Goal: Task Accomplishment & Management: Use online tool/utility

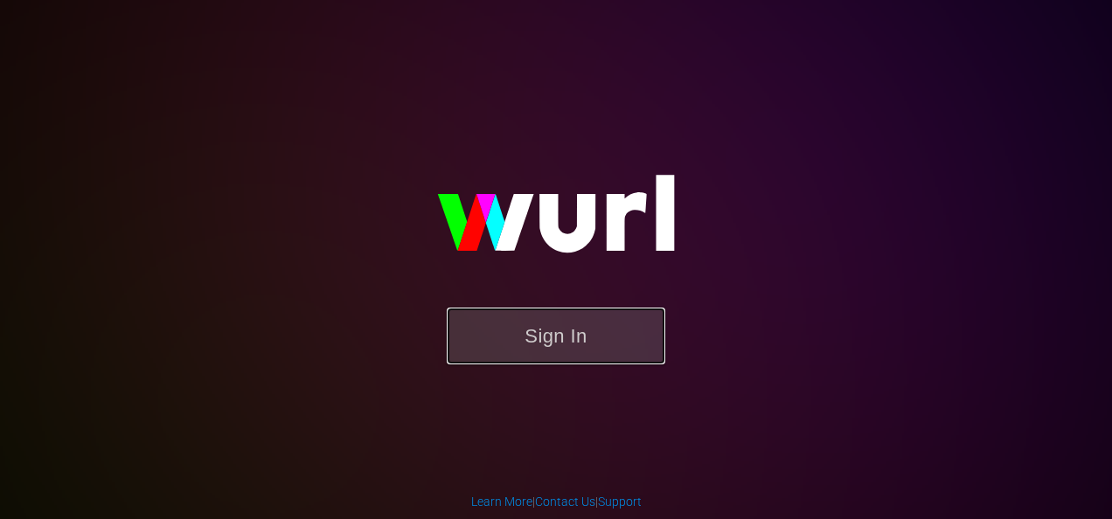
click at [567, 346] on button "Sign In" at bounding box center [556, 336] width 218 height 57
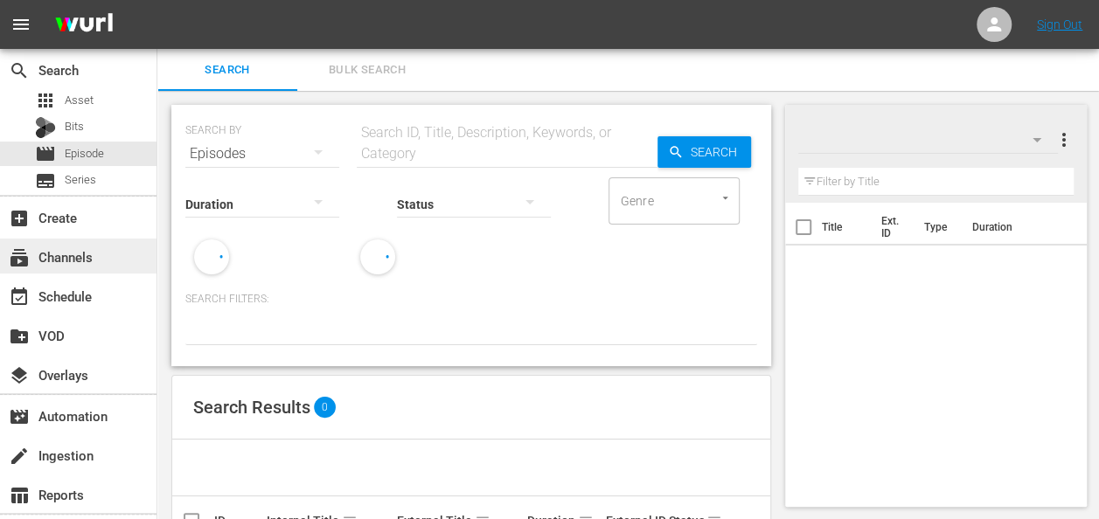
click at [65, 255] on div "subscriptions Channels" at bounding box center [49, 254] width 98 height 16
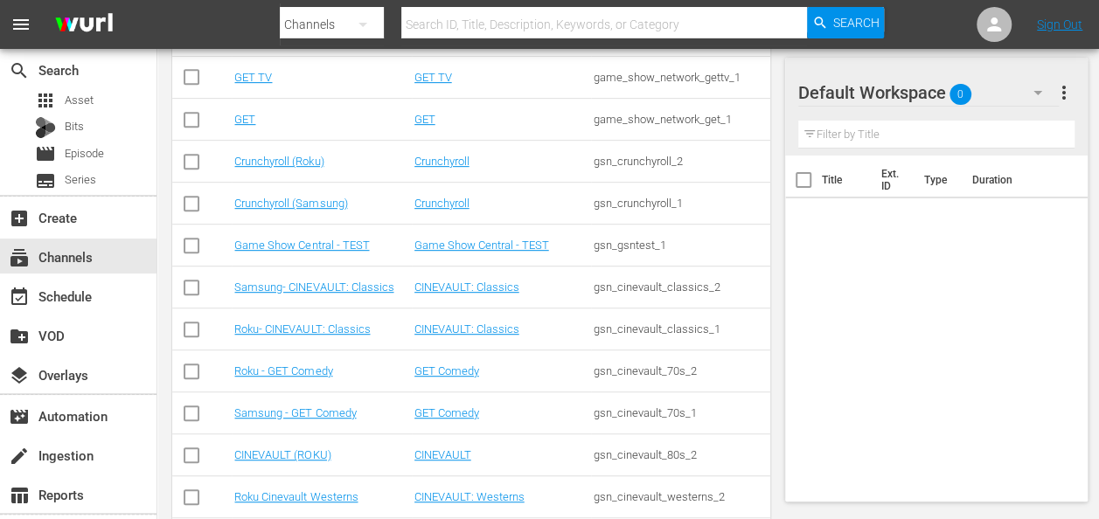
scroll to position [350, 0]
click at [280, 412] on link "Samsung - GET Comedy" at bounding box center [294, 411] width 121 height 13
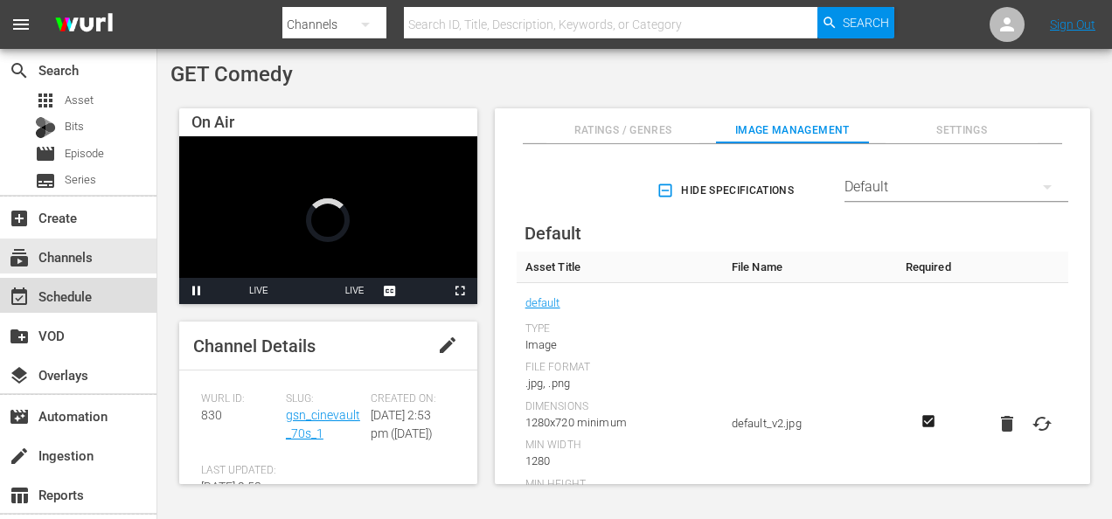
click at [85, 292] on div "event_available Schedule" at bounding box center [49, 294] width 98 height 16
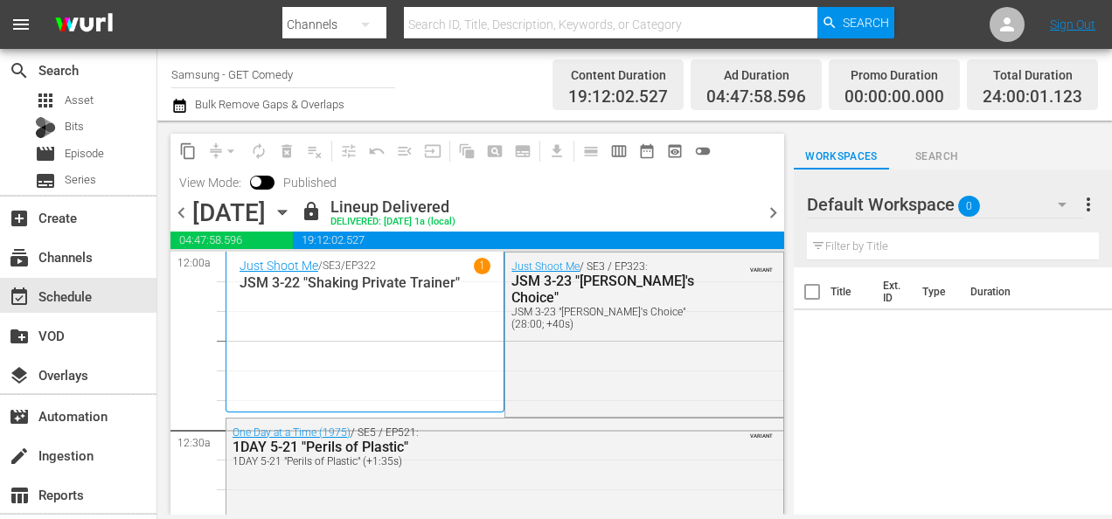
click at [286, 211] on icon "button" at bounding box center [282, 213] width 8 height 4
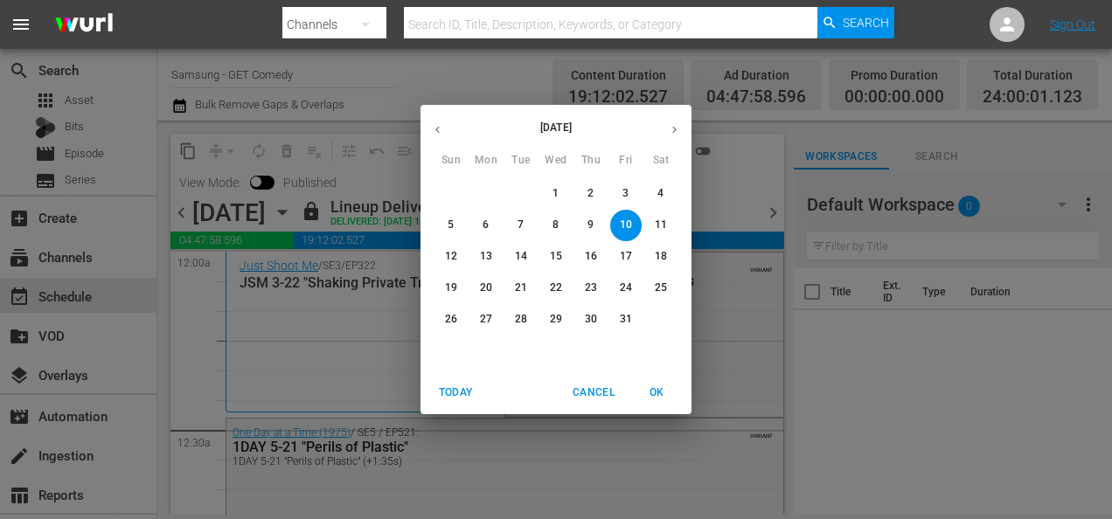
click at [486, 315] on p "27" at bounding box center [486, 319] width 12 height 15
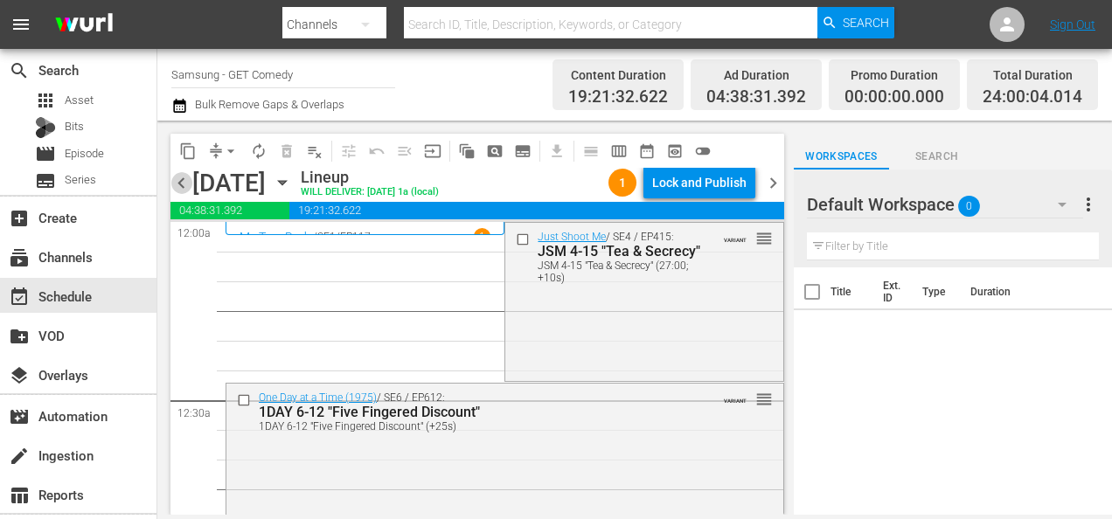
click at [186, 180] on span "chevron_left" at bounding box center [181, 183] width 22 height 22
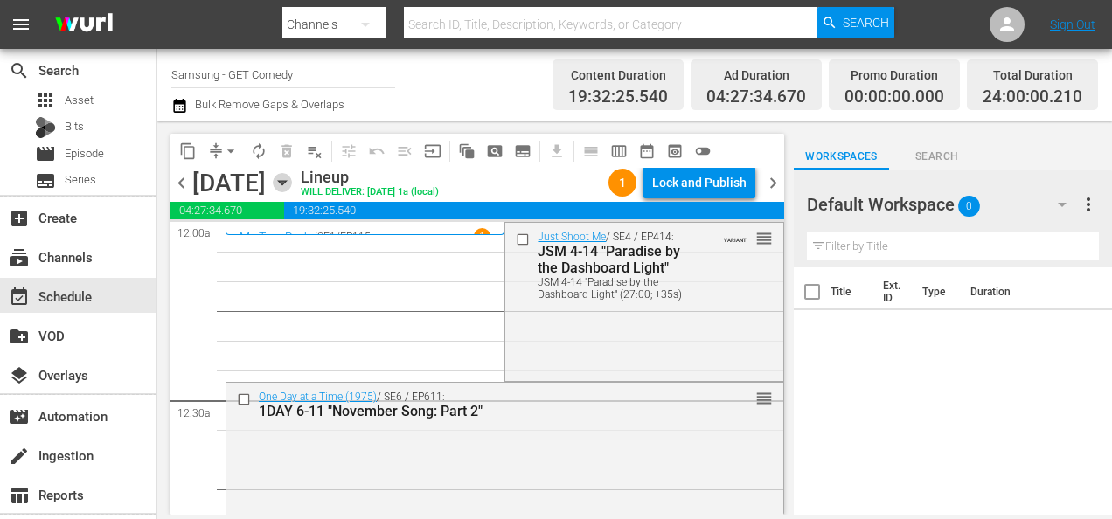
click at [292, 177] on icon "button" at bounding box center [282, 182] width 19 height 19
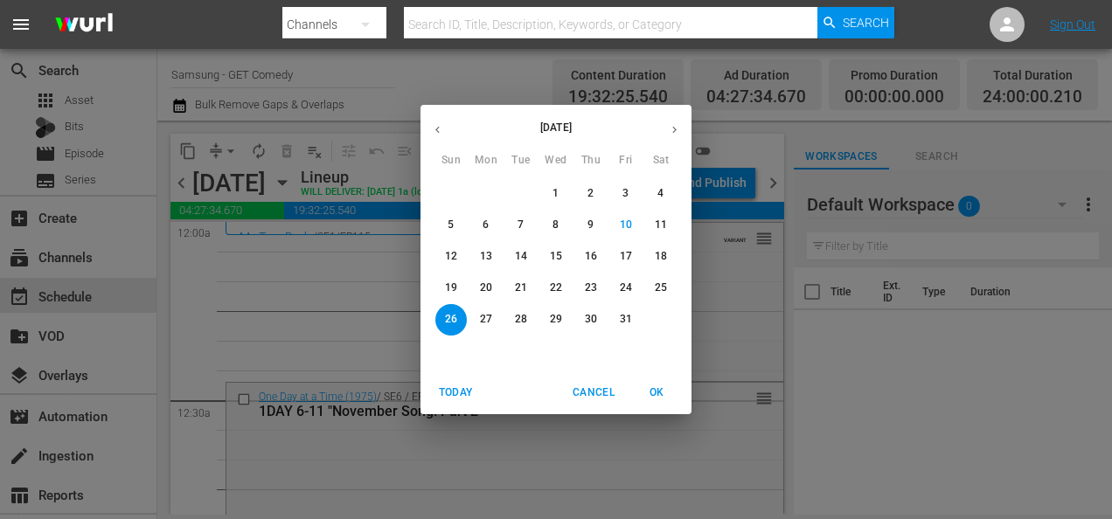
click at [454, 287] on p "19" at bounding box center [451, 288] width 12 height 15
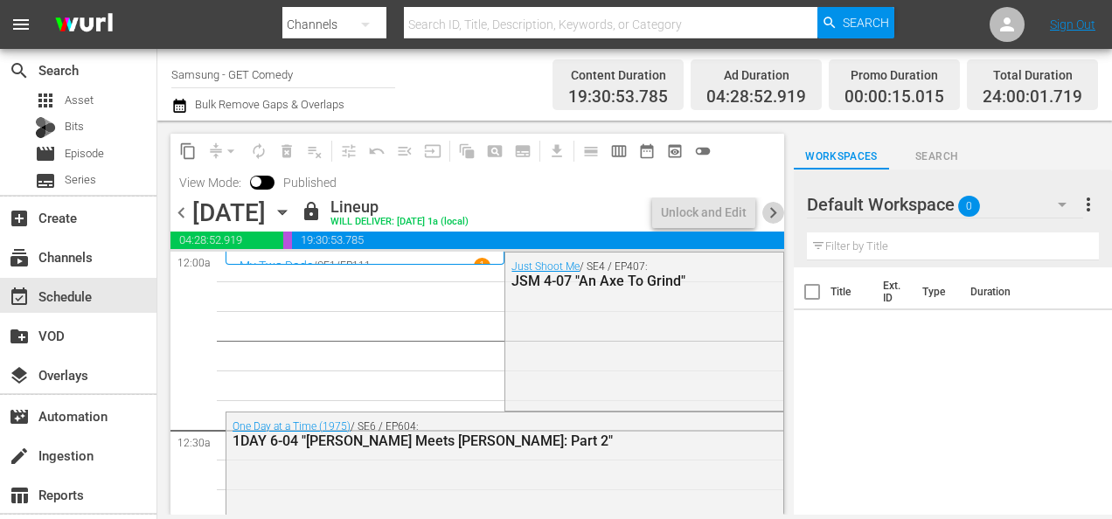
click at [779, 216] on span "chevron_right" at bounding box center [773, 213] width 22 height 22
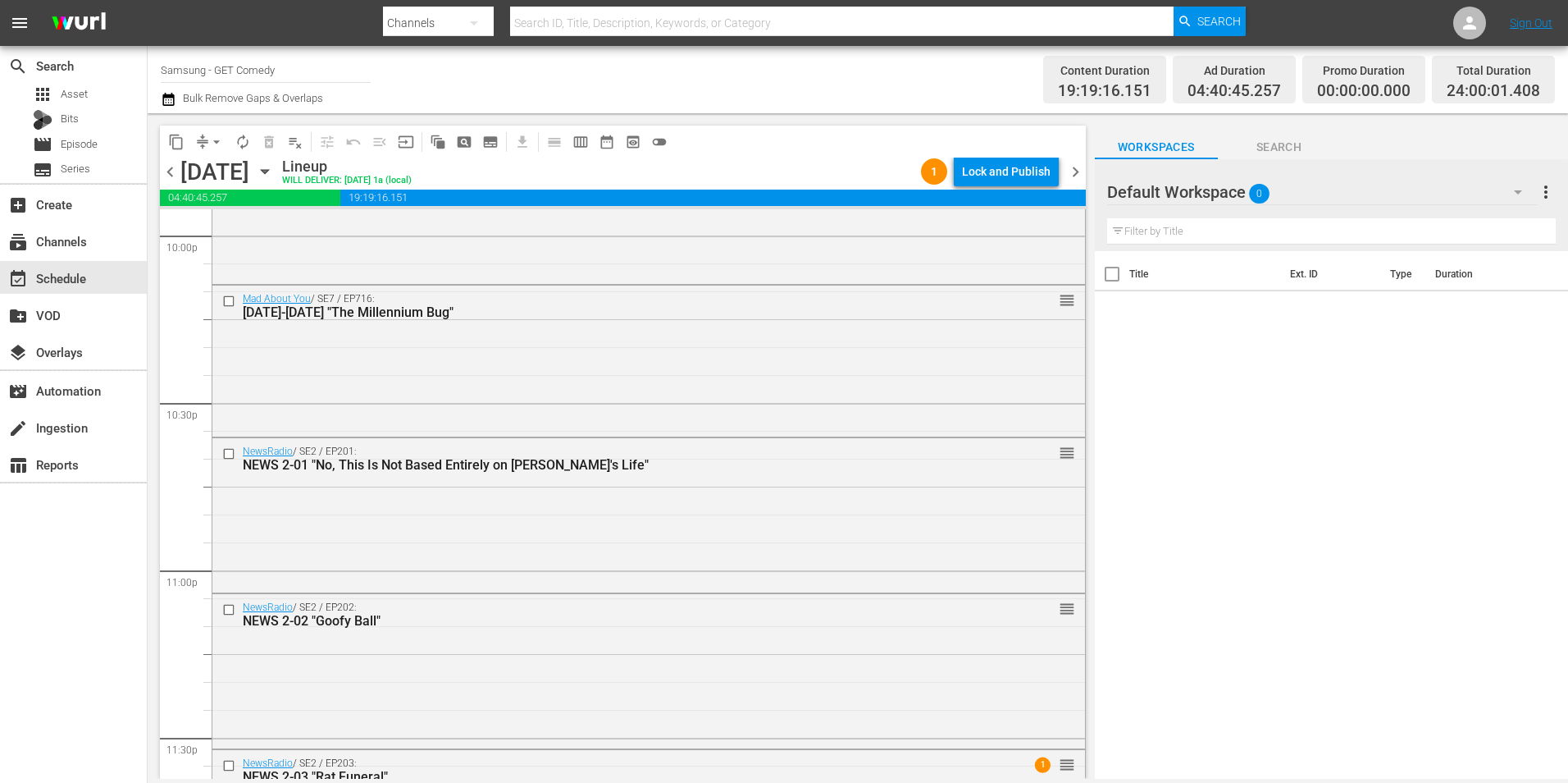
scroll to position [7465, 0]
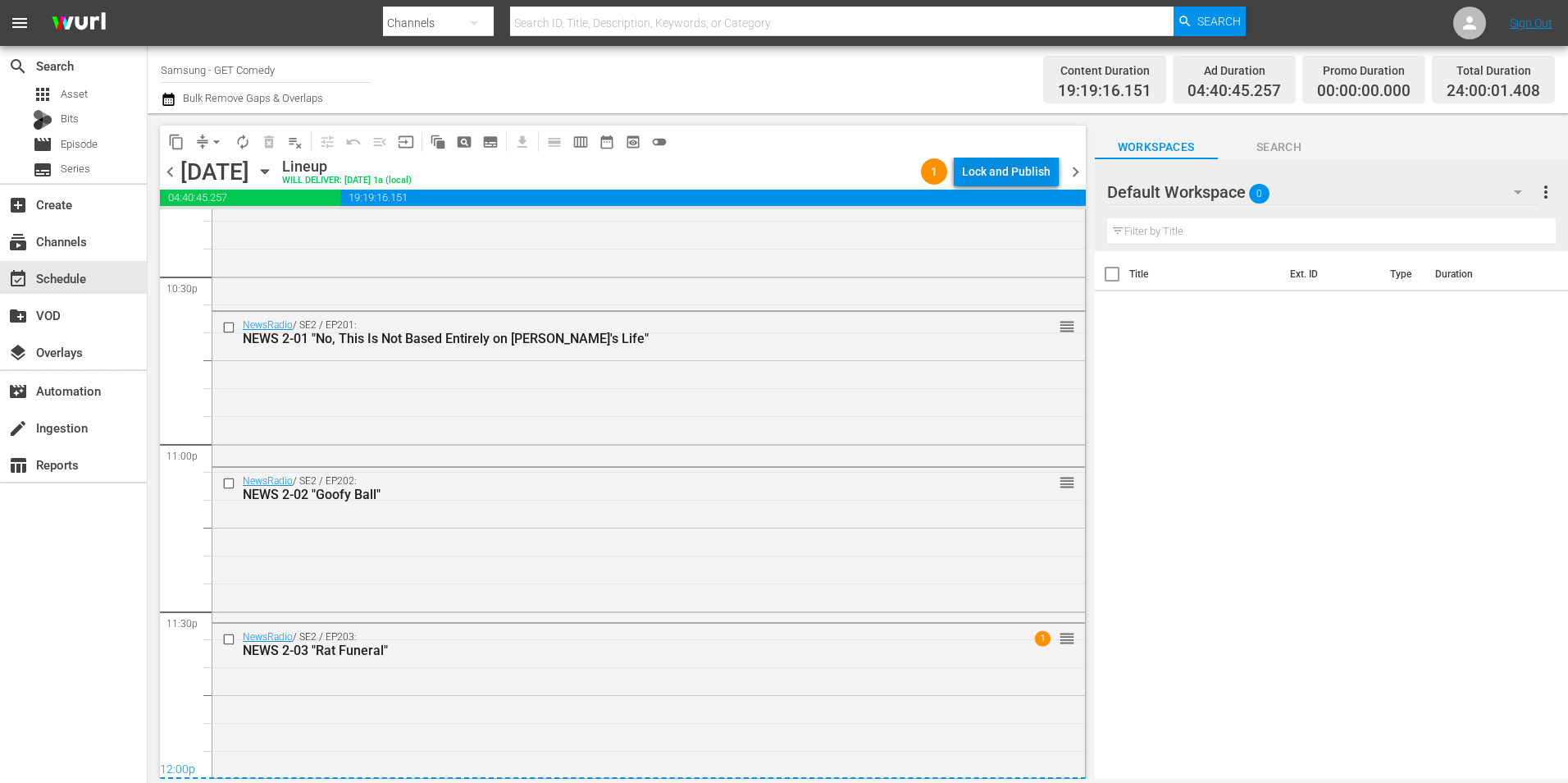
click at [1016, 173] on div "Lock and Publish" at bounding box center [1006, 171] width 88 height 29
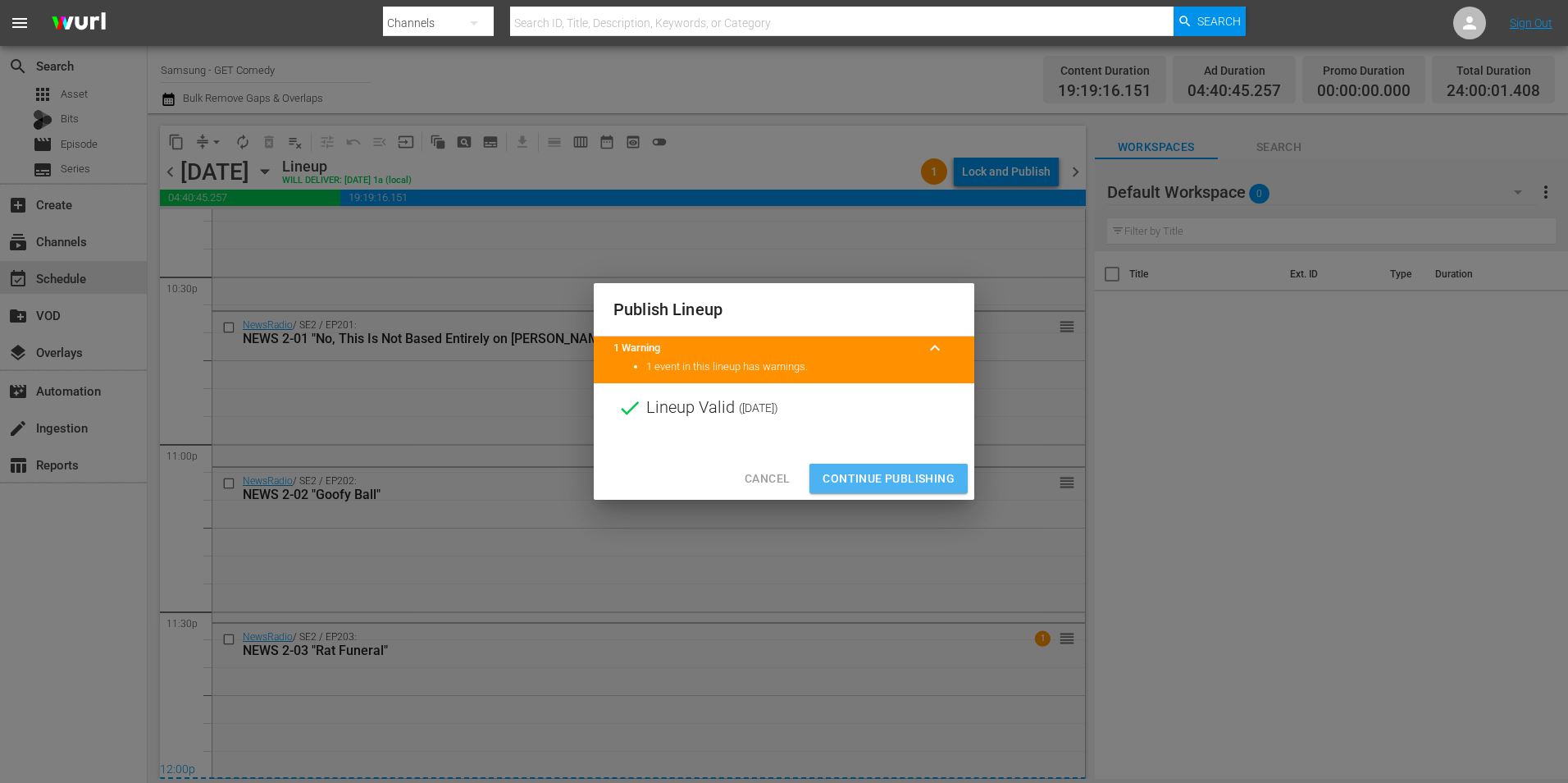
click at [888, 471] on span "Continue Publishing" at bounding box center [889, 479] width 132 height 21
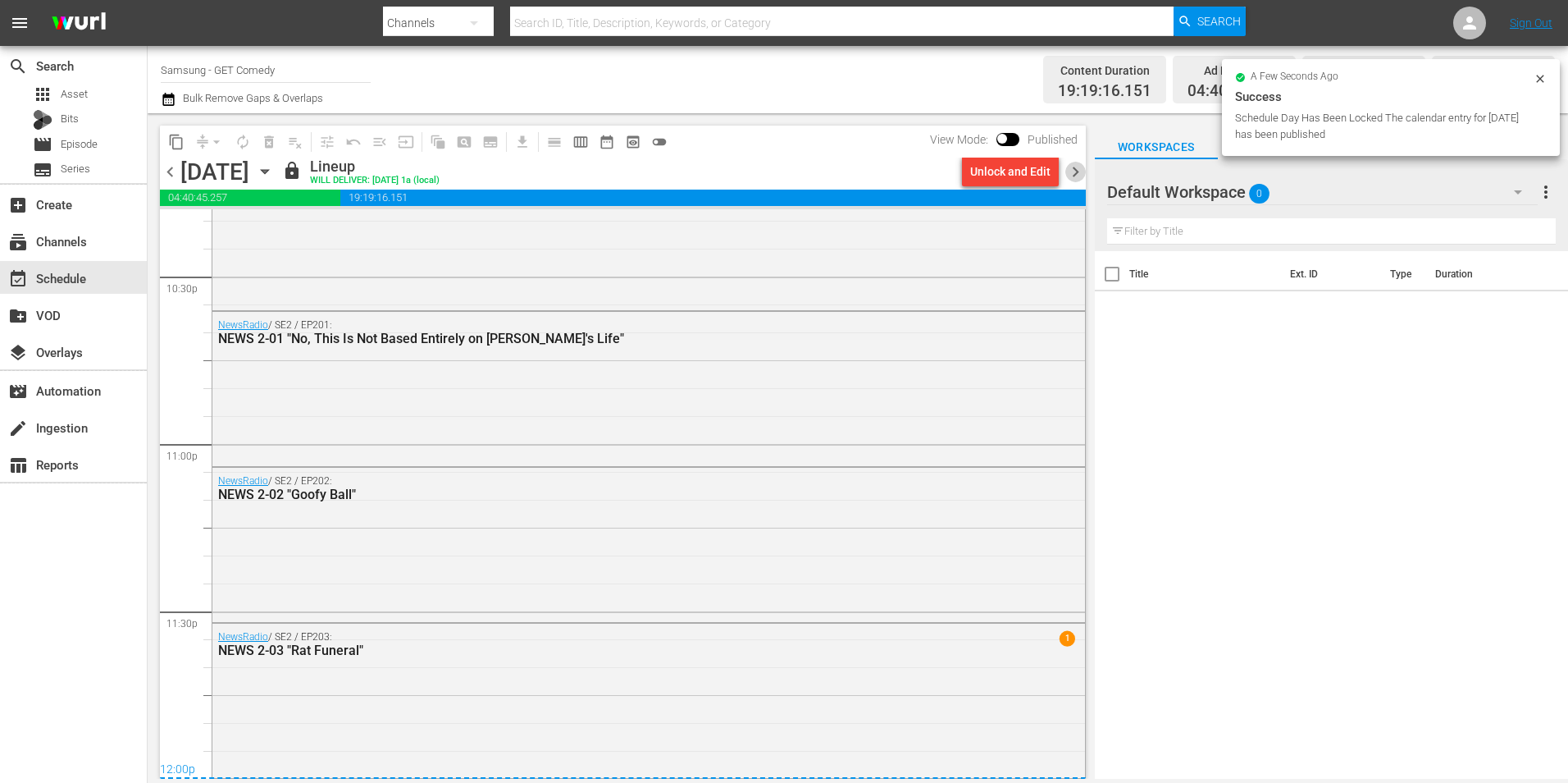
click at [1043, 173] on span "chevron_right" at bounding box center [1075, 172] width 21 height 21
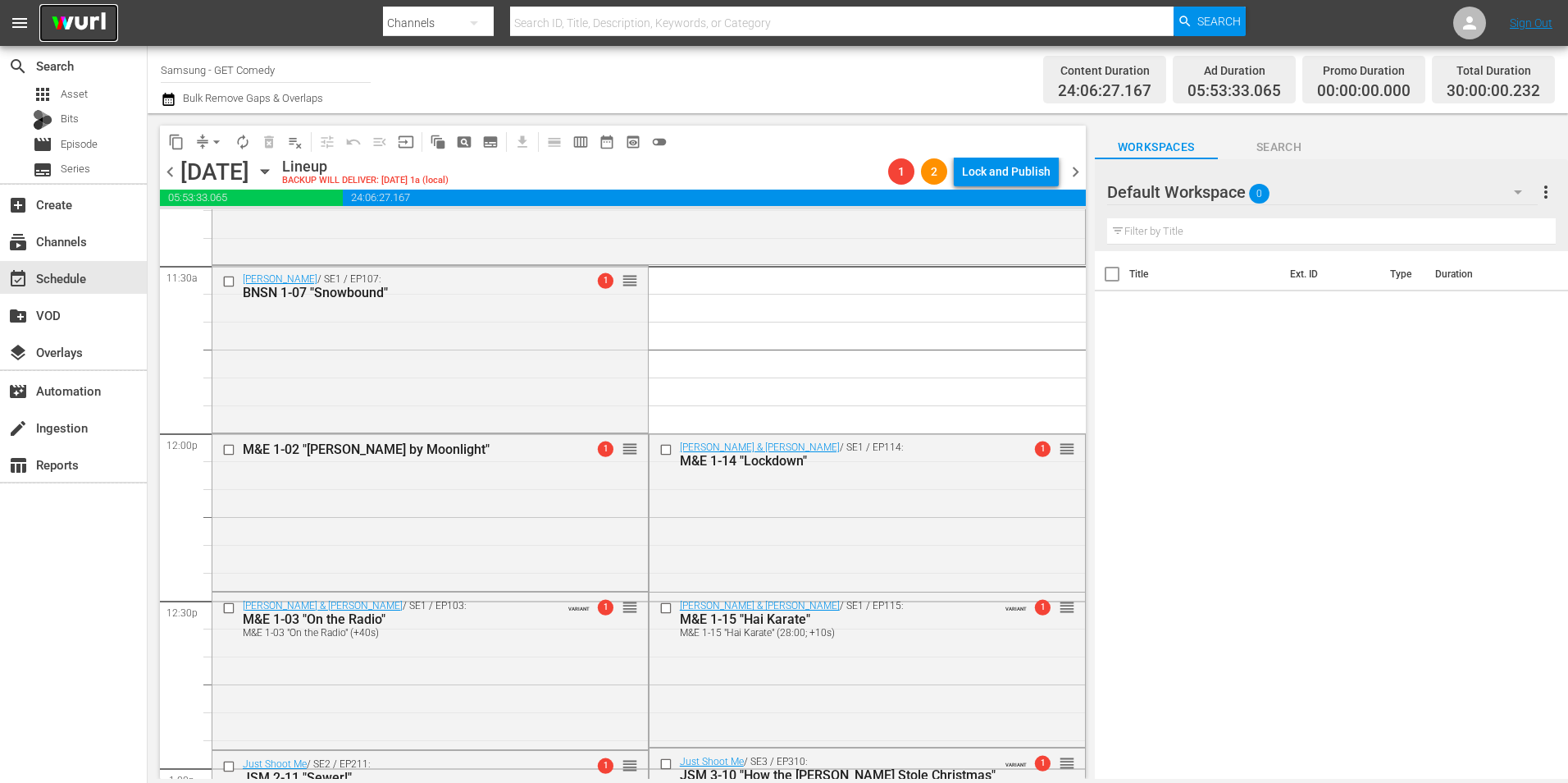
scroll to position [3856, 0]
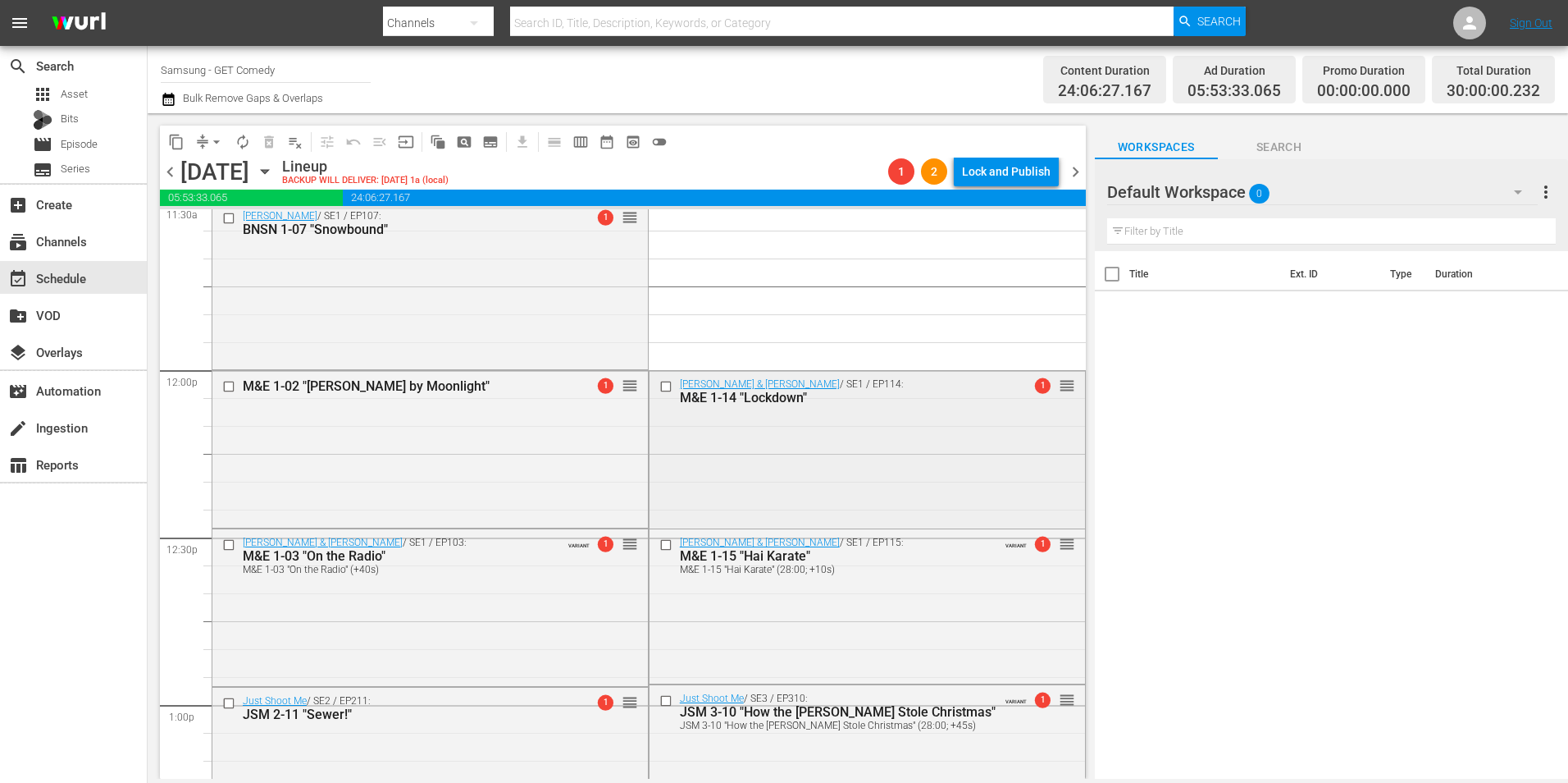
click at [659, 387] on input "checkbox" at bounding box center [667, 386] width 17 height 14
click at [660, 486] on input "checkbox" at bounding box center [667, 545] width 17 height 14
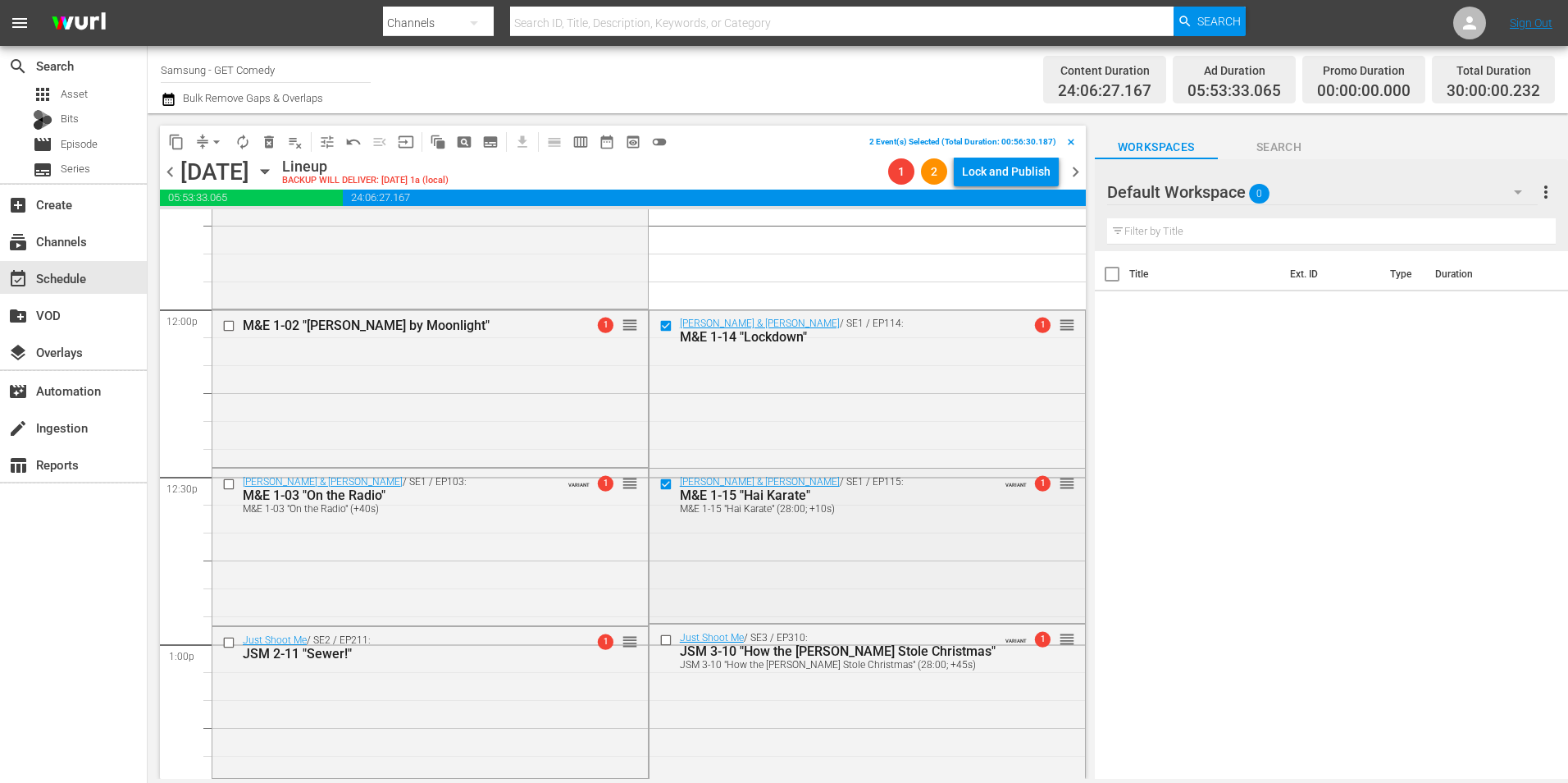
scroll to position [3938, 0]
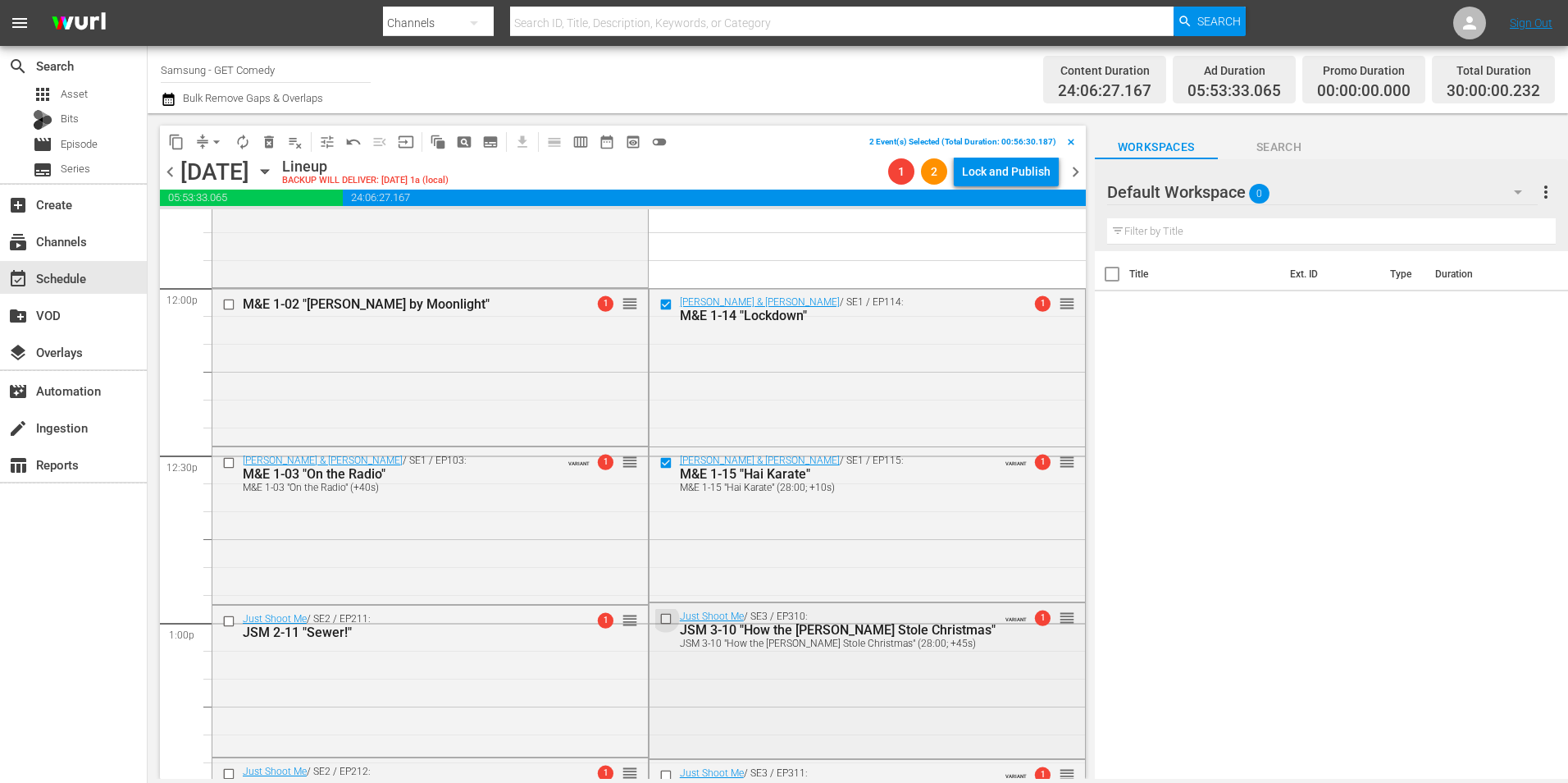
click at [659, 486] on input "checkbox" at bounding box center [667, 619] width 17 height 14
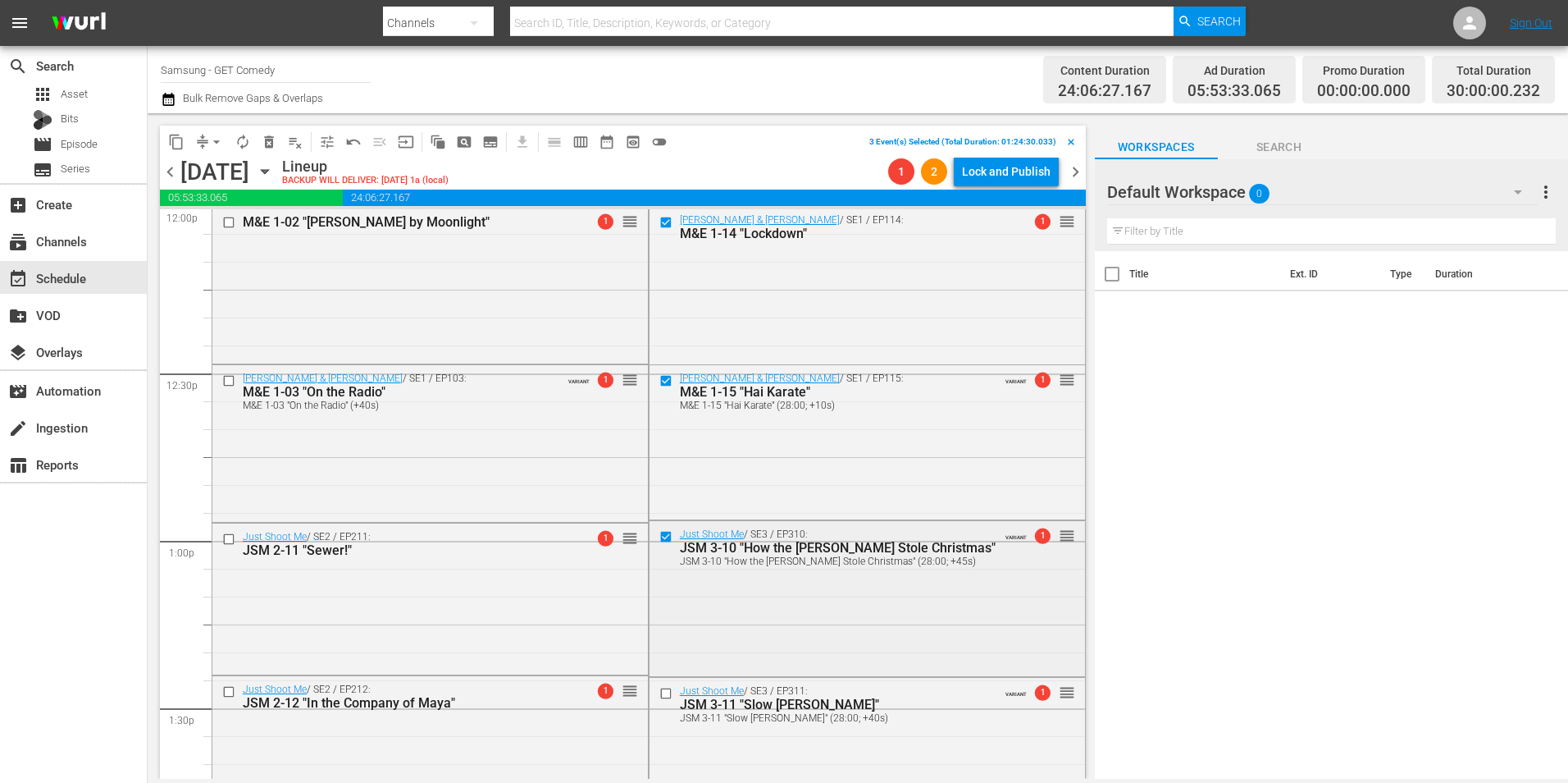
scroll to position [4103, 0]
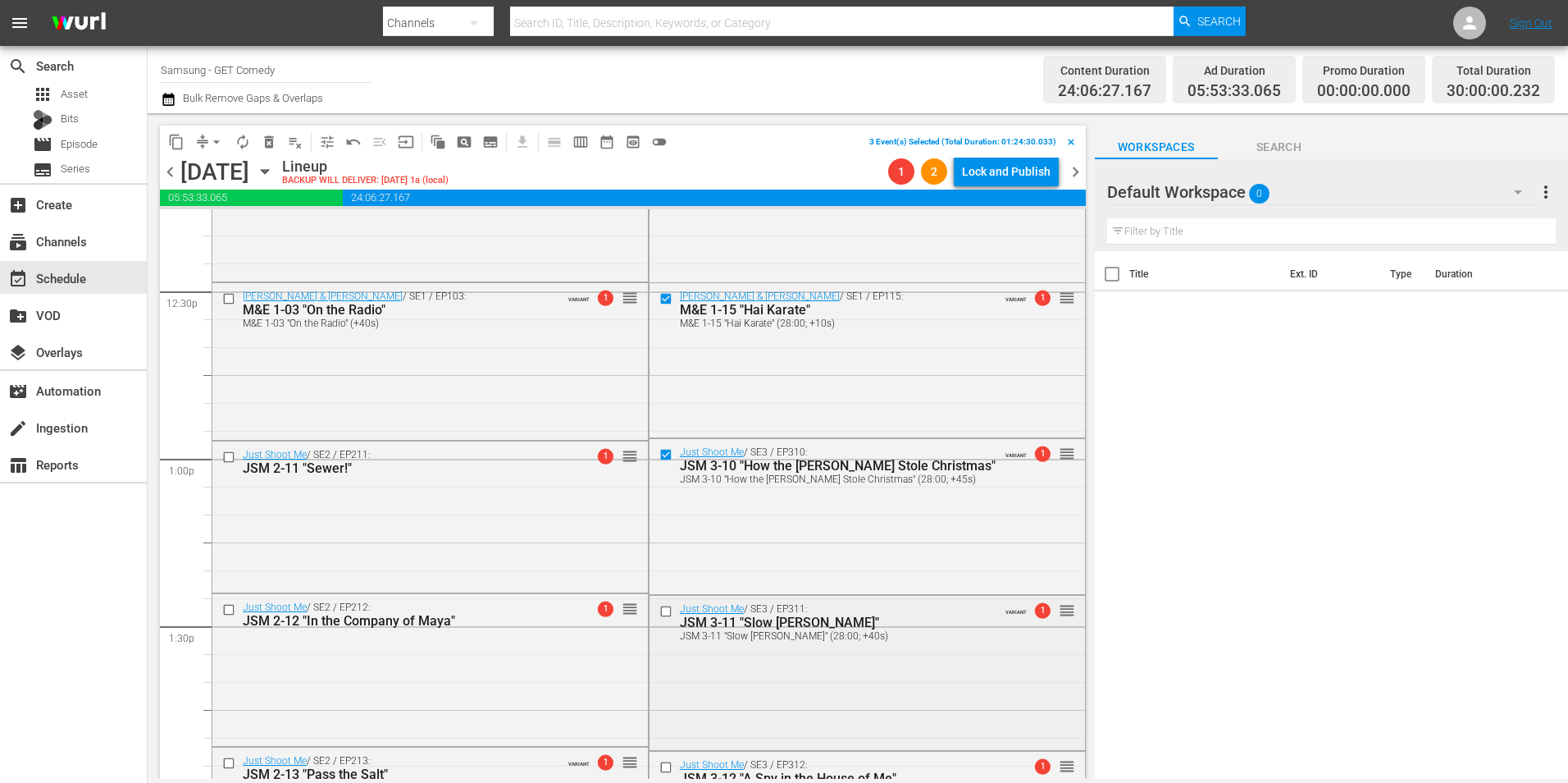
click at [660, 486] on input "checkbox" at bounding box center [667, 611] width 17 height 14
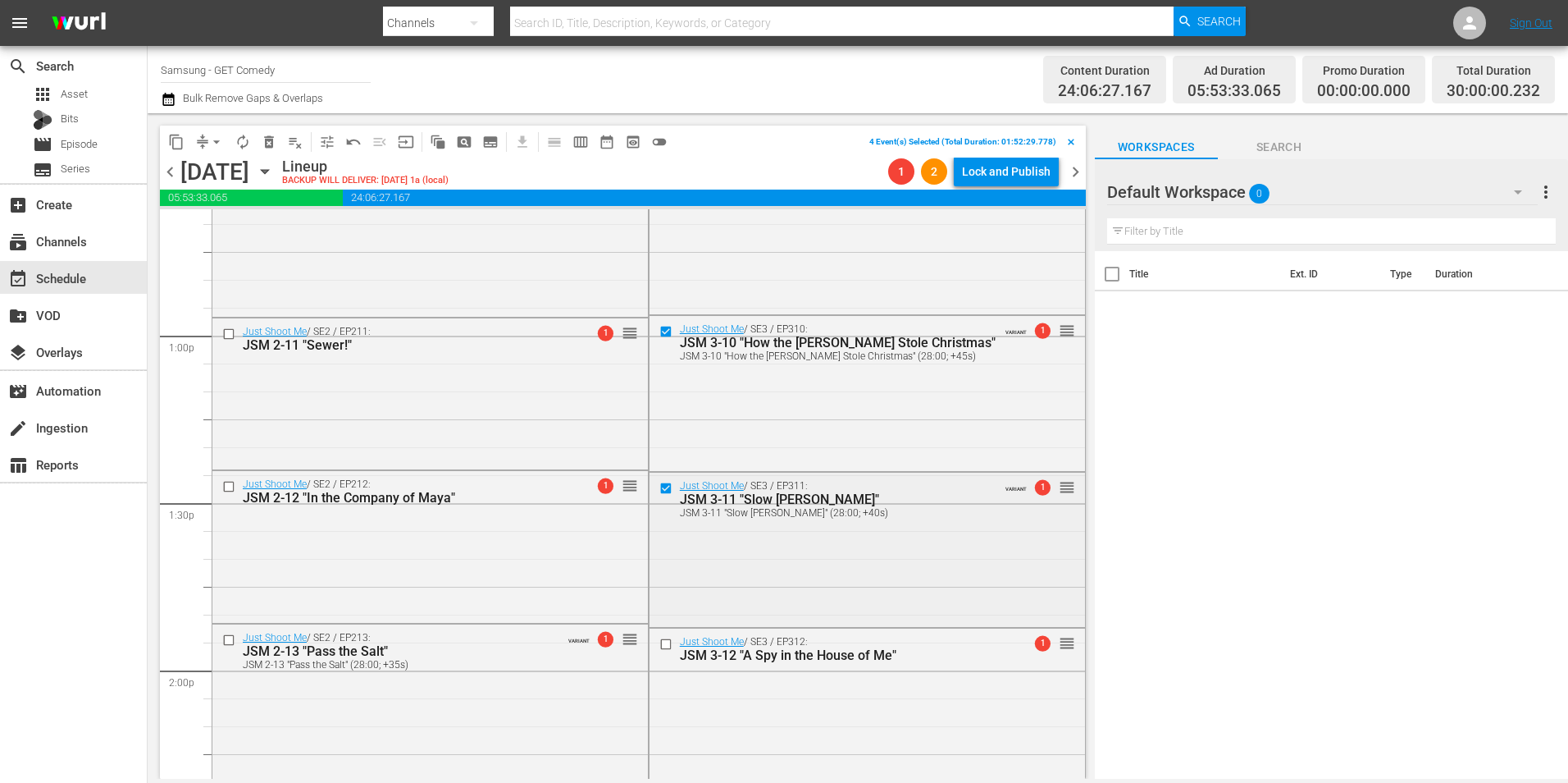
scroll to position [4266, 0]
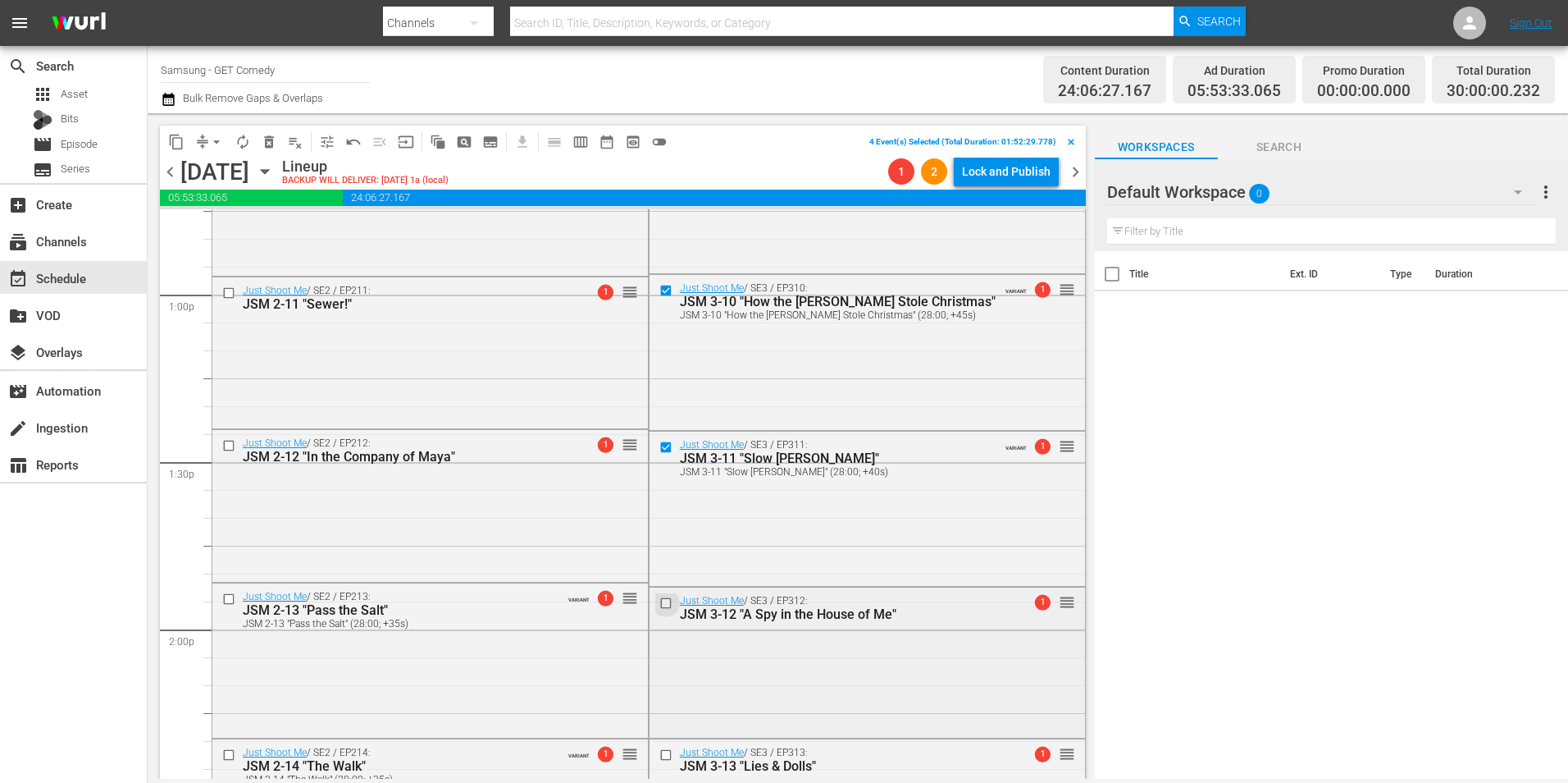
click at [659, 486] on input "checkbox" at bounding box center [667, 603] width 17 height 14
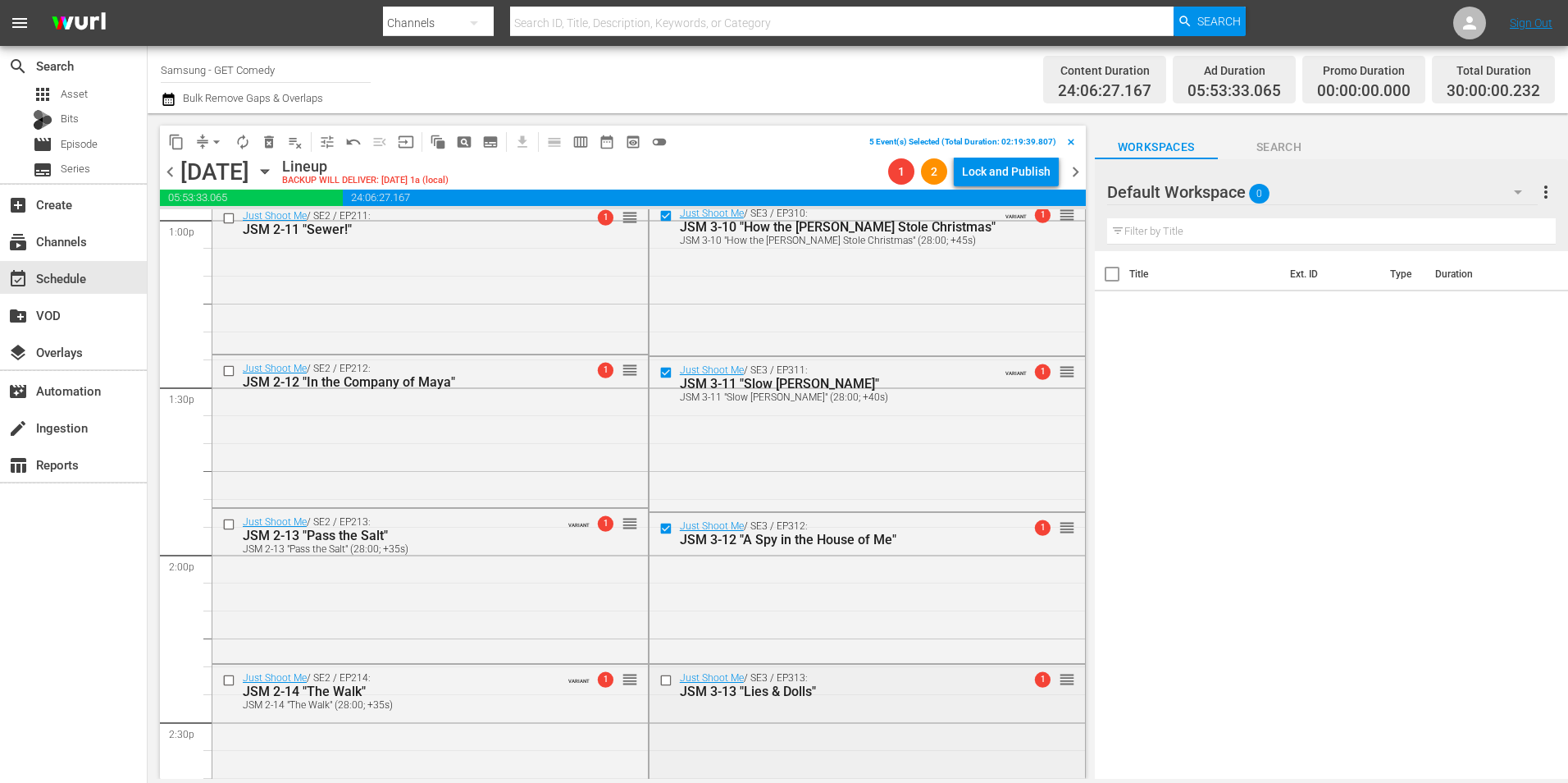
scroll to position [4430, 0]
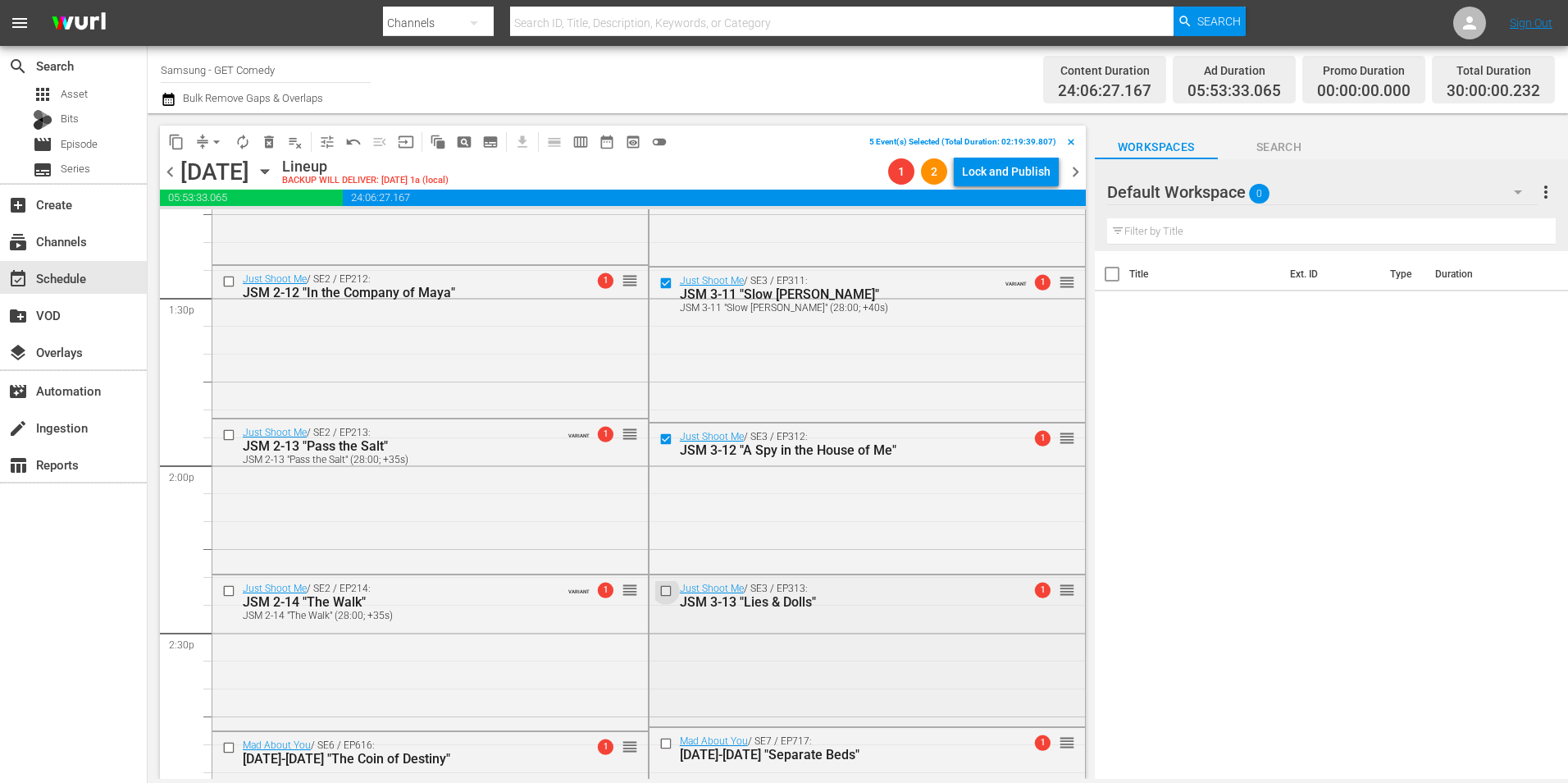
click at [661, 486] on input "checkbox" at bounding box center [667, 591] width 17 height 14
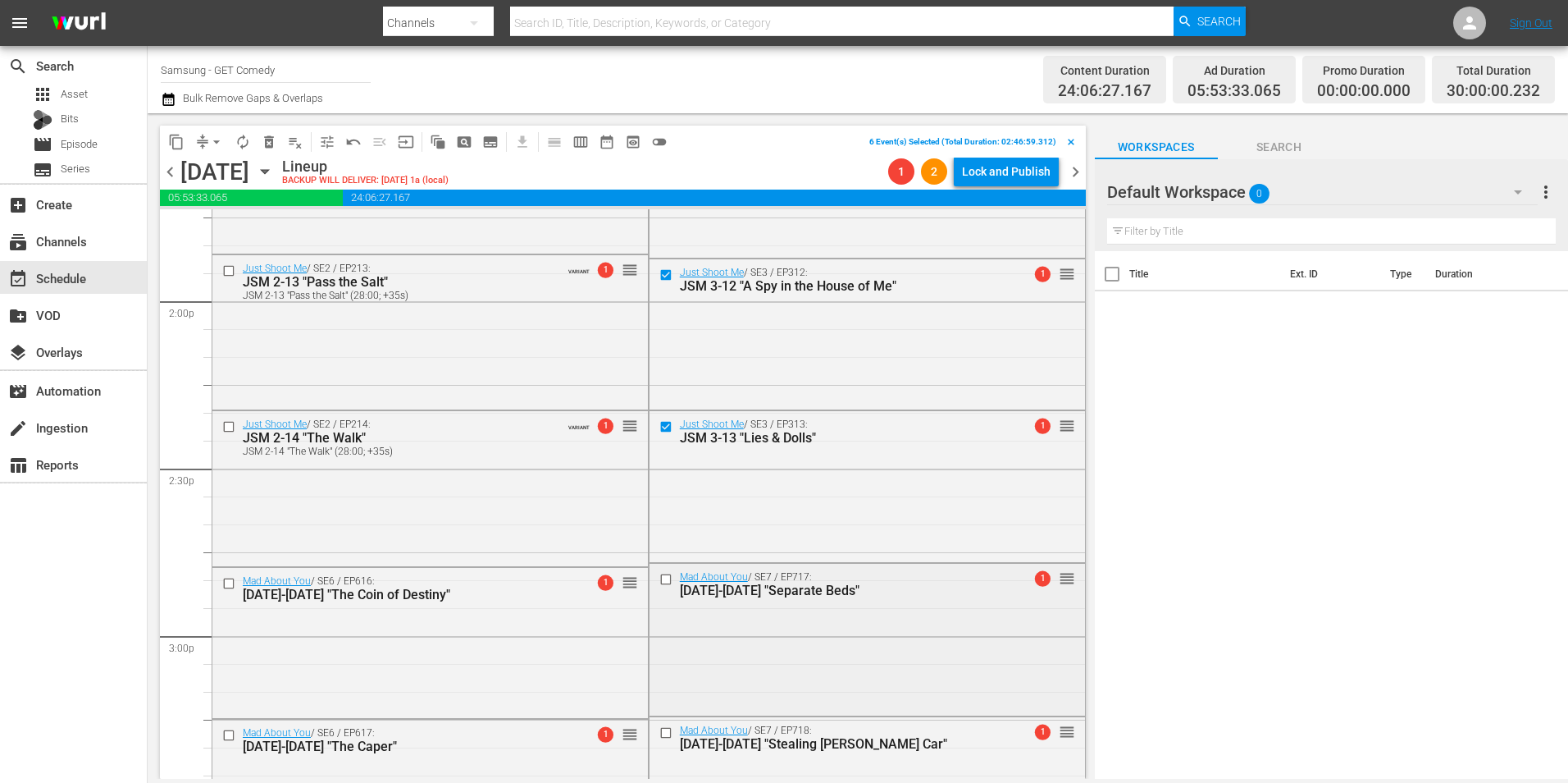
click at [659, 486] on input "checkbox" at bounding box center [667, 579] width 17 height 14
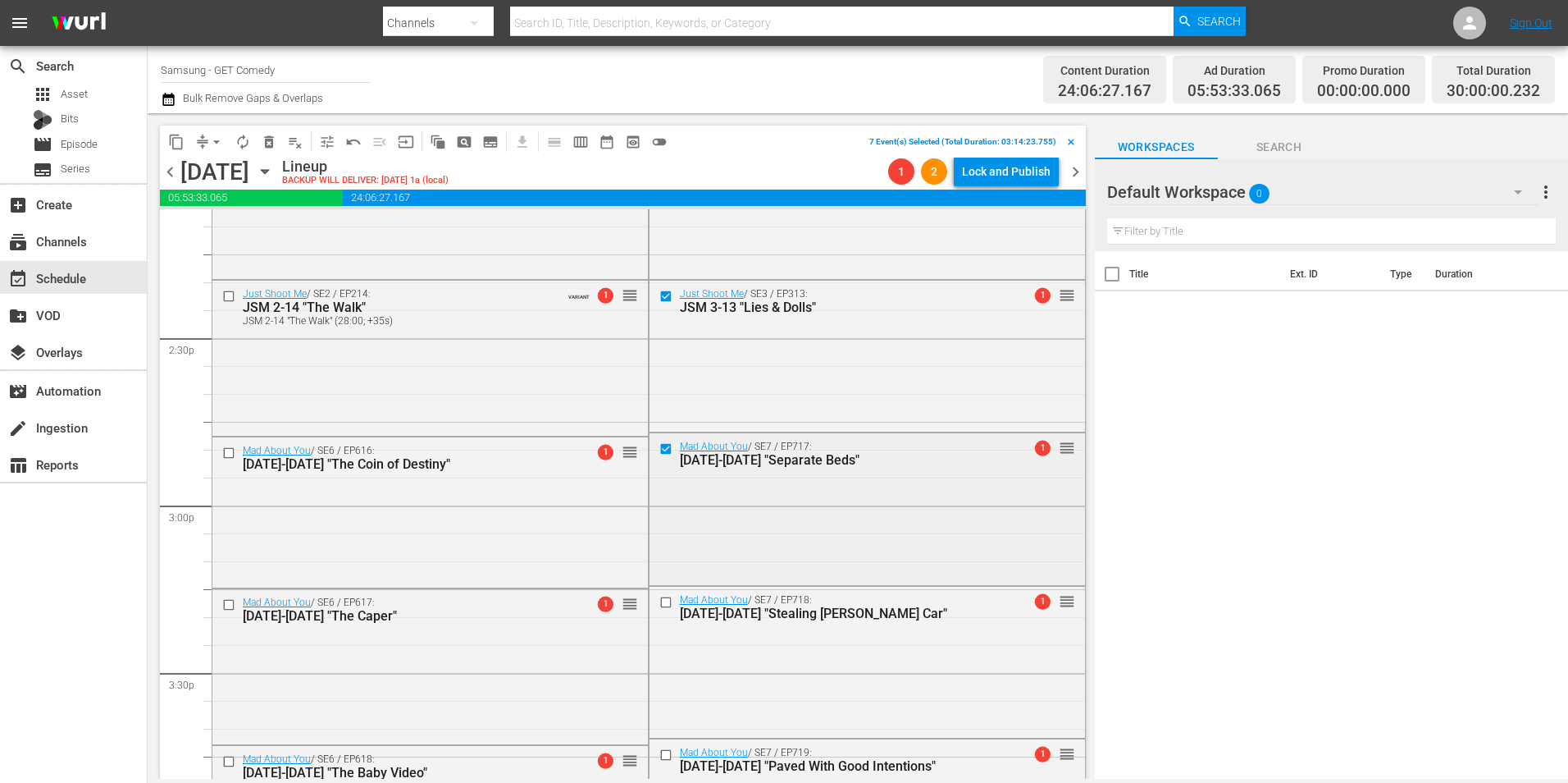
scroll to position [4759, 0]
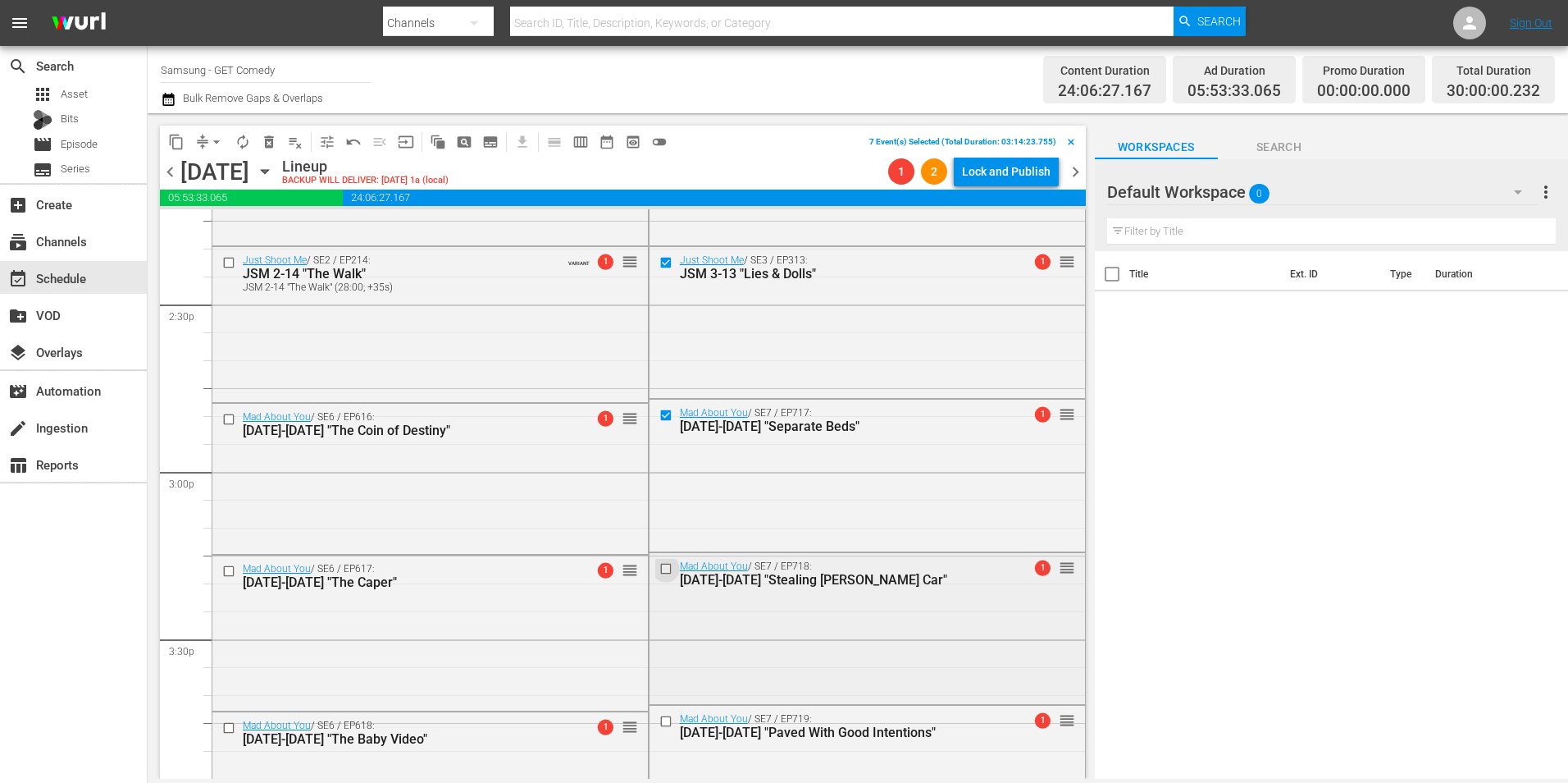
click at [661, 486] on input "checkbox" at bounding box center [667, 568] width 17 height 14
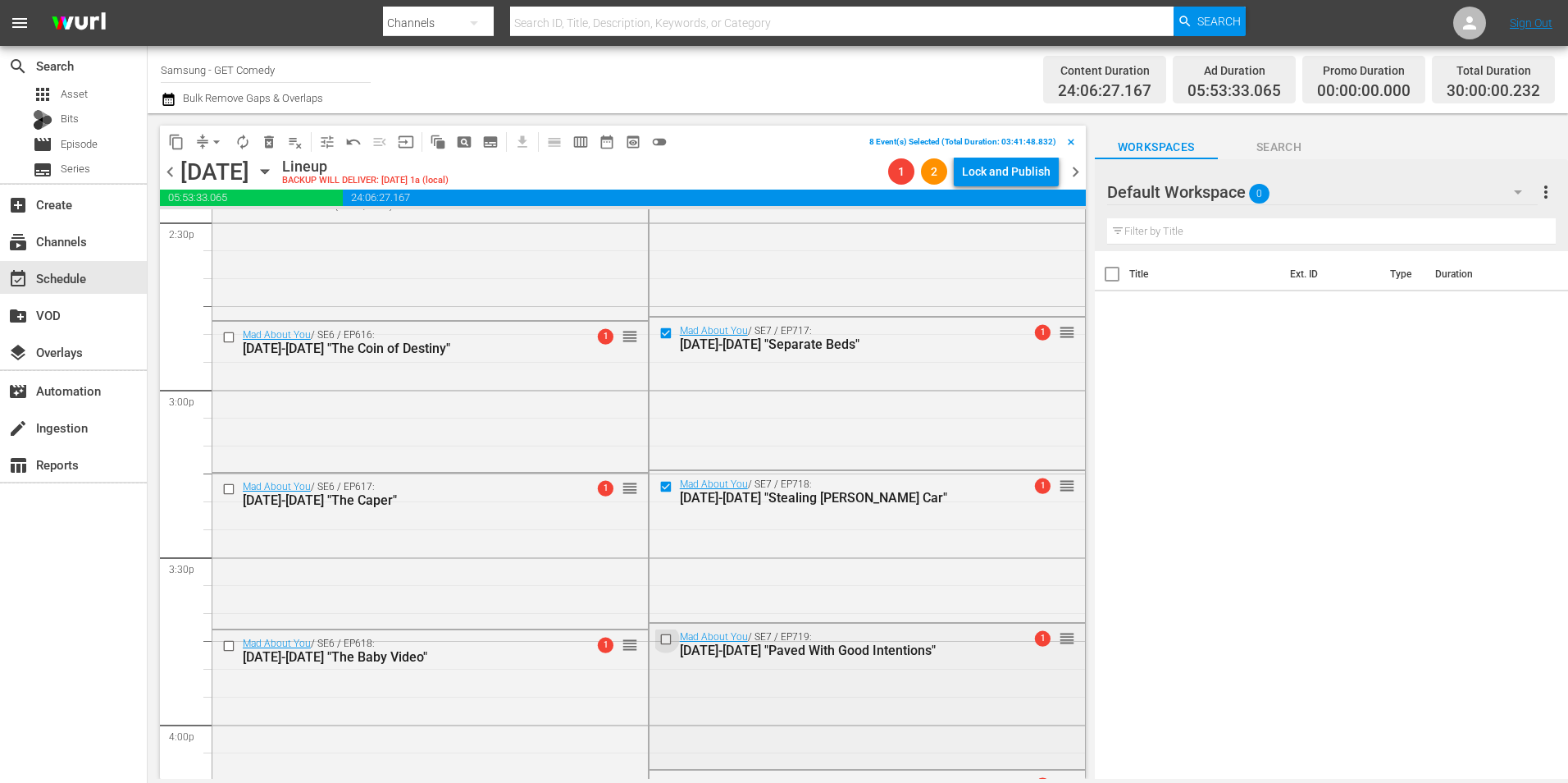
click at [659, 486] on input "checkbox" at bounding box center [667, 638] width 17 height 14
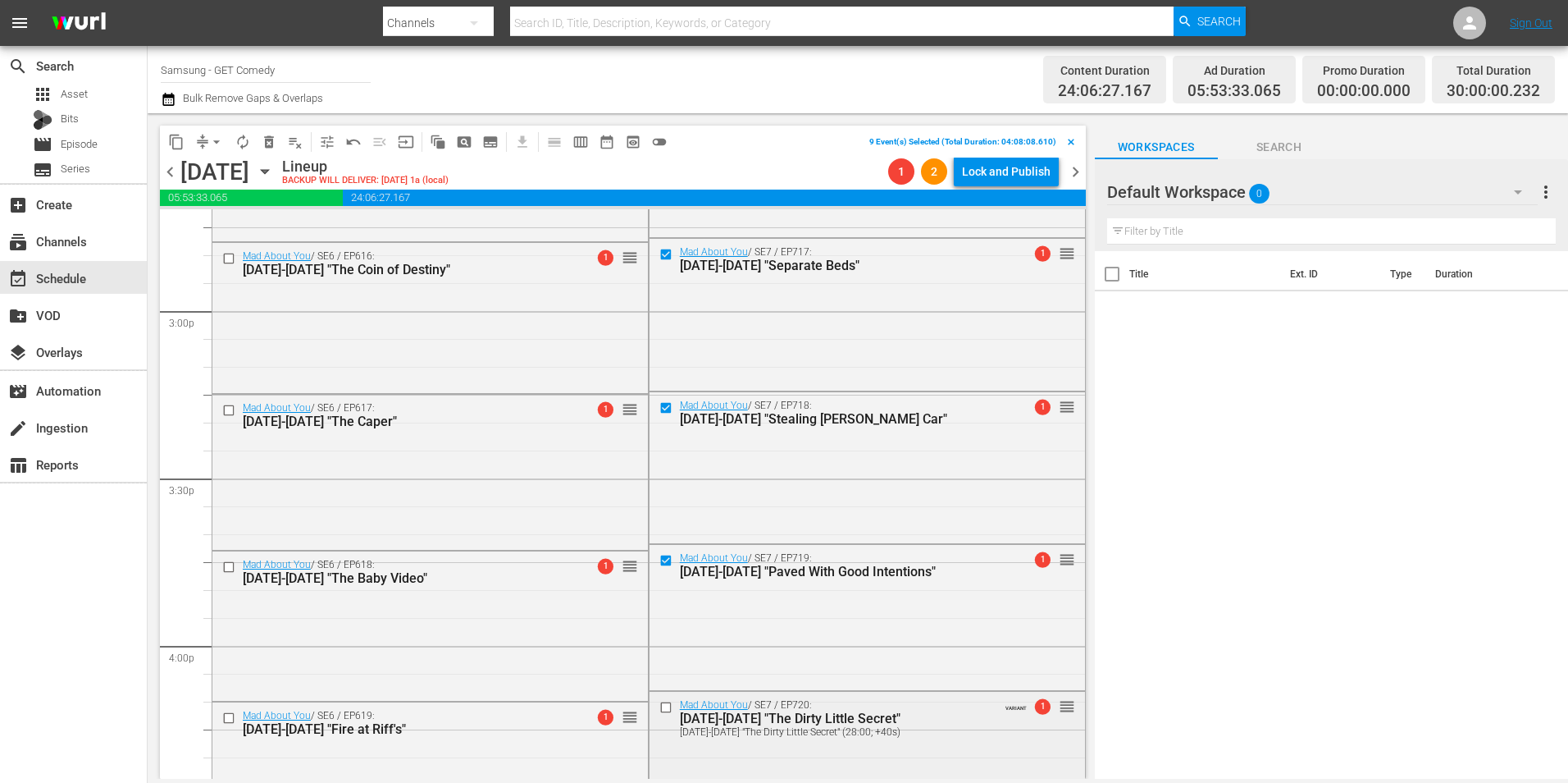
scroll to position [5005, 0]
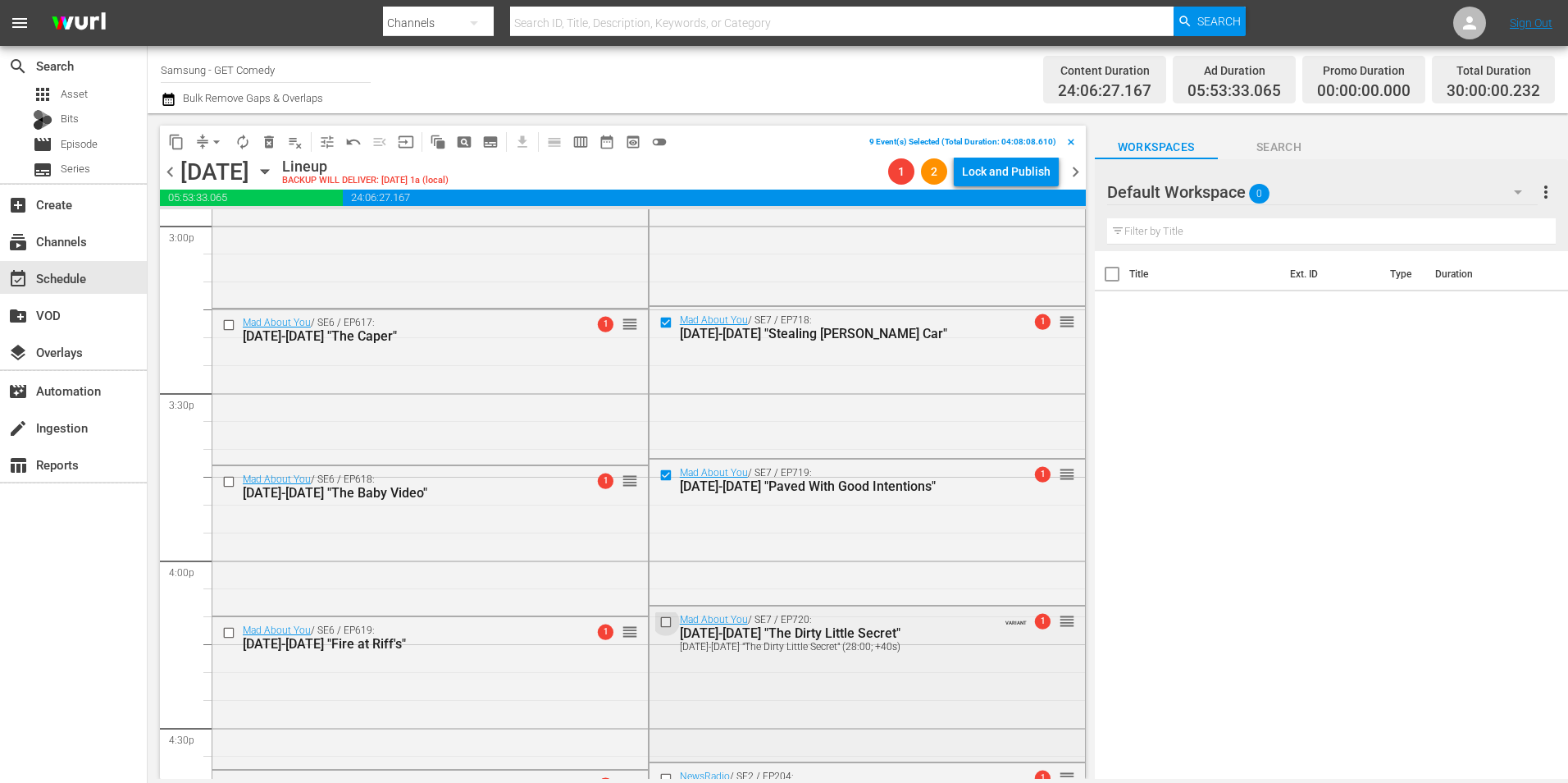
click at [660, 486] on input "checkbox" at bounding box center [667, 622] width 17 height 14
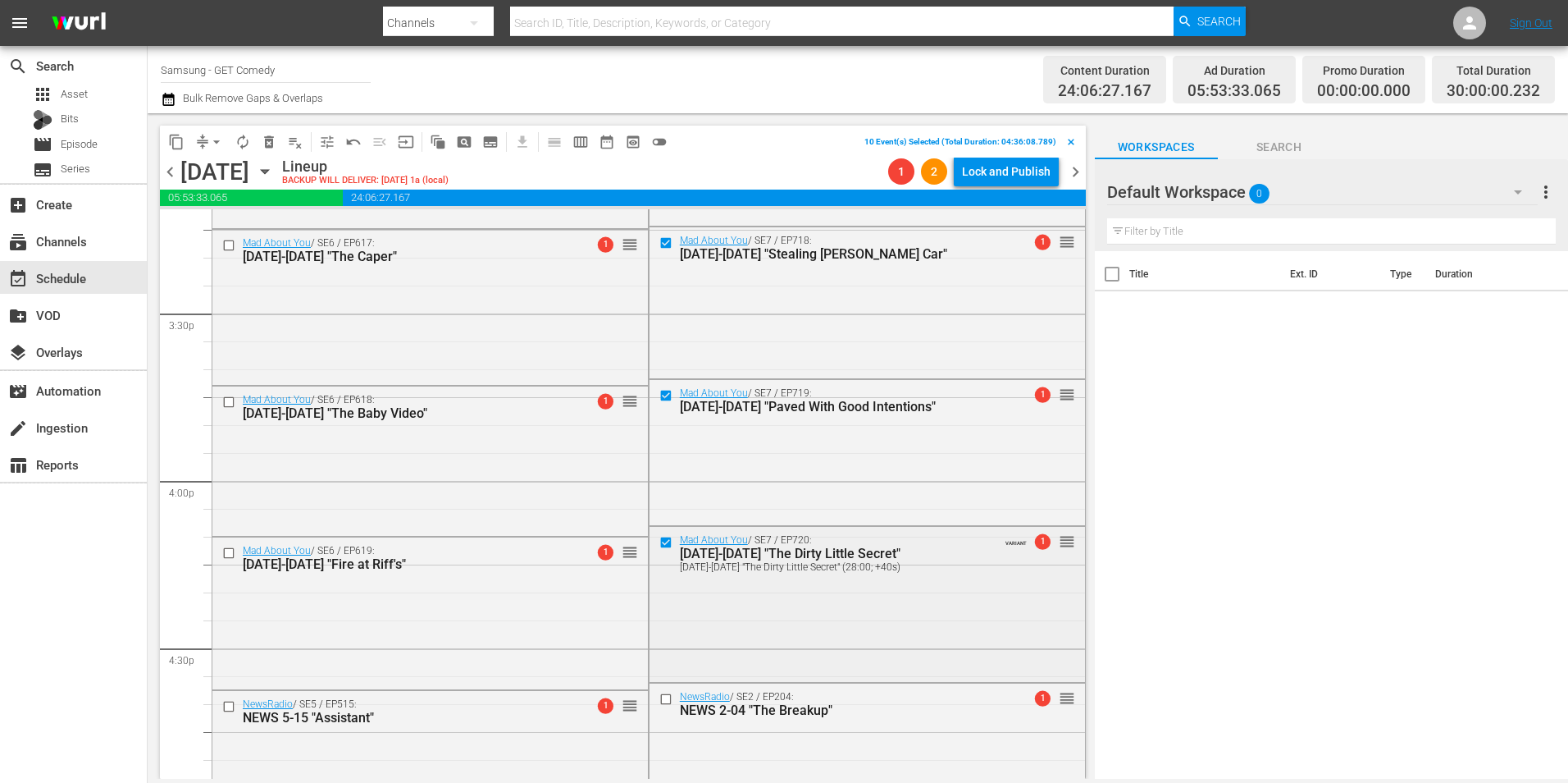
scroll to position [5169, 0]
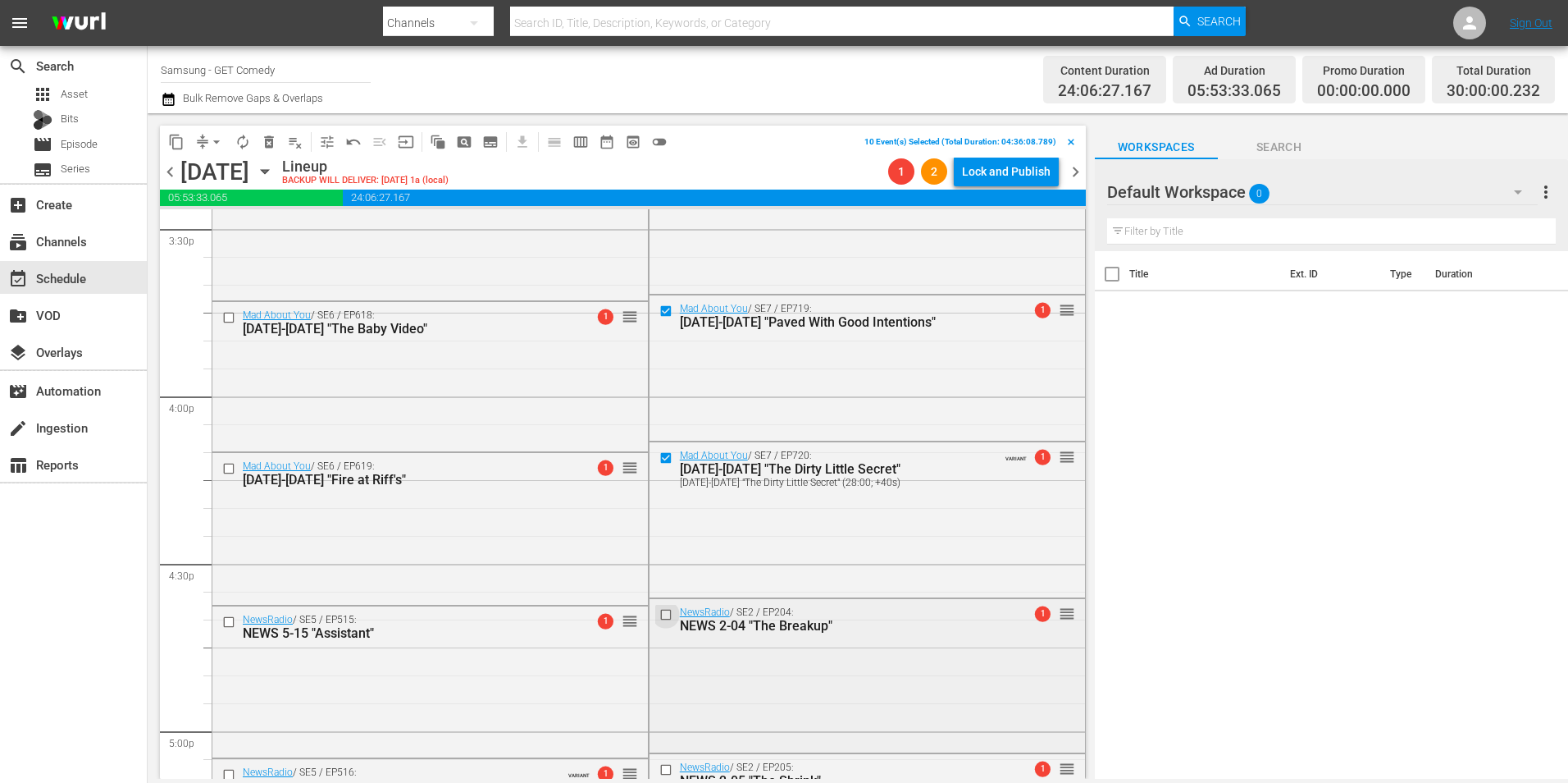
click at [661, 486] on input "checkbox" at bounding box center [667, 614] width 17 height 14
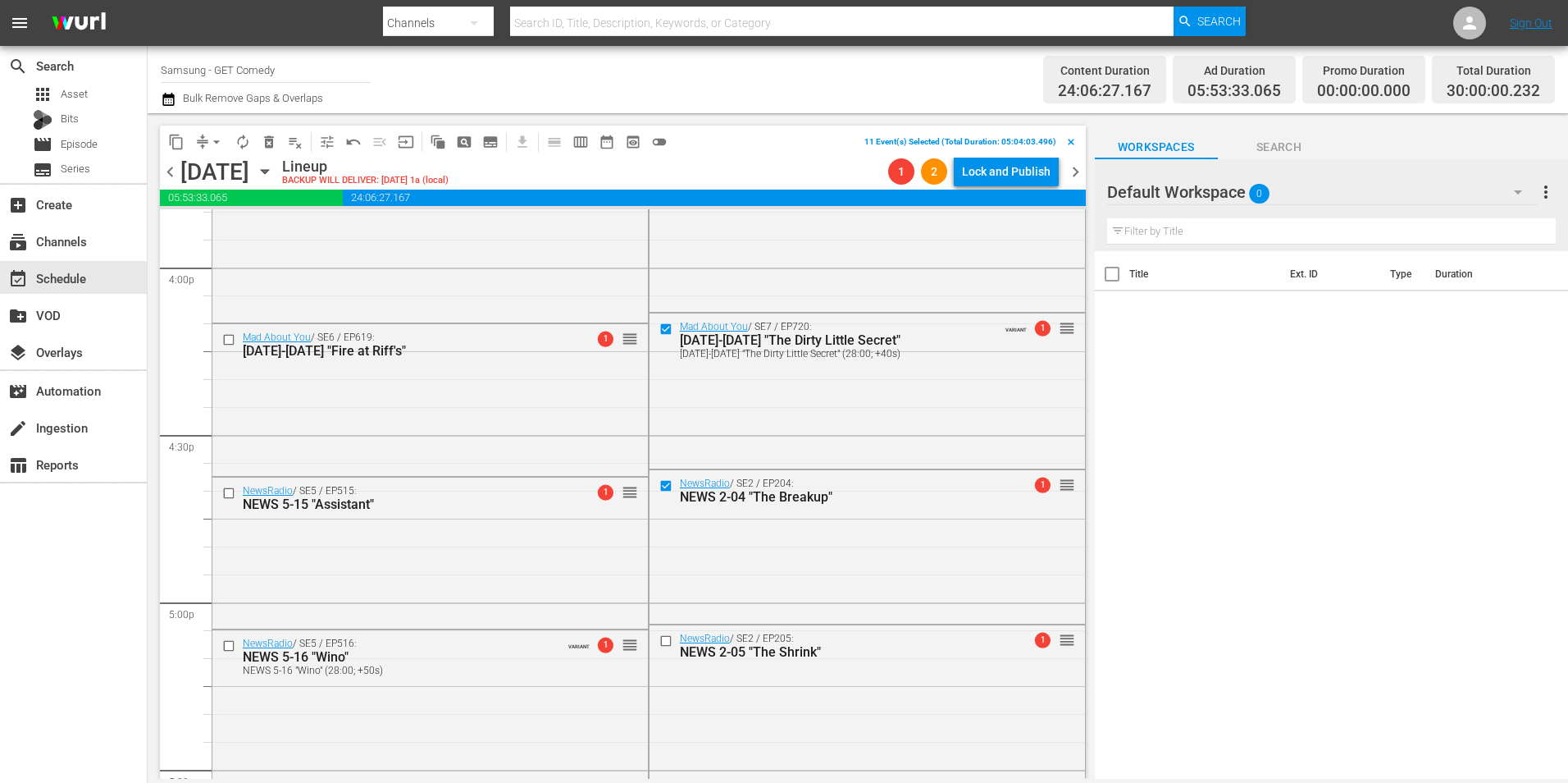
scroll to position [5333, 0]
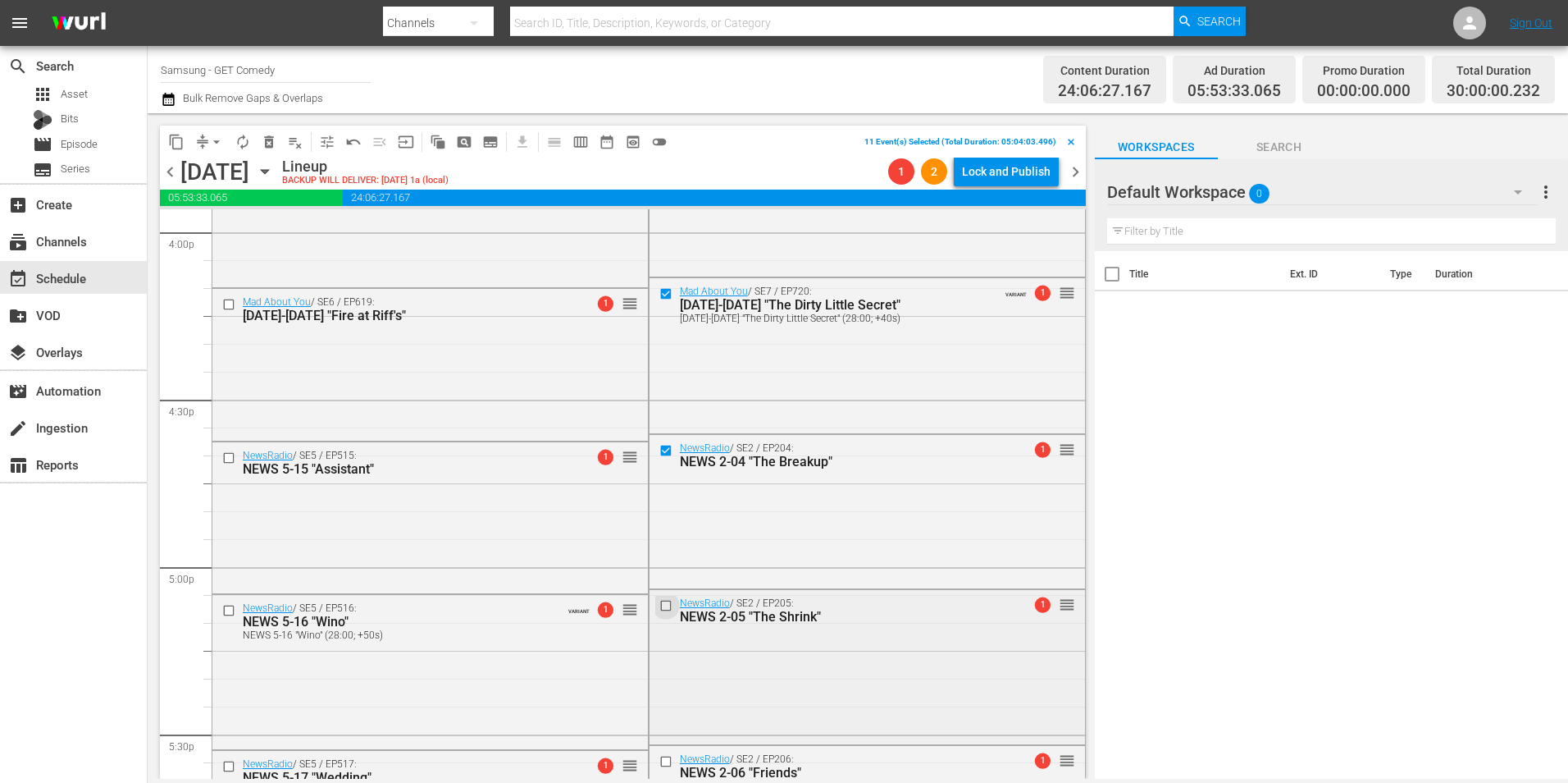
click at [661, 486] on input "checkbox" at bounding box center [667, 605] width 17 height 14
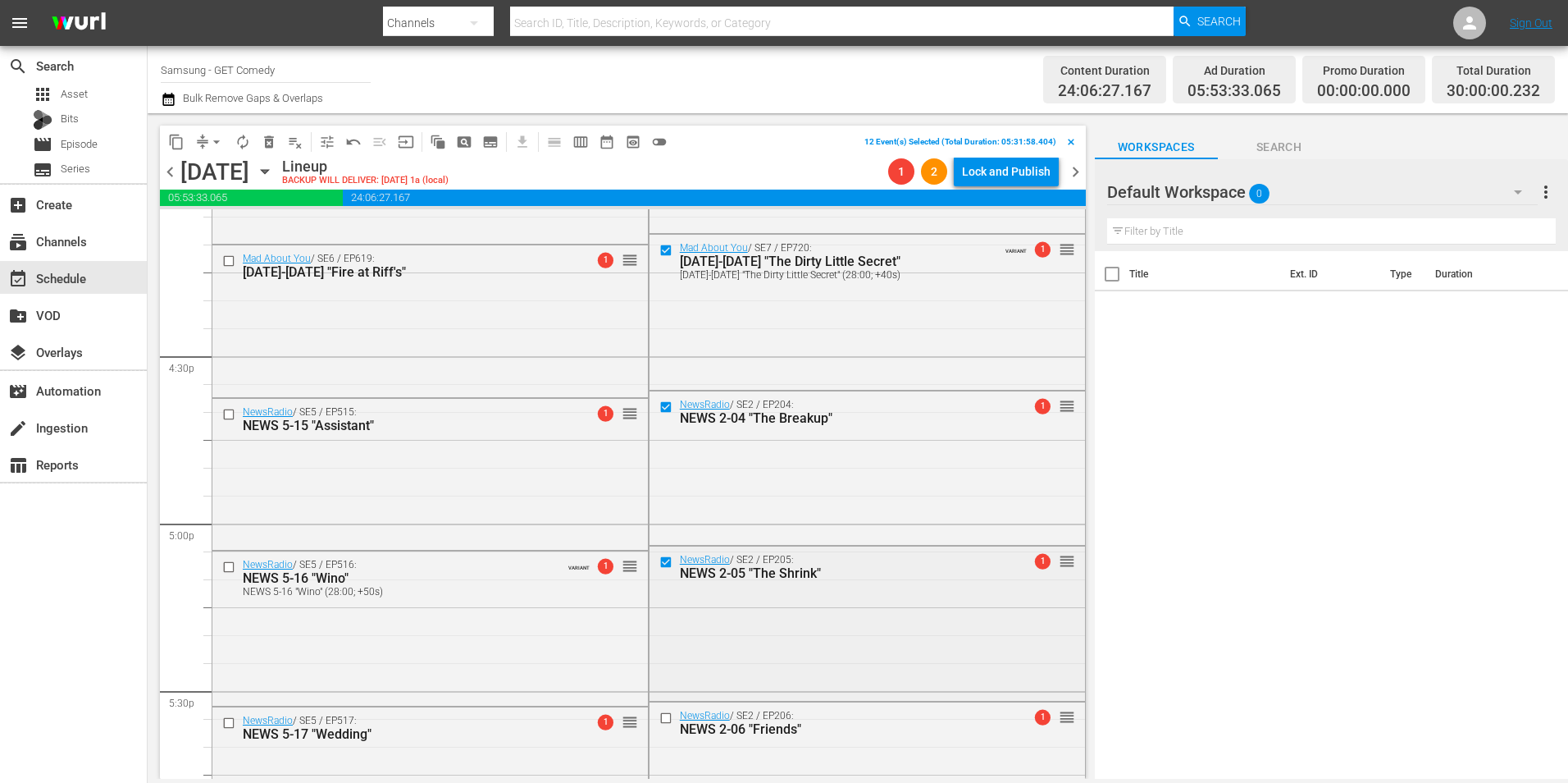
scroll to position [5497, 0]
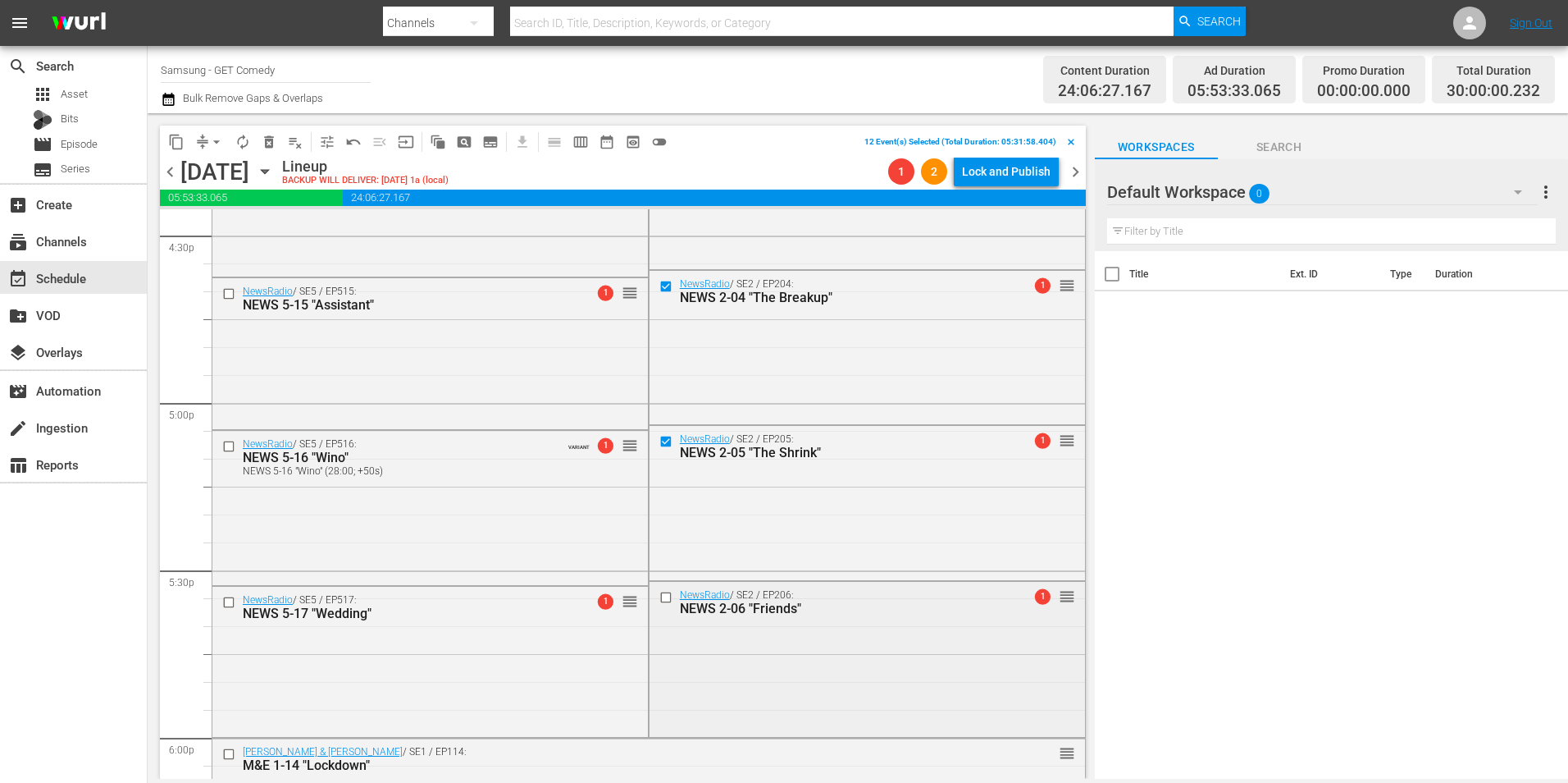
click at [660, 486] on input "checkbox" at bounding box center [667, 596] width 17 height 14
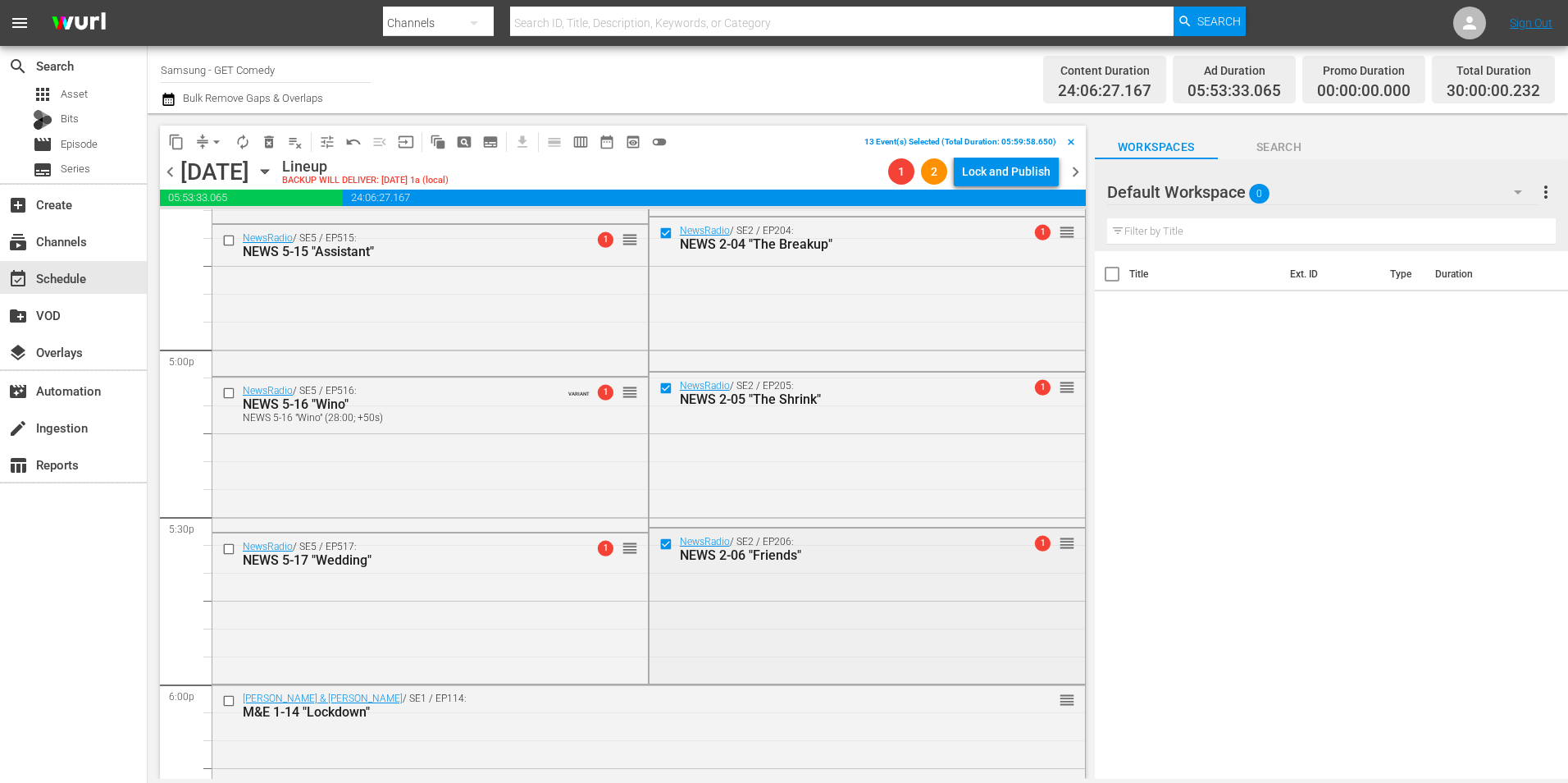
scroll to position [5580, 0]
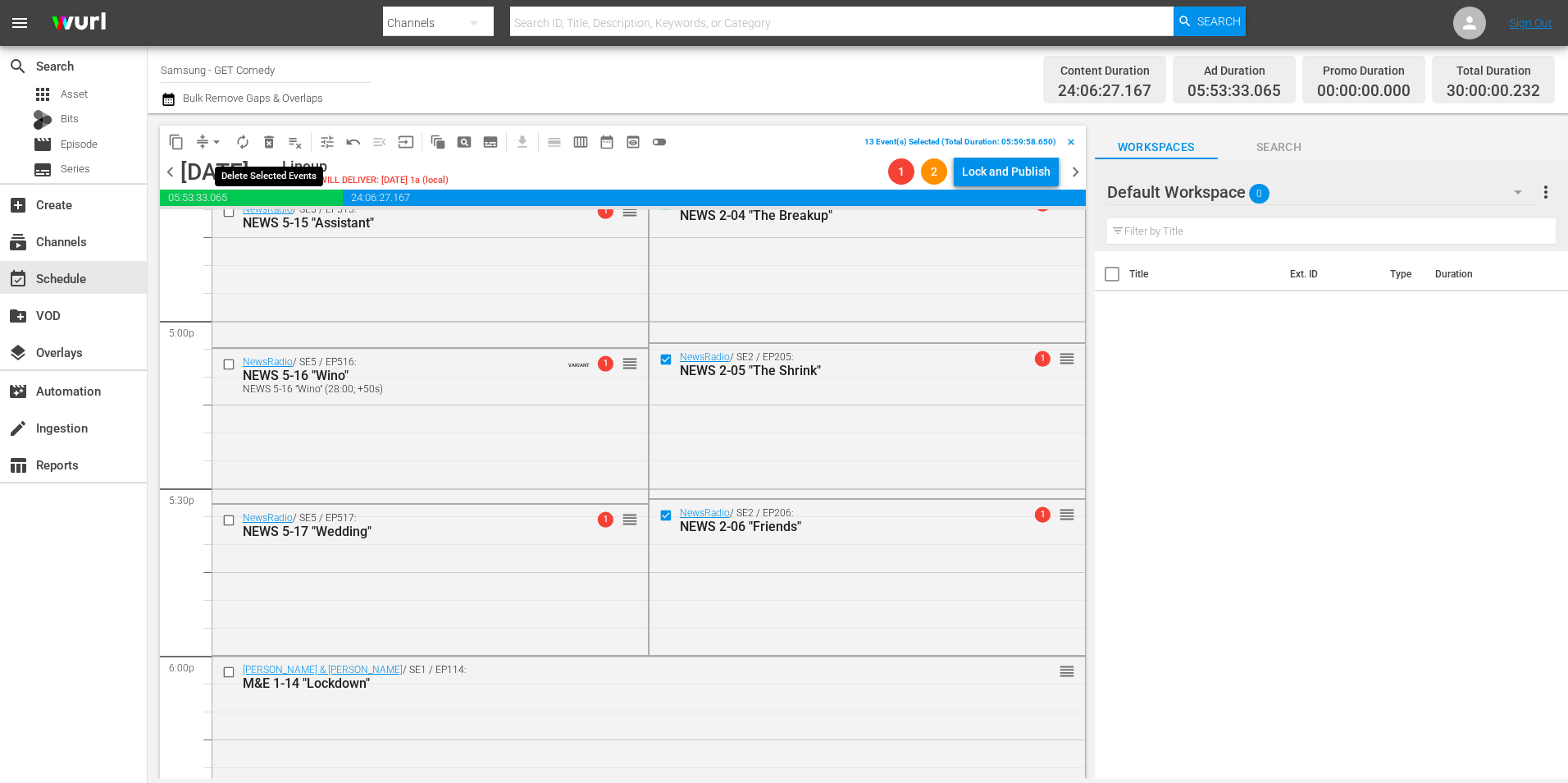
click at [275, 138] on span "delete_forever_outlined" at bounding box center [268, 141] width 16 height 16
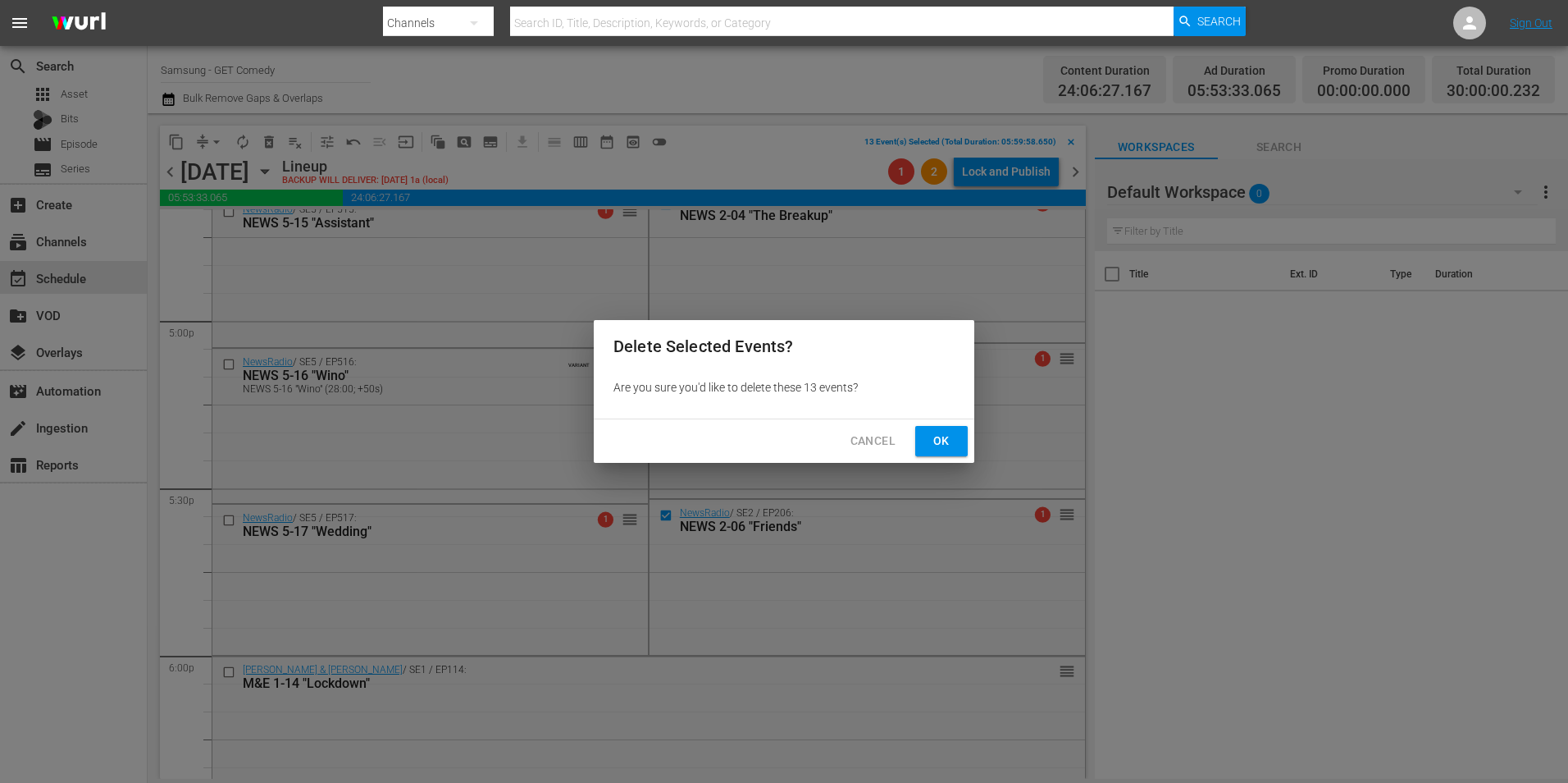
click at [948, 442] on span "Ok" at bounding box center [941, 441] width 26 height 21
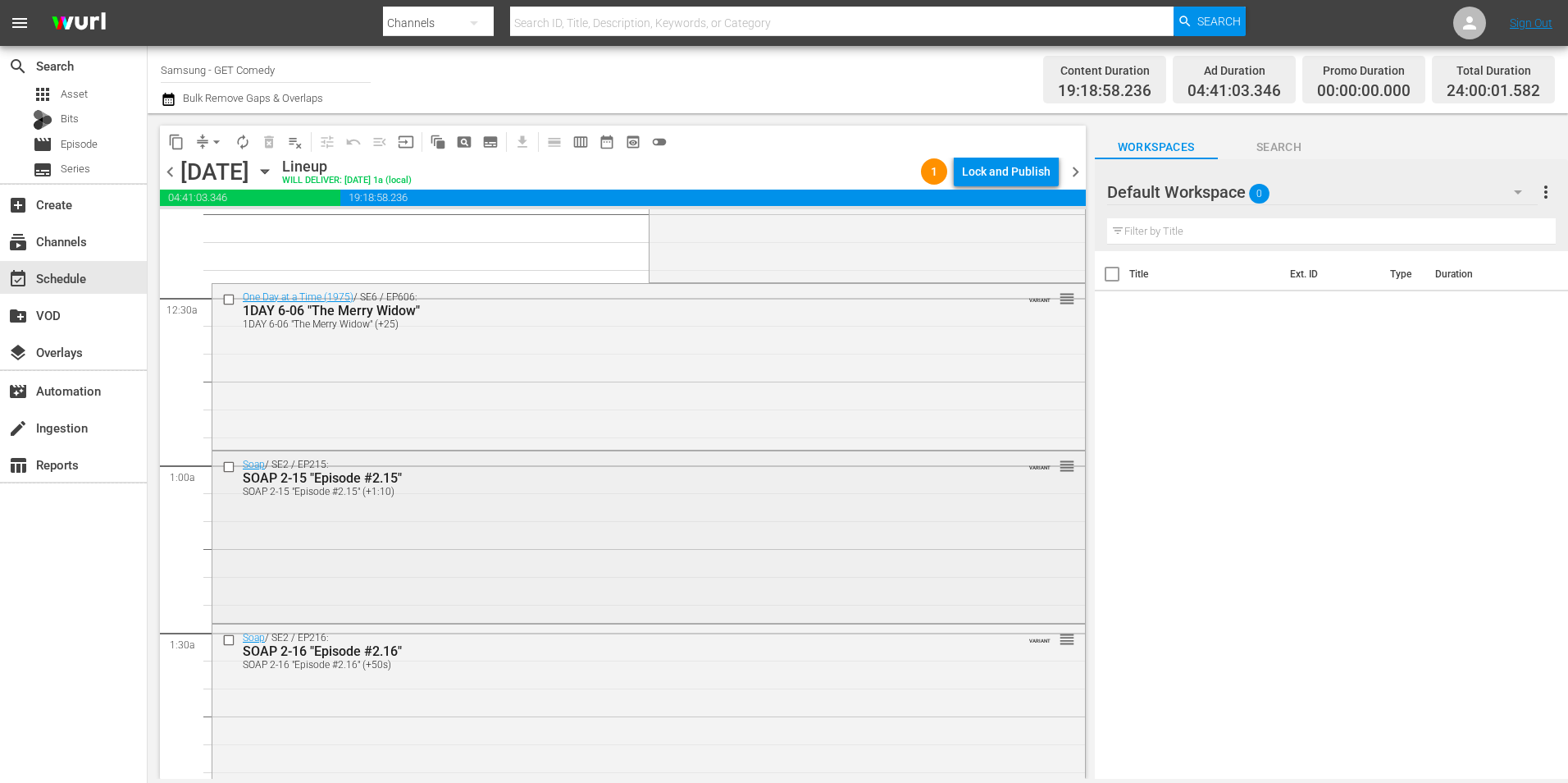
scroll to position [0, 0]
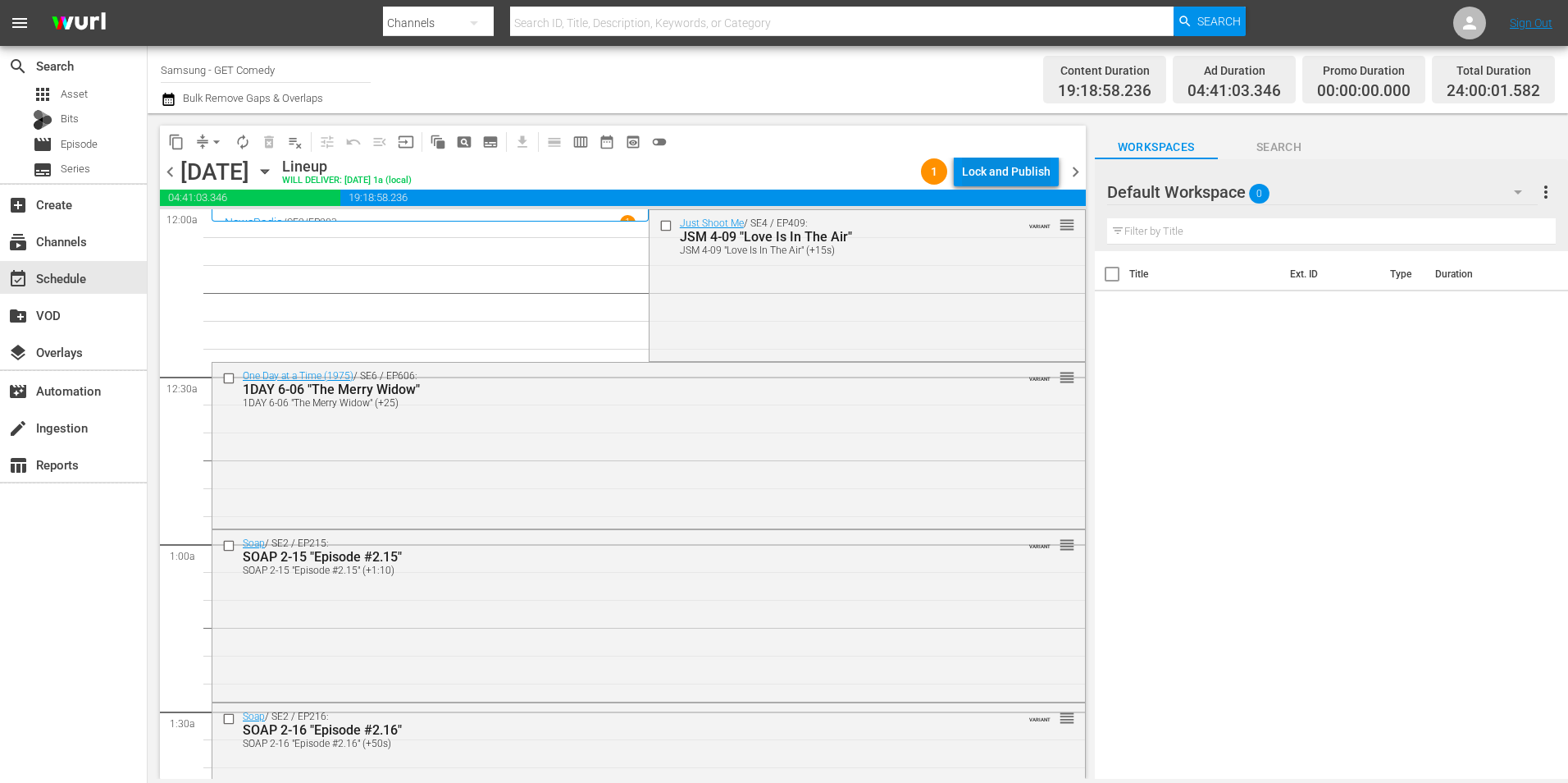
click at [1035, 166] on div "Lock and Publish" at bounding box center [1006, 171] width 88 height 29
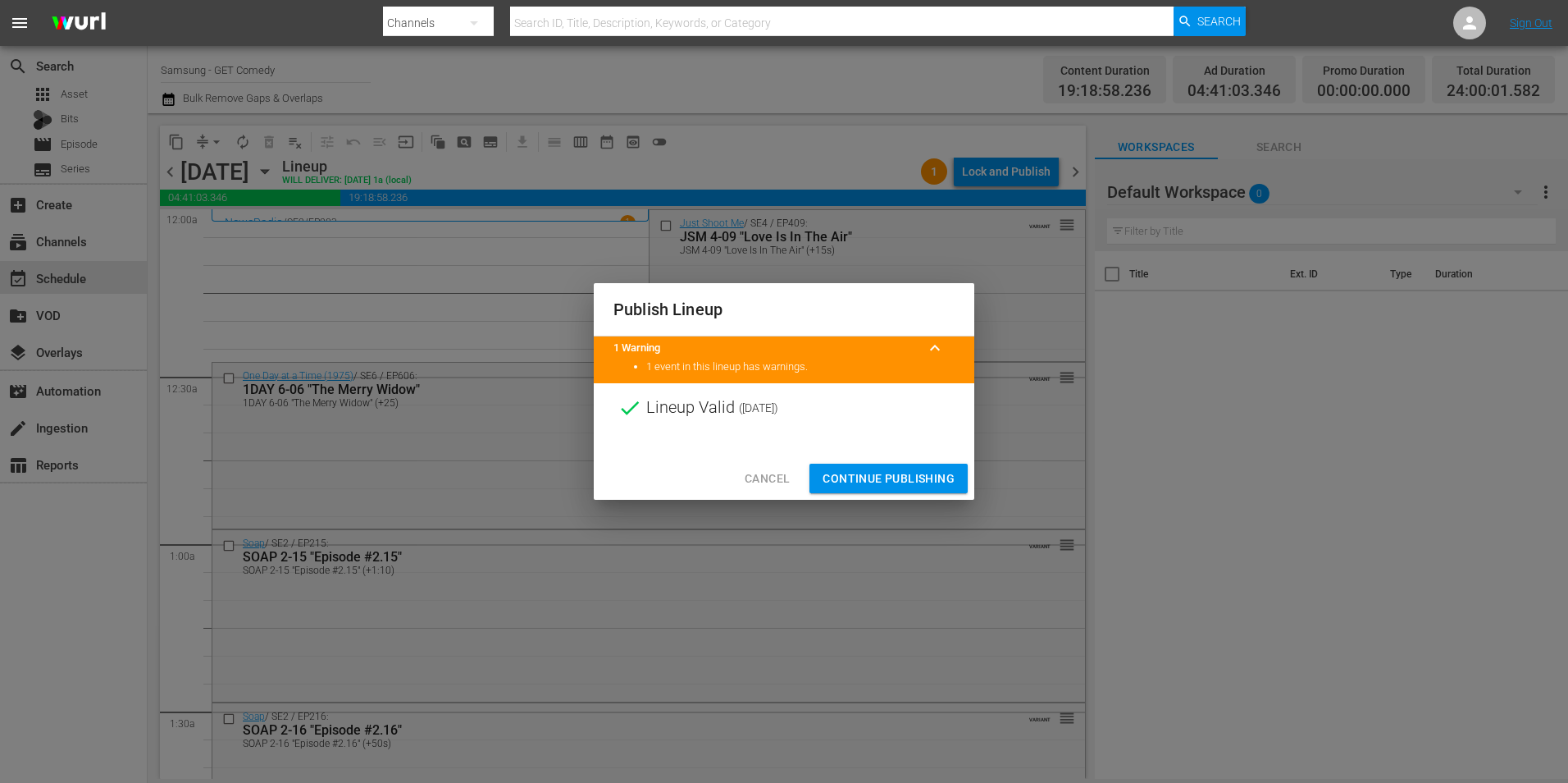
click at [853, 476] on span "Continue Publishing" at bounding box center [889, 479] width 132 height 21
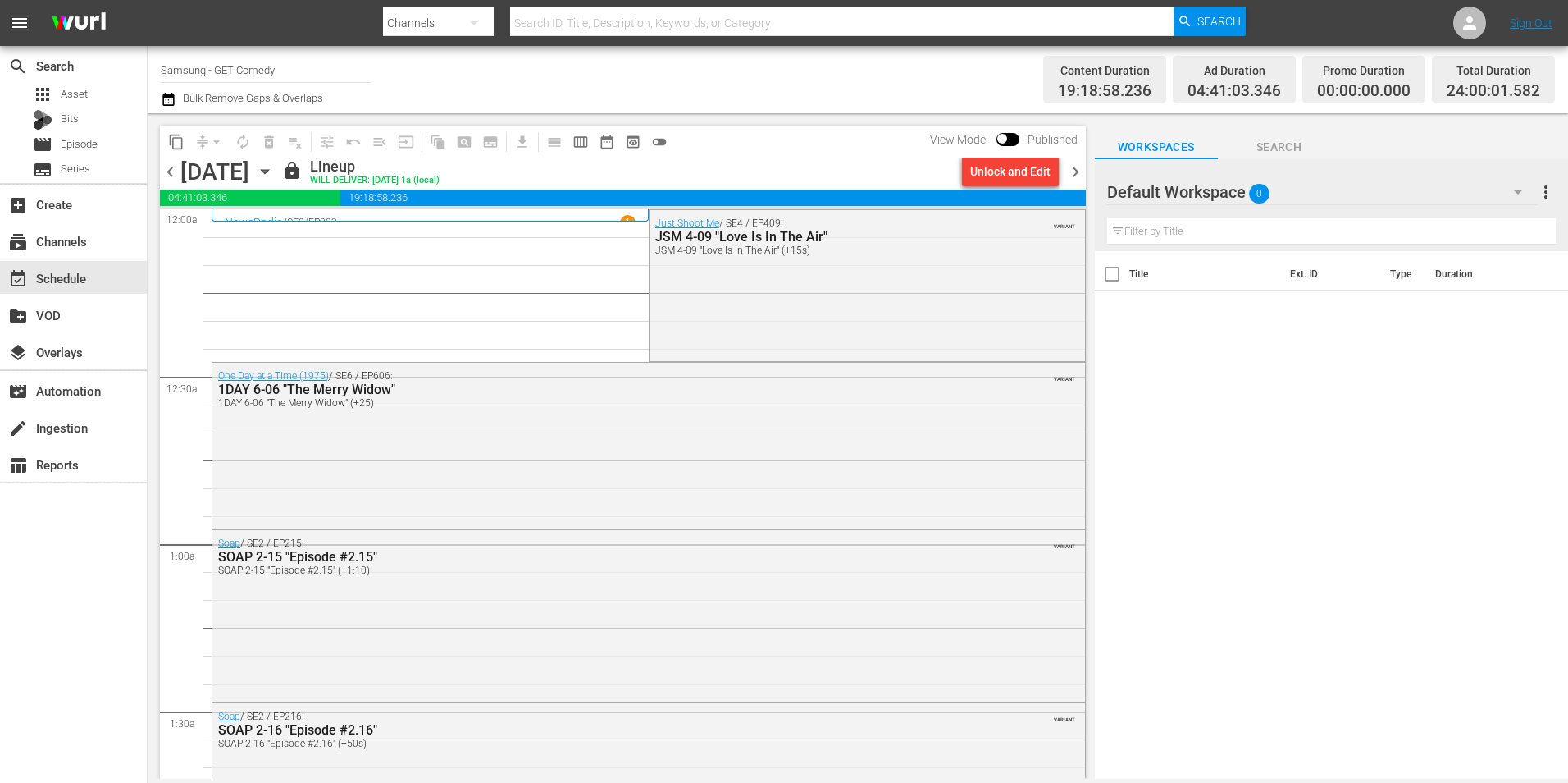
click at [1043, 171] on span "chevron_right" at bounding box center [1075, 172] width 21 height 21
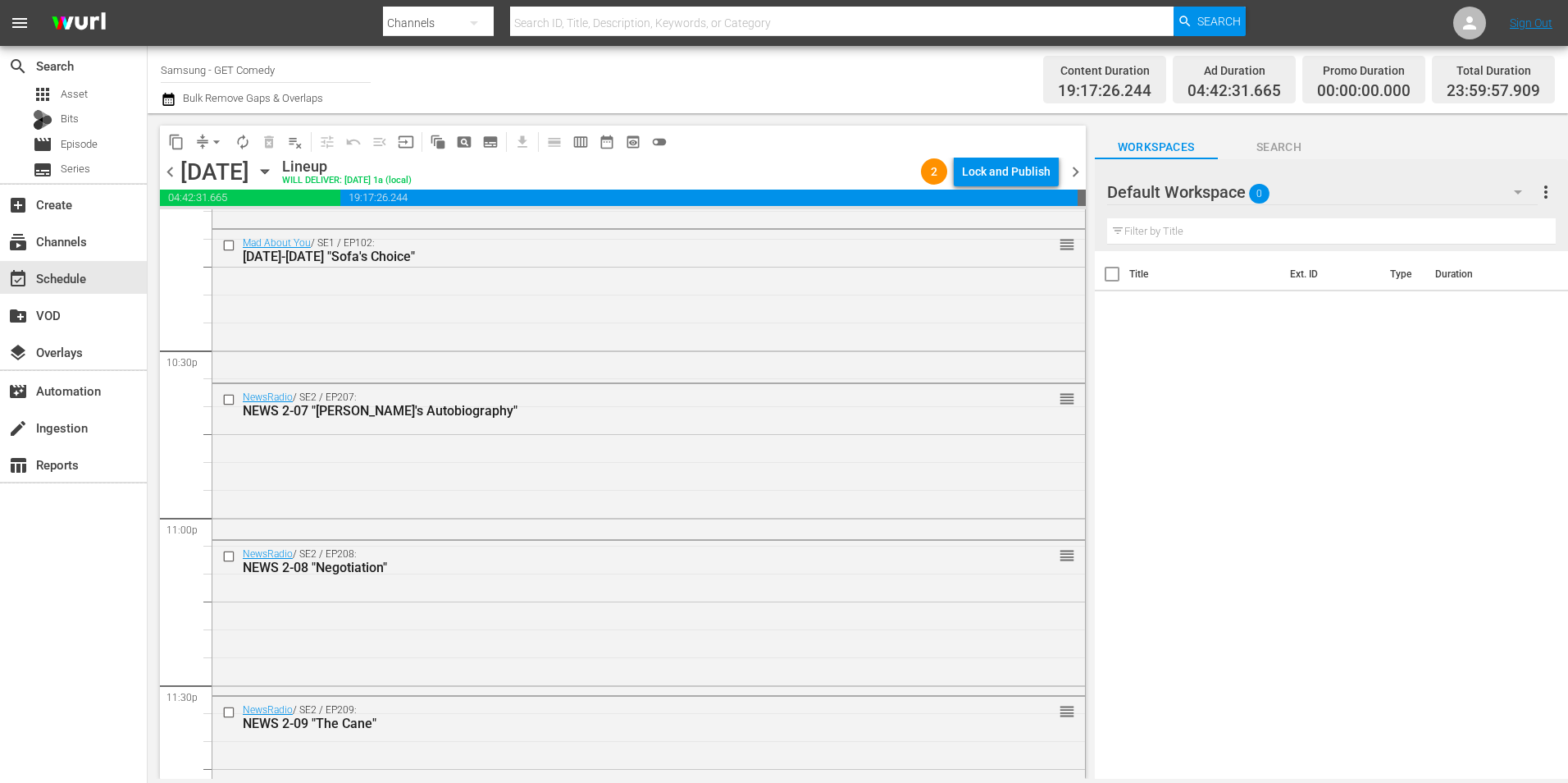
scroll to position [7465, 0]
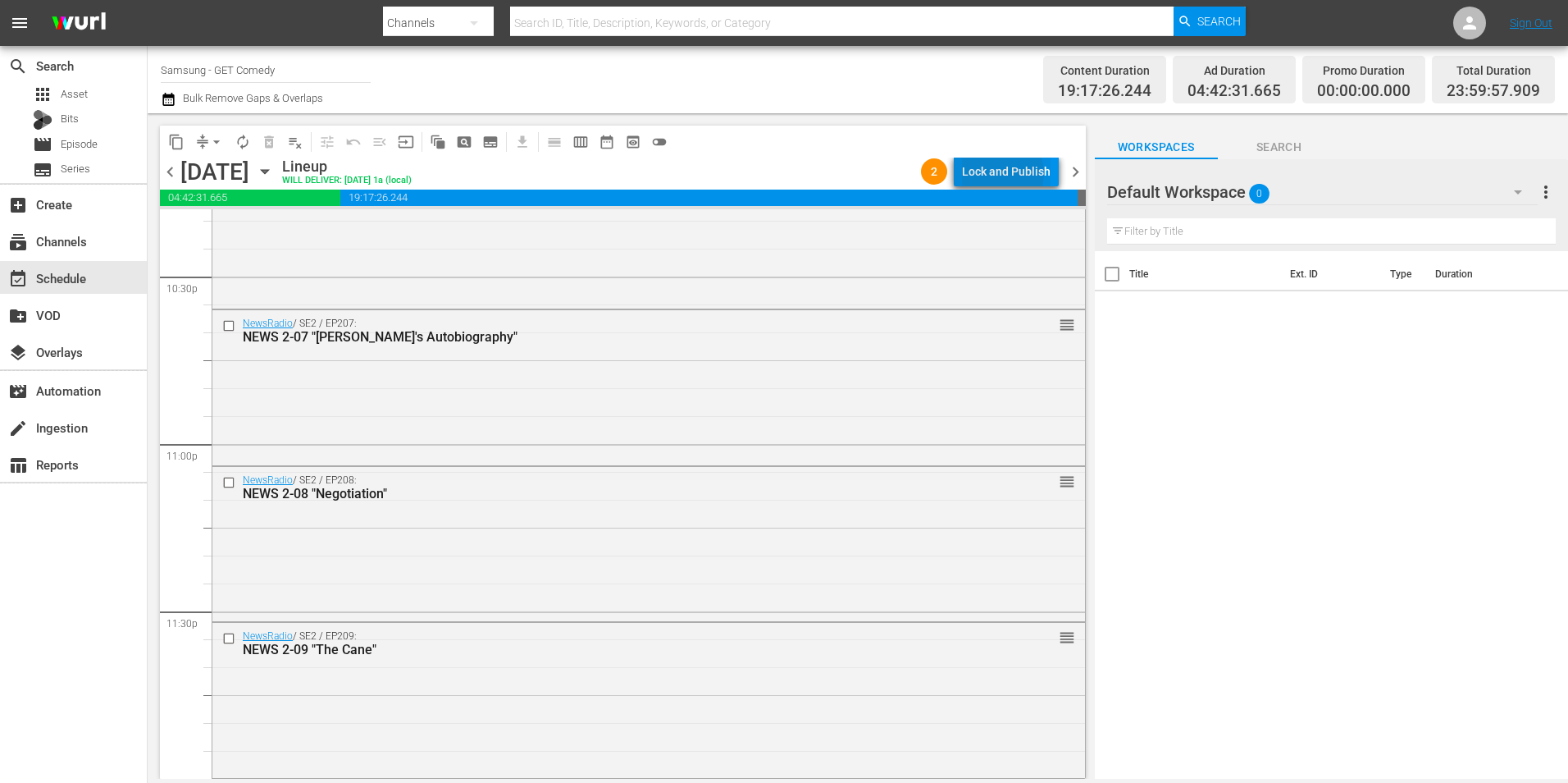
click at [1006, 173] on div "Lock and Publish" at bounding box center [1006, 171] width 88 height 29
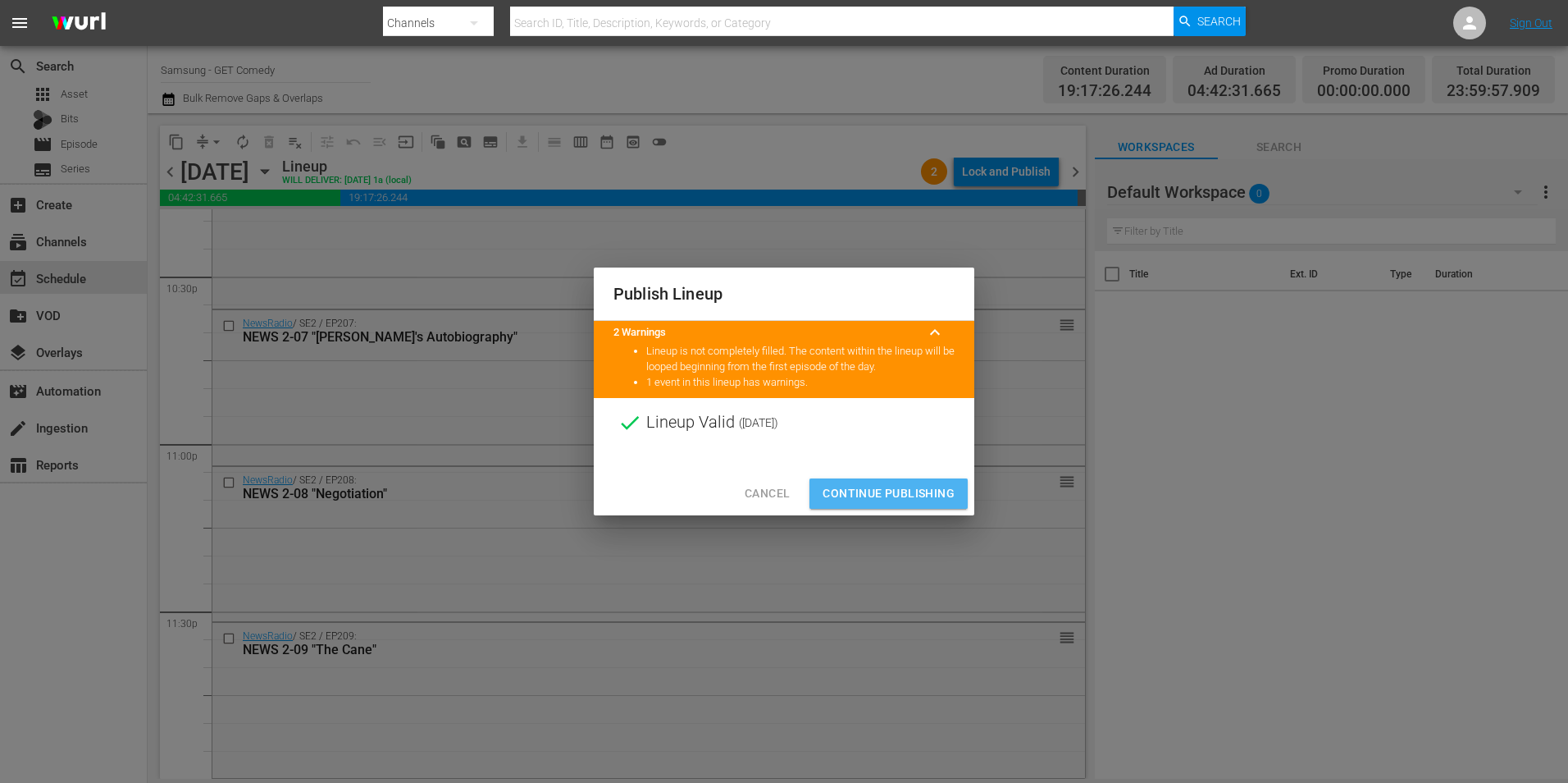
click at [891, 485] on span "Continue Publishing" at bounding box center [889, 494] width 132 height 21
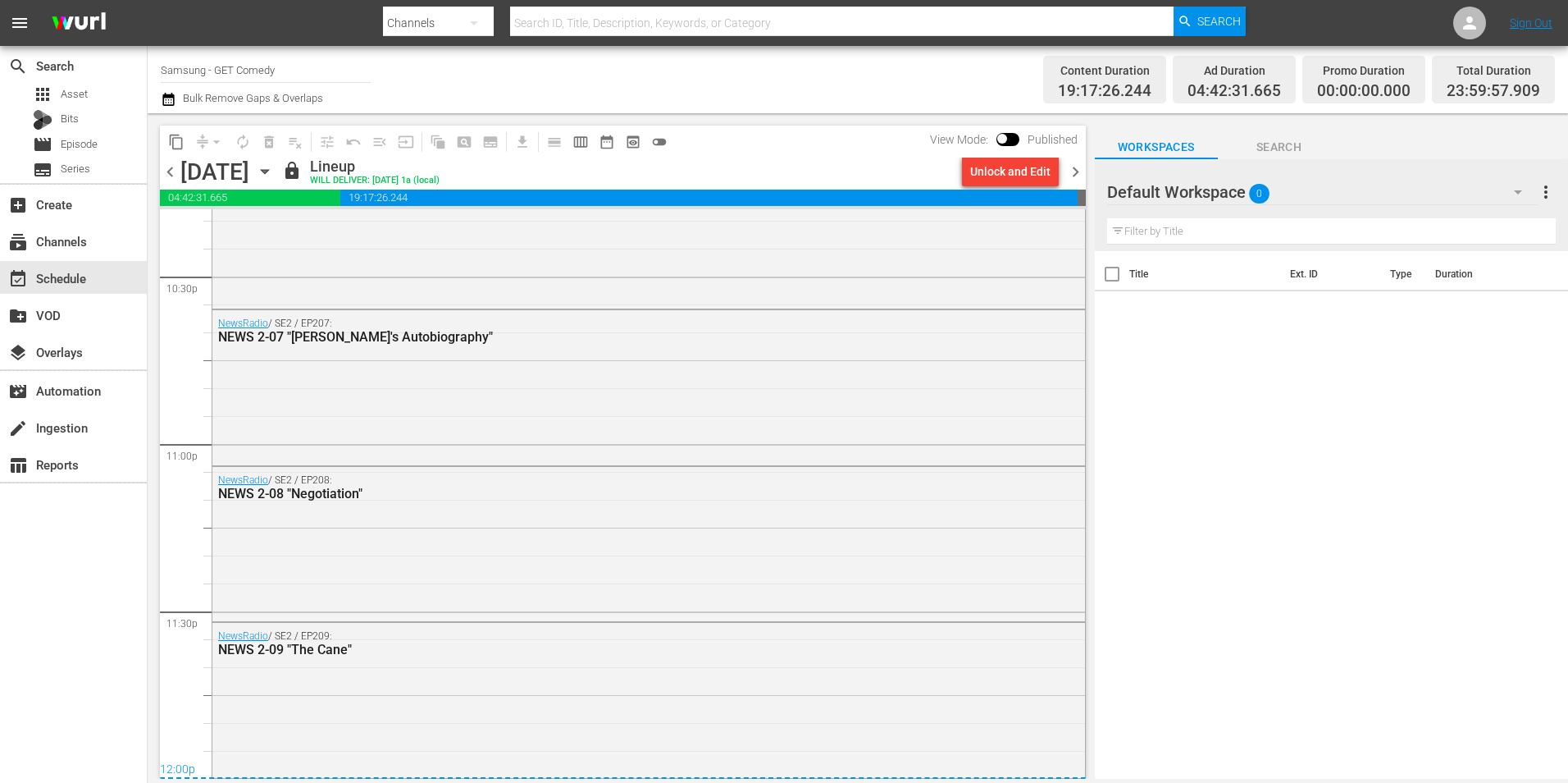
click at [1043, 161] on span "chevron_right" at bounding box center [1075, 172] width 21 height 21
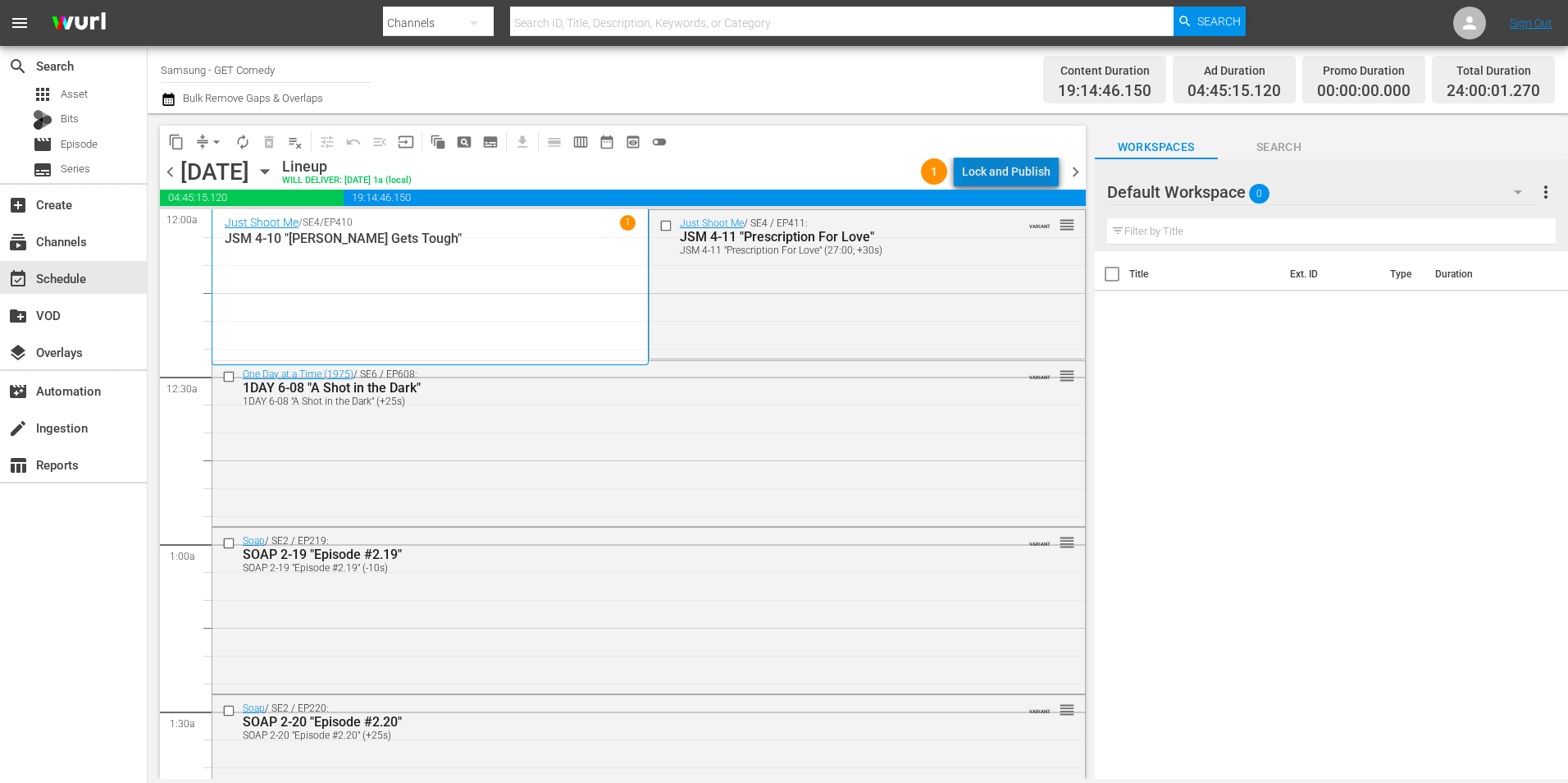
click at [1019, 170] on div "Lock and Publish" at bounding box center [1006, 171] width 88 height 29
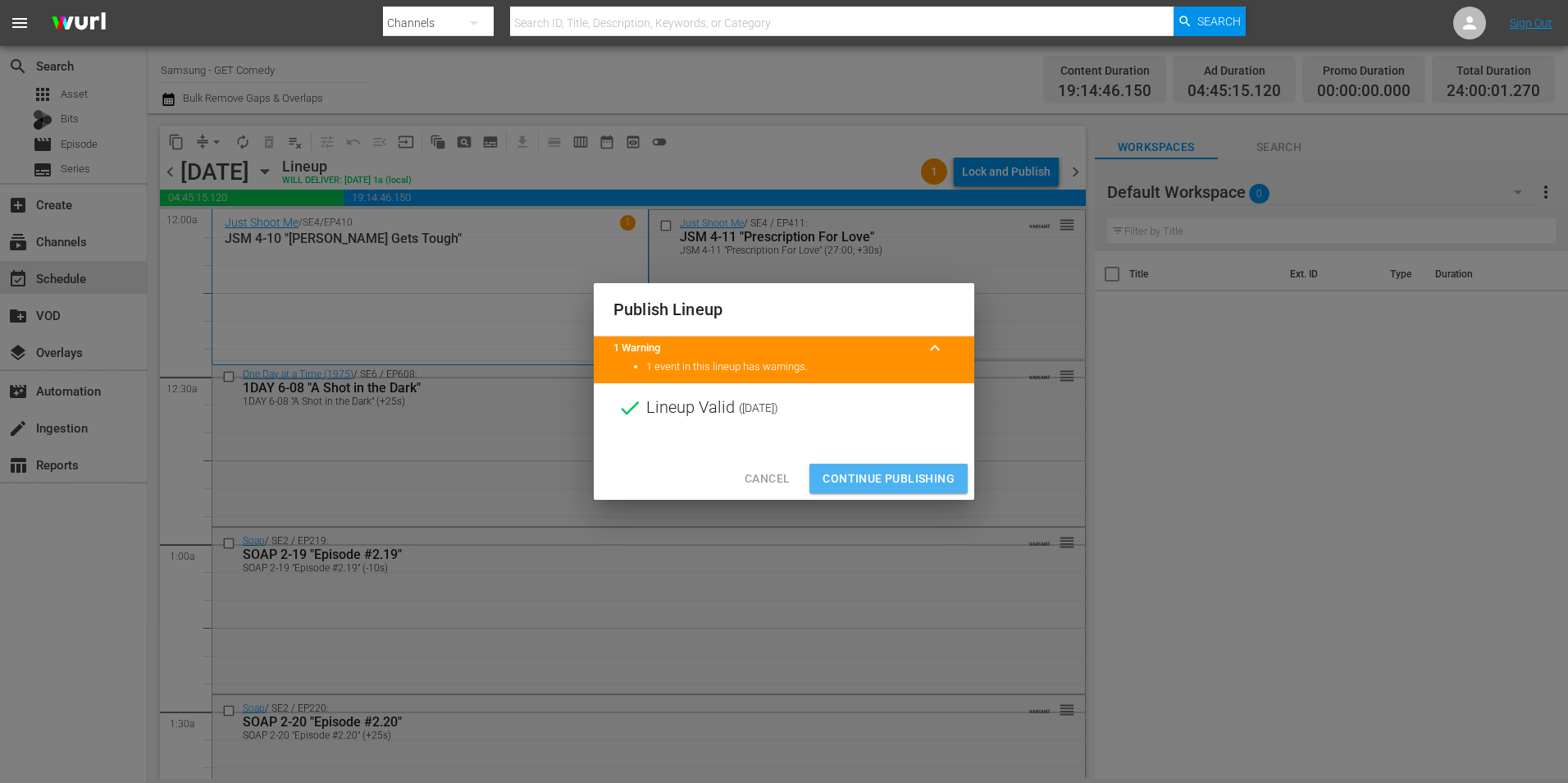
click at [884, 472] on span "Continue Publishing" at bounding box center [889, 479] width 132 height 21
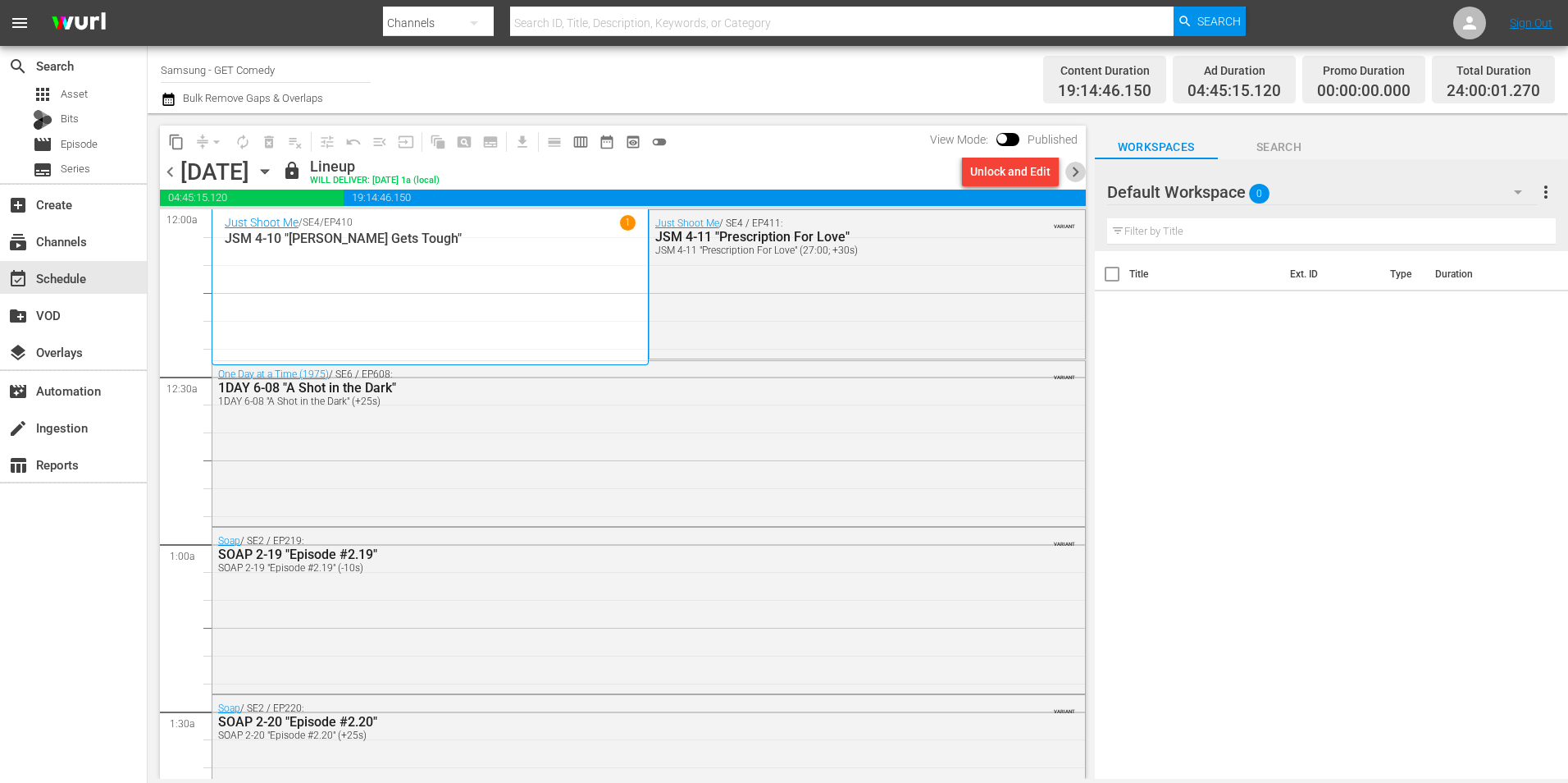
click at [1043, 173] on span "chevron_right" at bounding box center [1075, 172] width 21 height 21
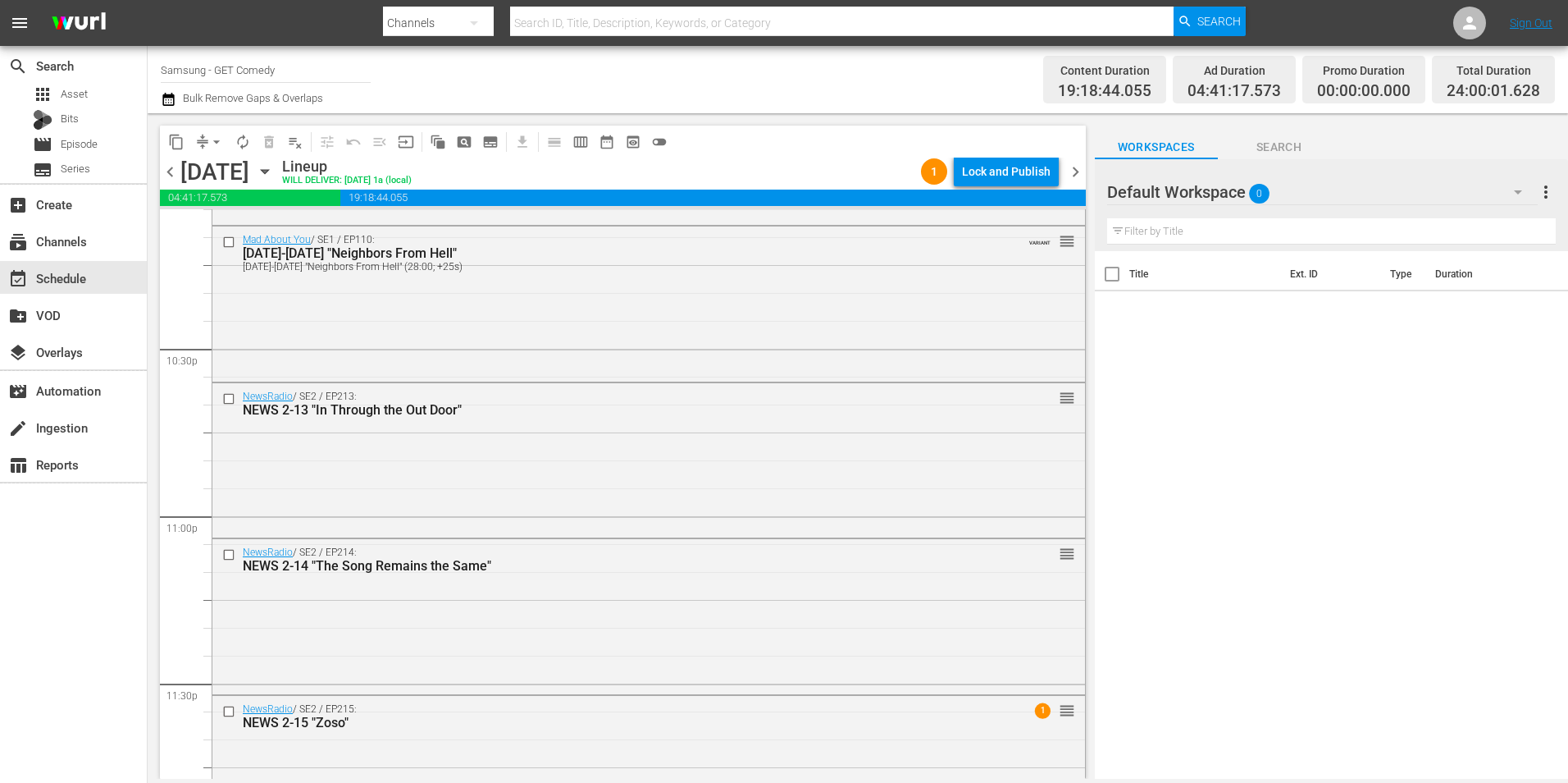
scroll to position [7465, 0]
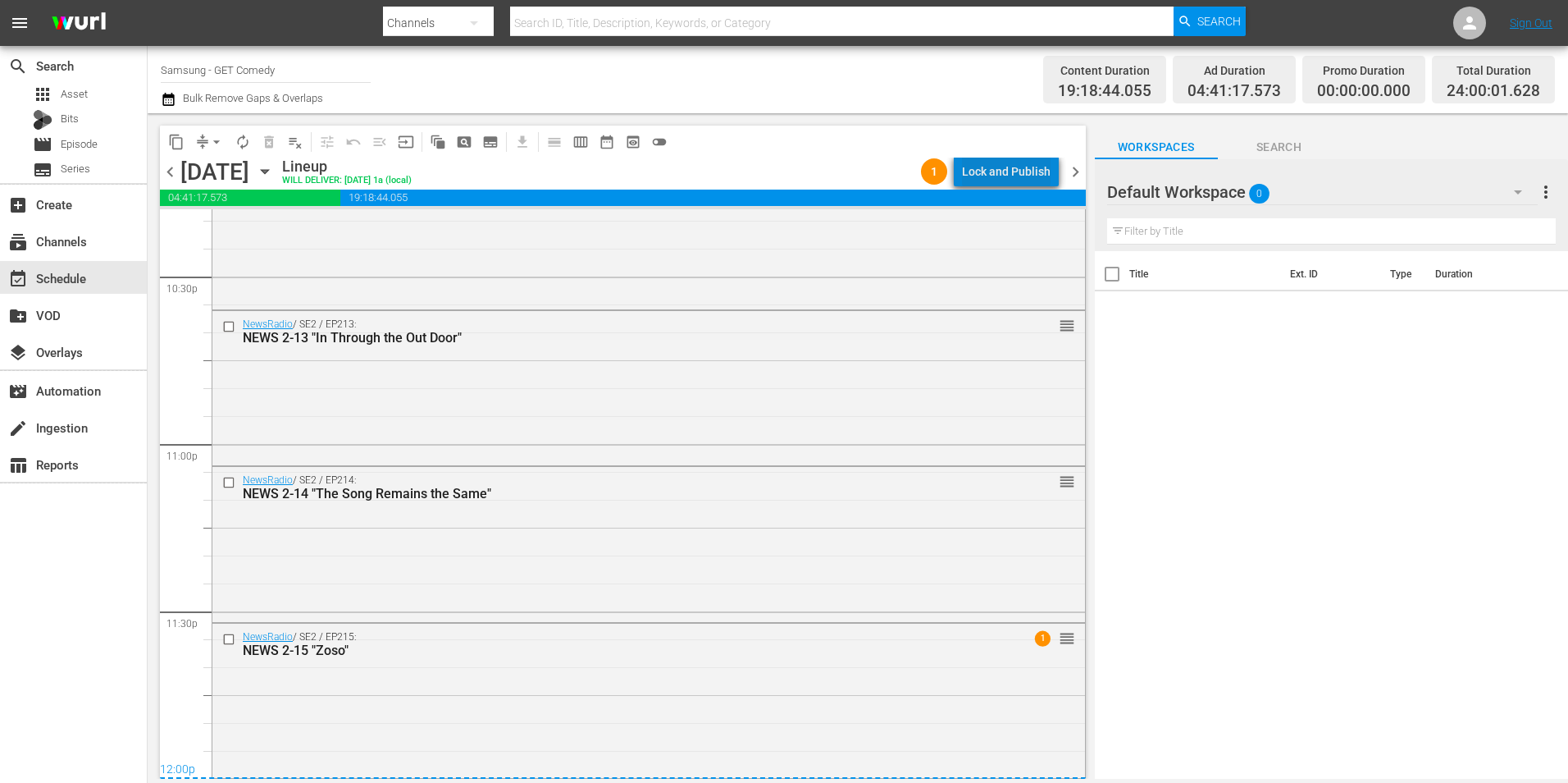
click at [1028, 166] on div "Lock and Publish" at bounding box center [1006, 171] width 88 height 29
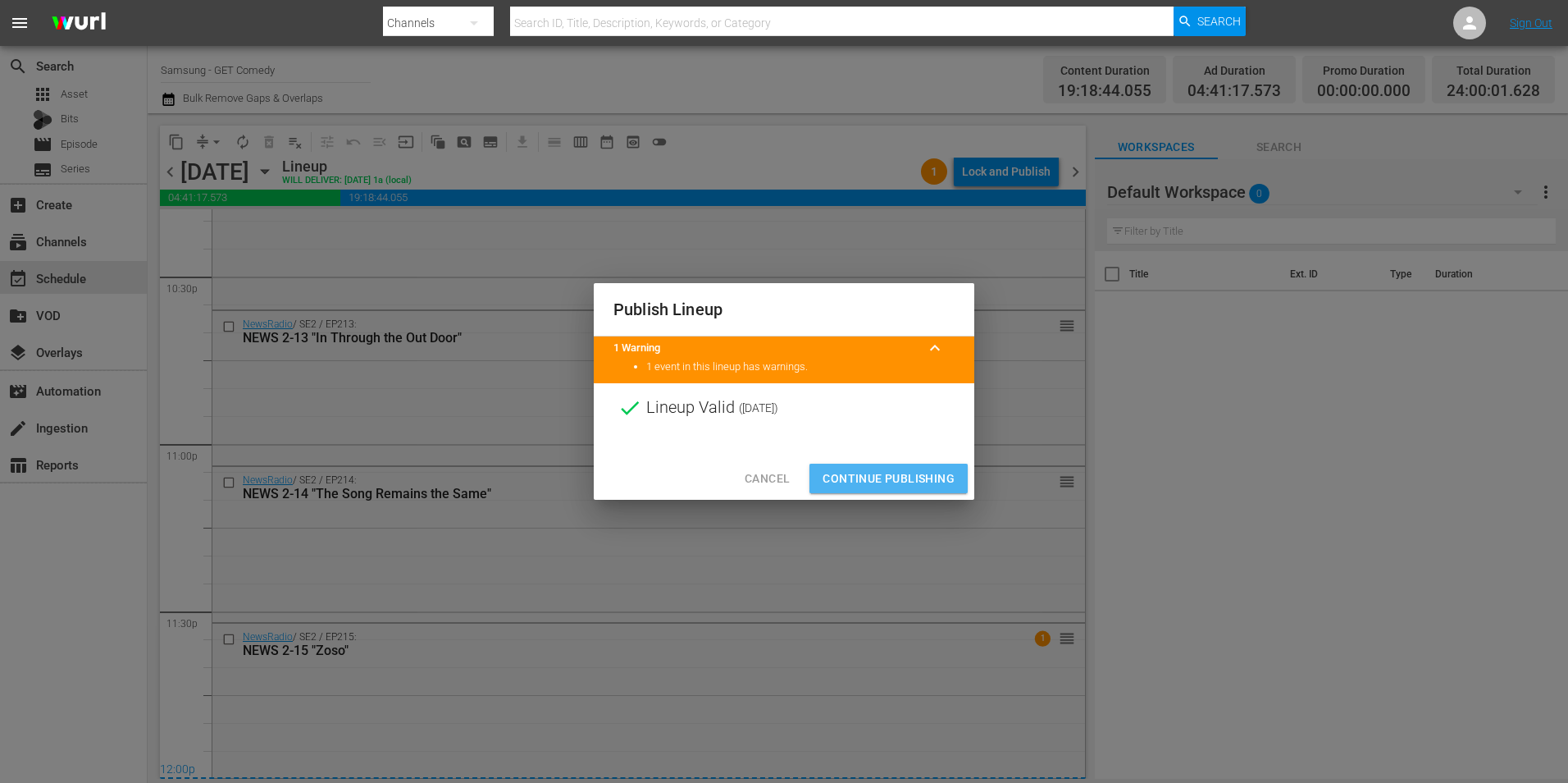
click at [871, 484] on span "Continue Publishing" at bounding box center [889, 479] width 132 height 21
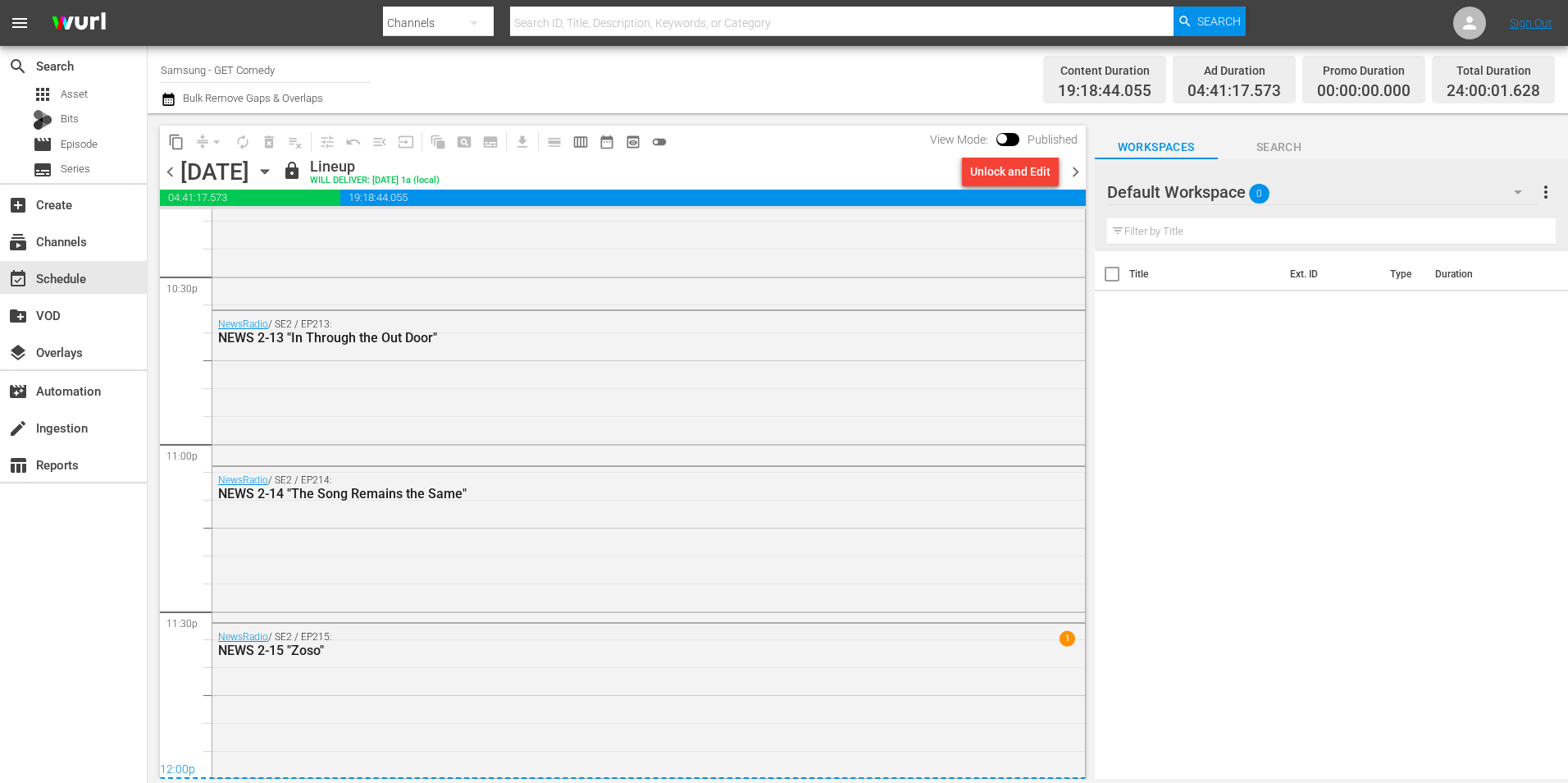
click at [1043, 173] on span "chevron_right" at bounding box center [1075, 172] width 21 height 21
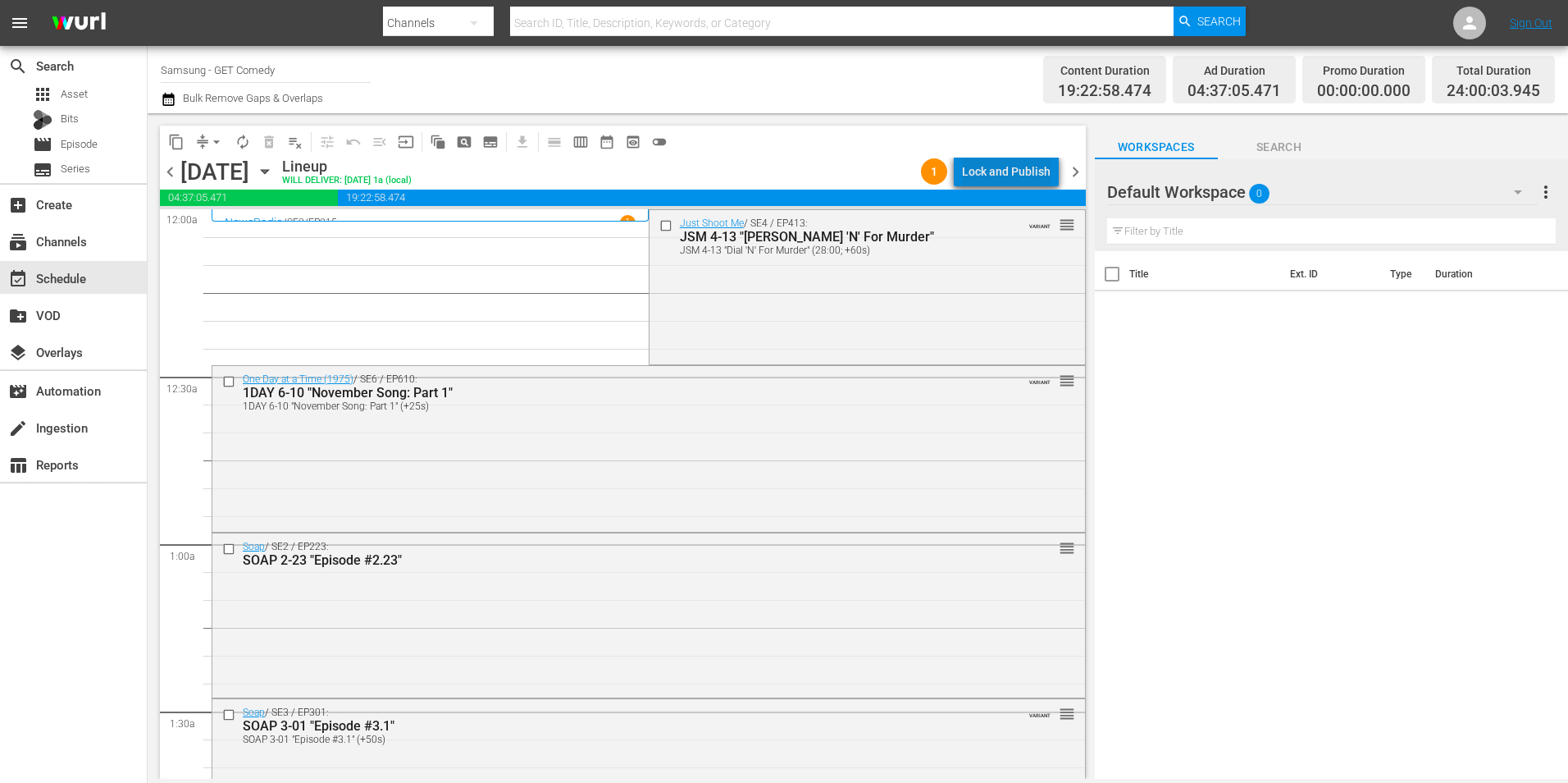
click at [1035, 169] on div "Lock and Publish" at bounding box center [1006, 171] width 88 height 29
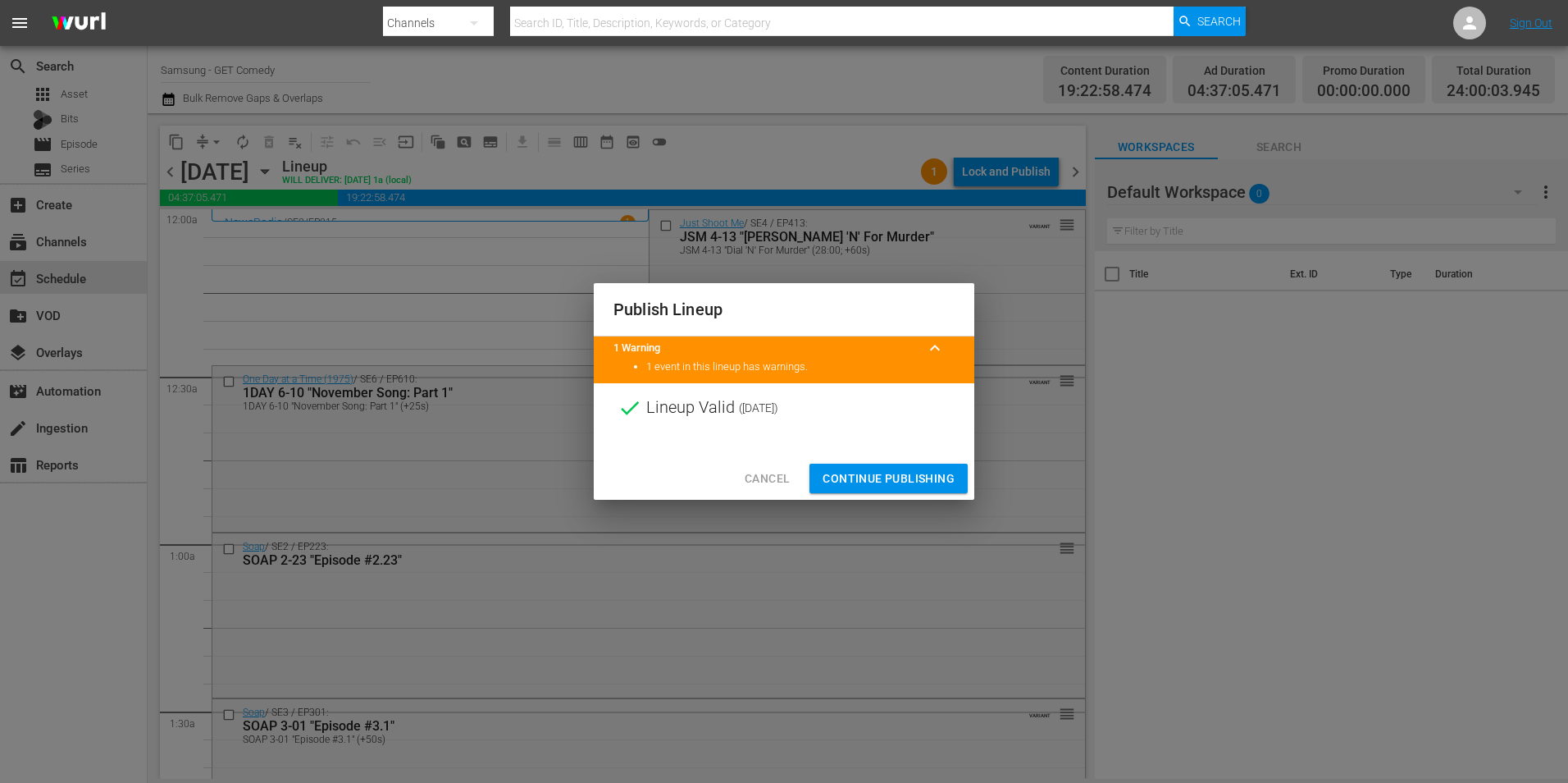
drag, startPoint x: 868, startPoint y: 474, endPoint x: 557, endPoint y: 90, distance: 494.1
click at [866, 474] on span "Continue Publishing" at bounding box center [889, 479] width 132 height 21
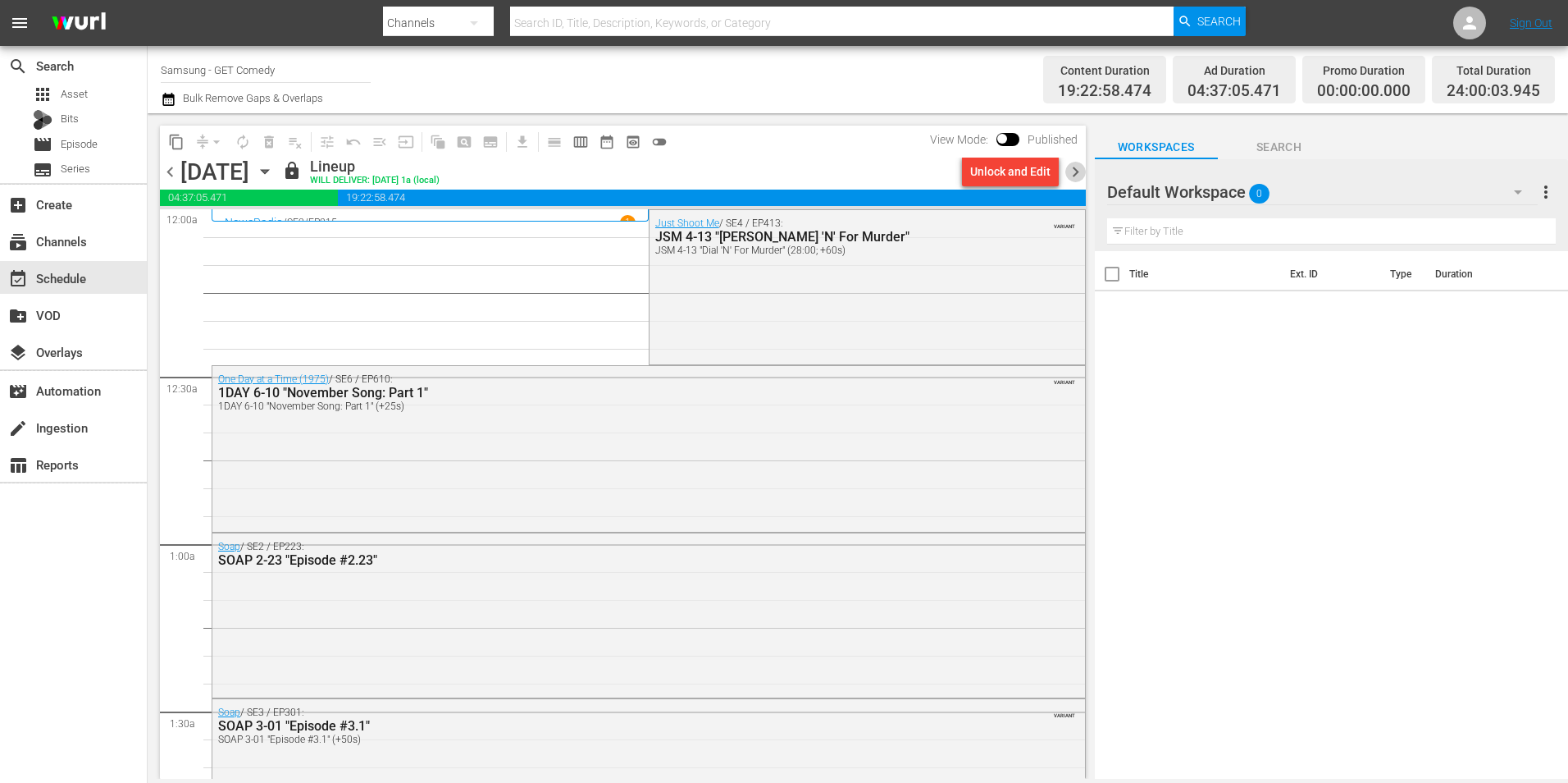
click at [1043, 166] on span "chevron_right" at bounding box center [1075, 172] width 21 height 21
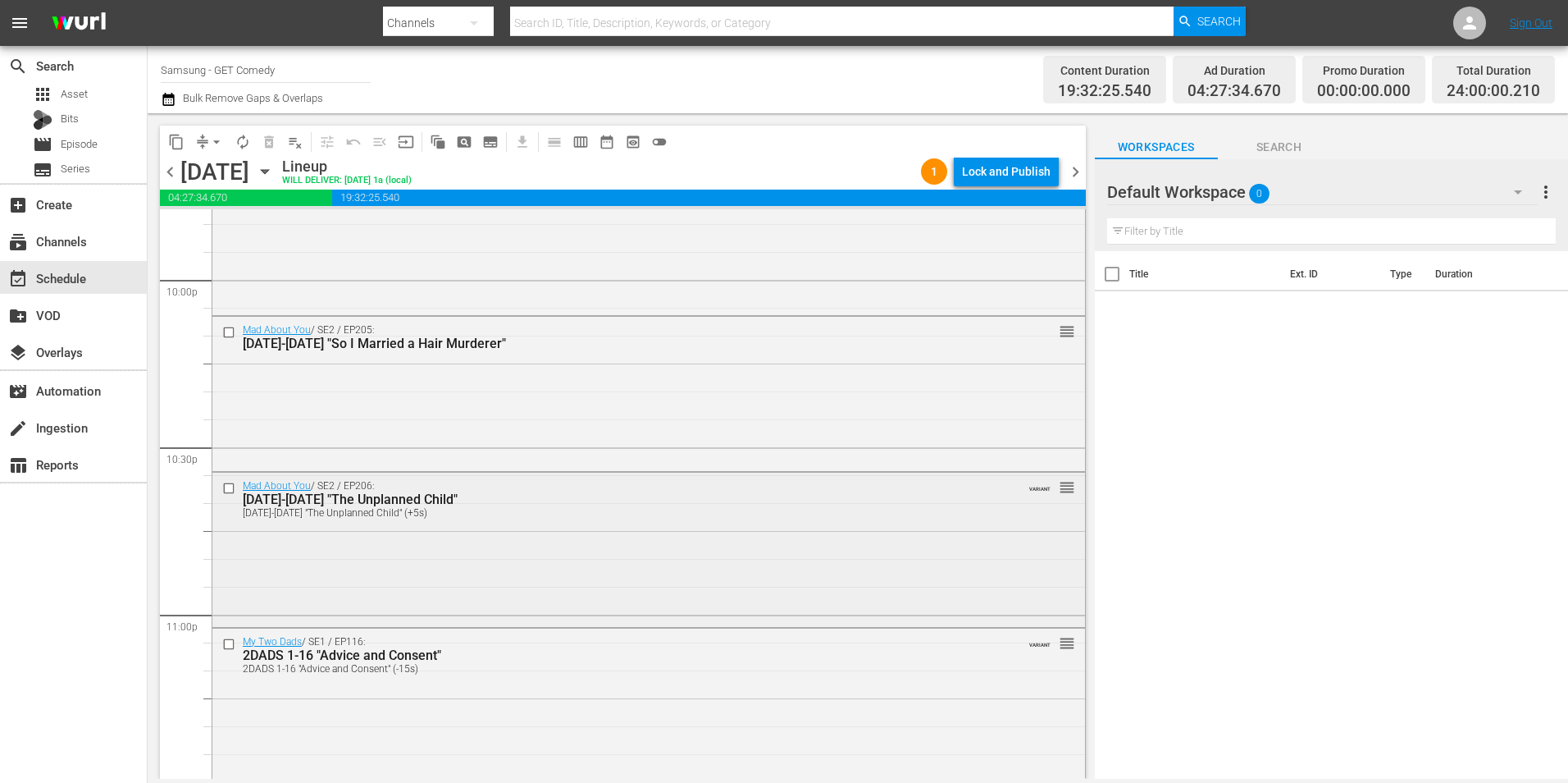
scroll to position [7465, 0]
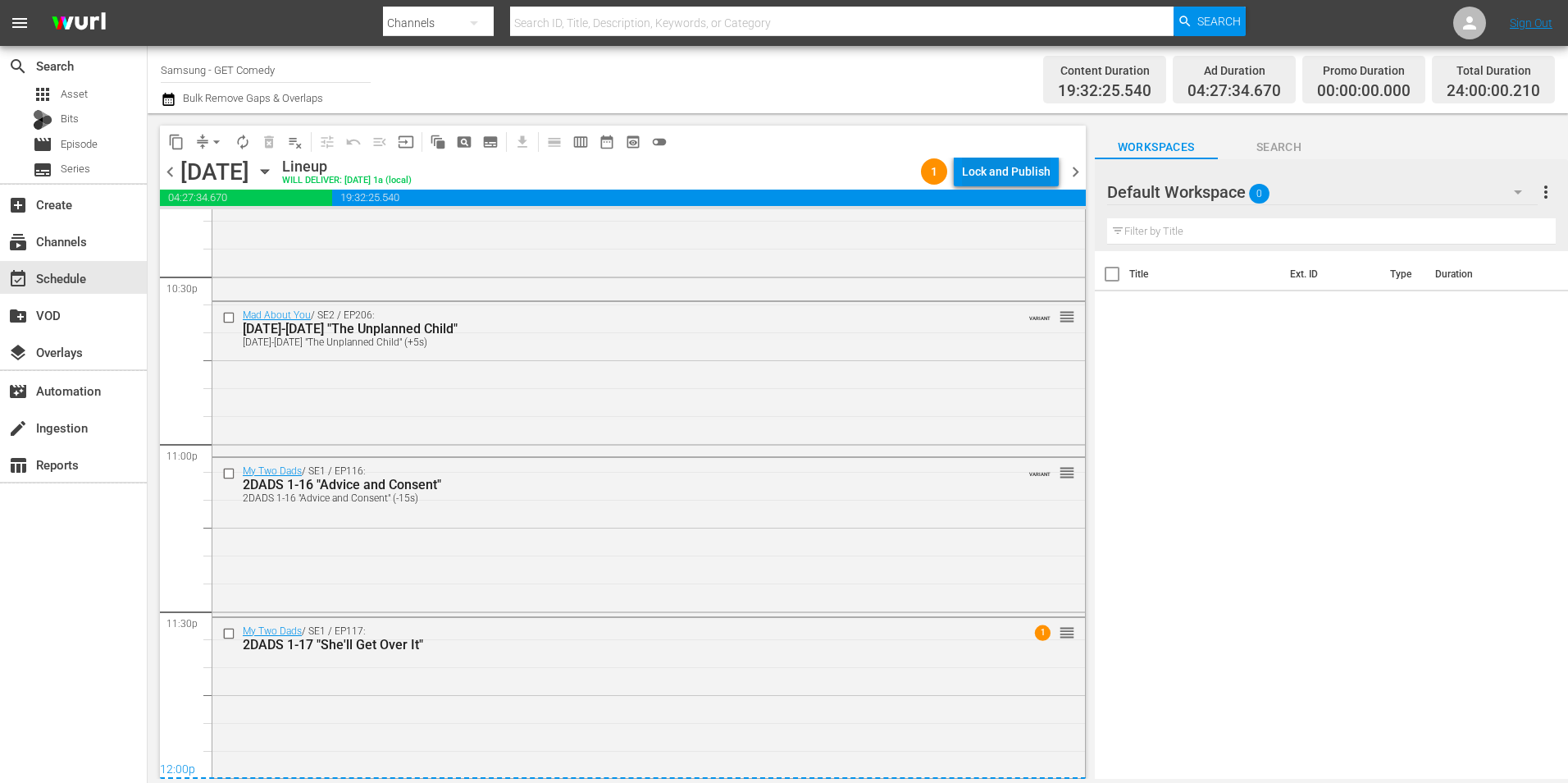
click at [1004, 173] on div "Lock and Publish" at bounding box center [1006, 171] width 88 height 29
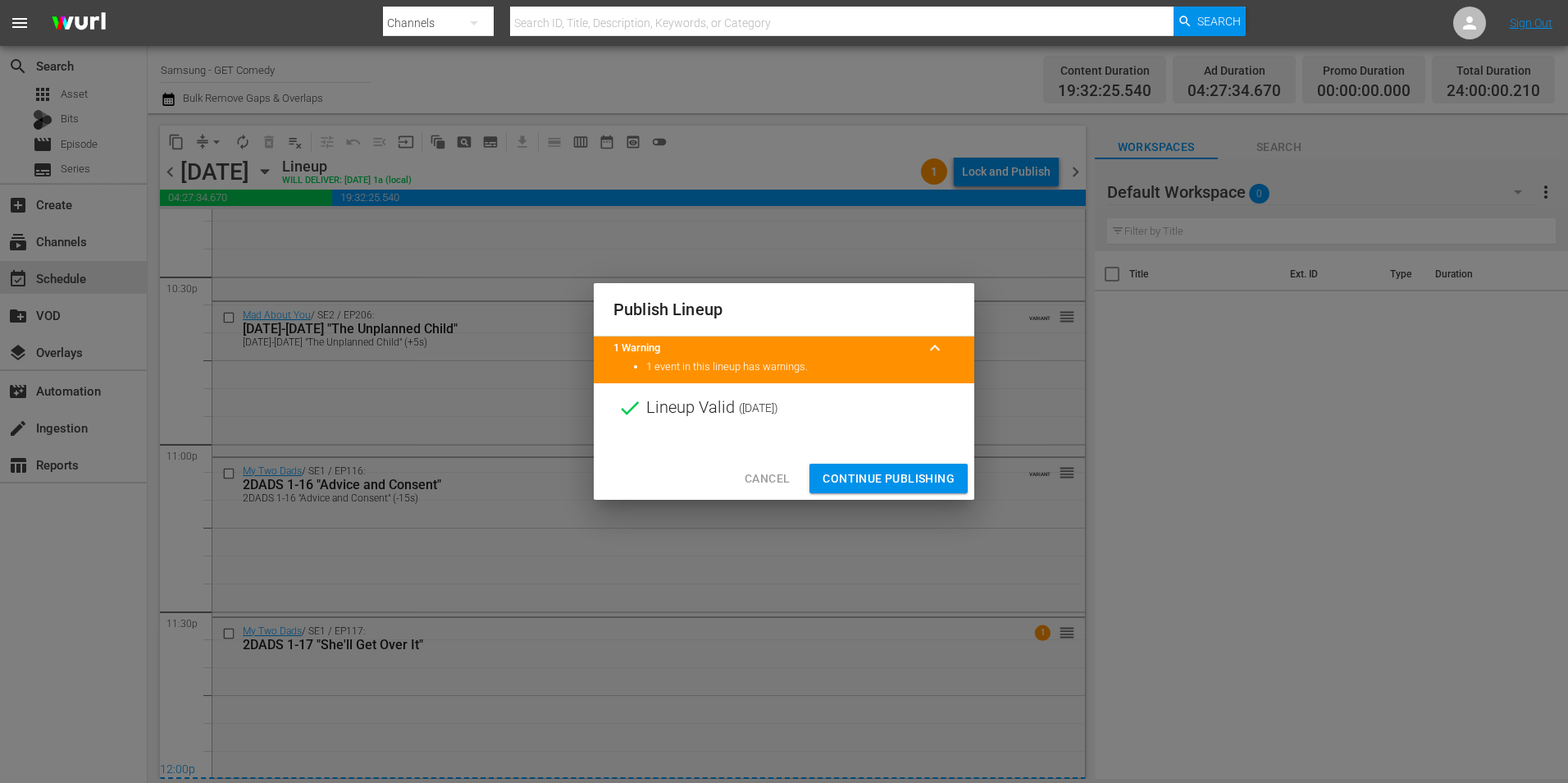
click at [869, 477] on span "Continue Publishing" at bounding box center [889, 479] width 132 height 21
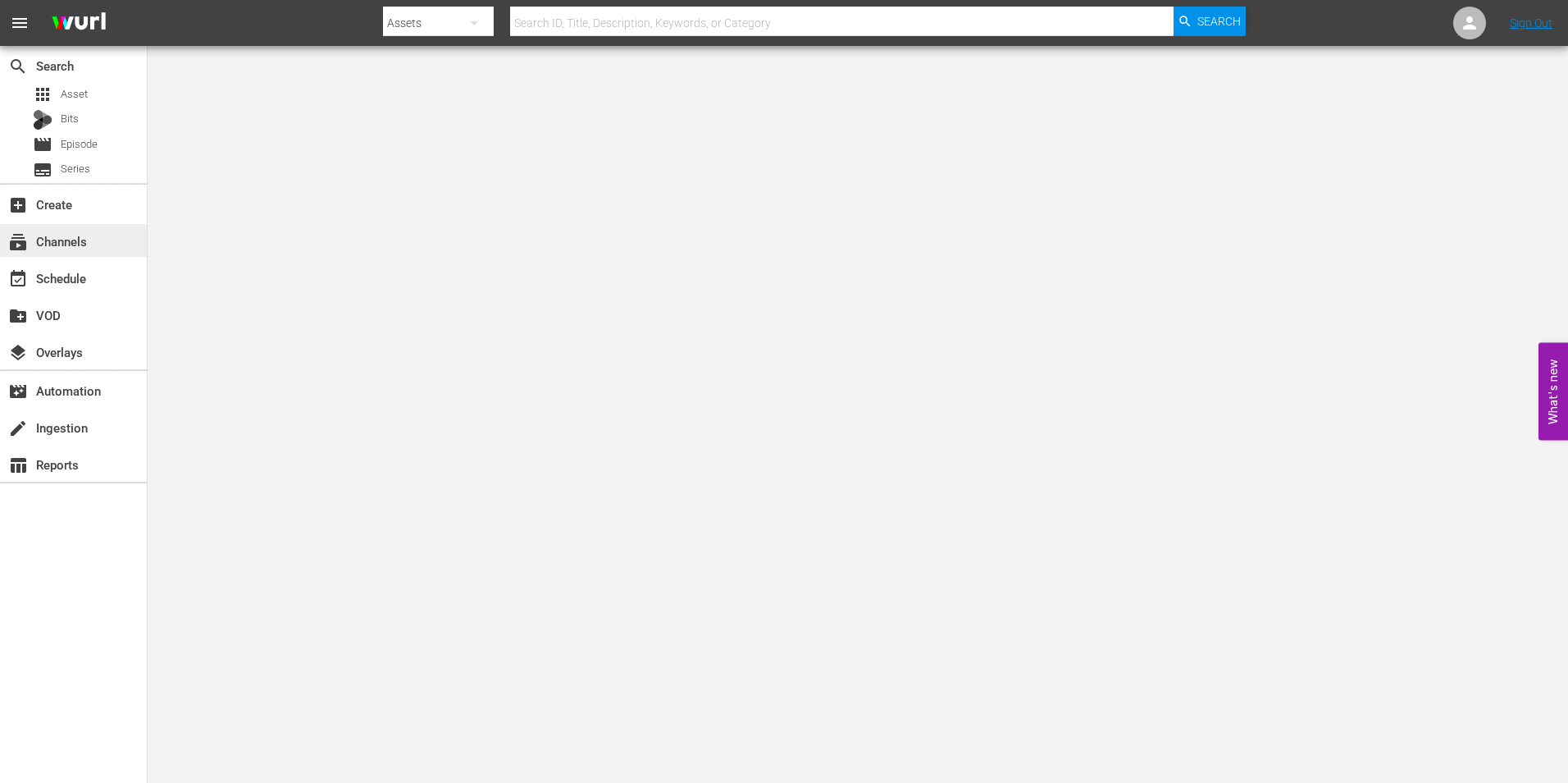
click at [84, 244] on div "subscriptions Channels" at bounding box center [46, 238] width 92 height 15
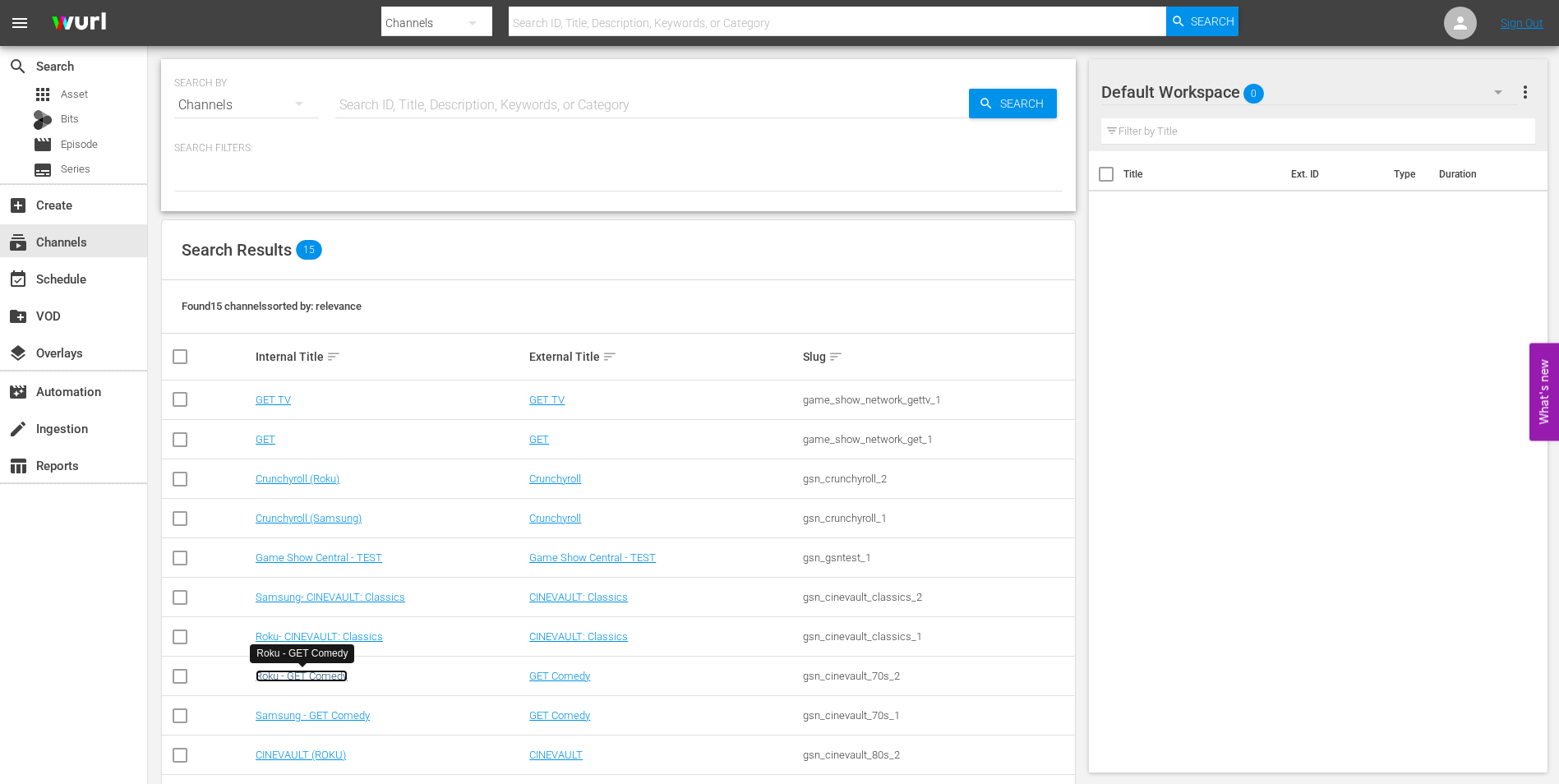
click at [316, 487] on link "Roku - GET Comedy" at bounding box center [302, 675] width 92 height 12
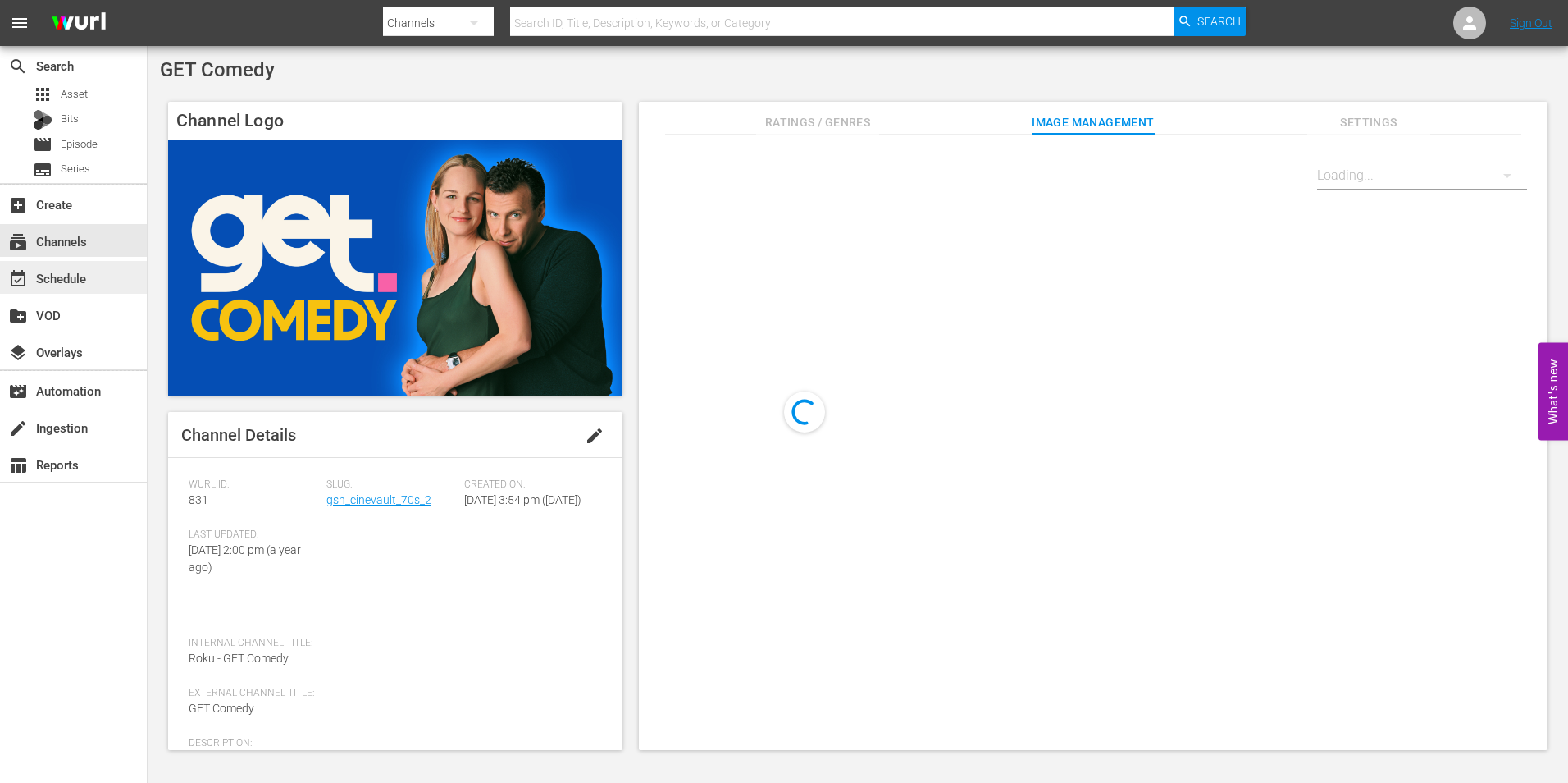
click at [68, 273] on div "event_available Schedule" at bounding box center [46, 276] width 92 height 15
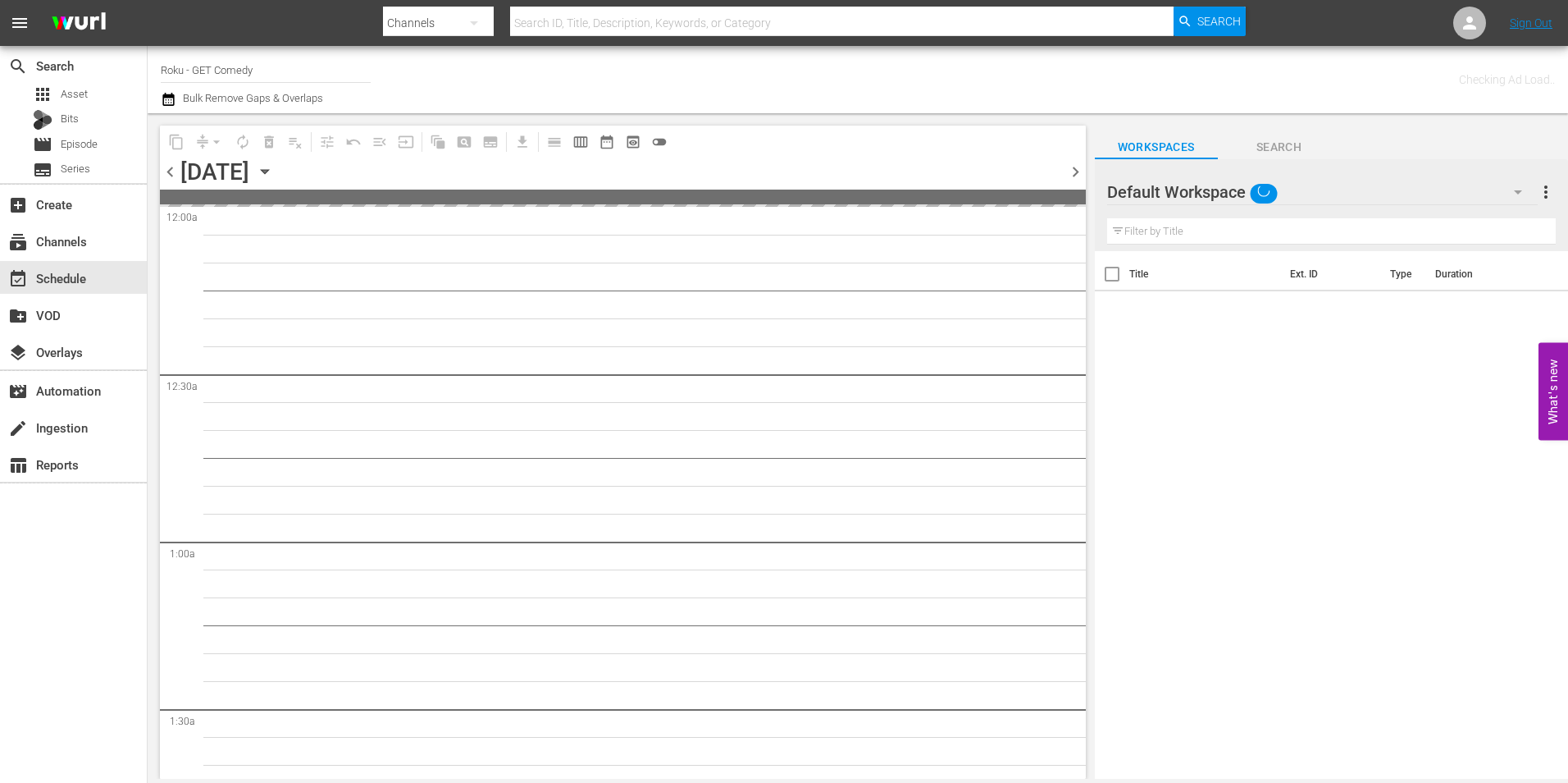
click at [274, 173] on icon "button" at bounding box center [265, 171] width 18 height 18
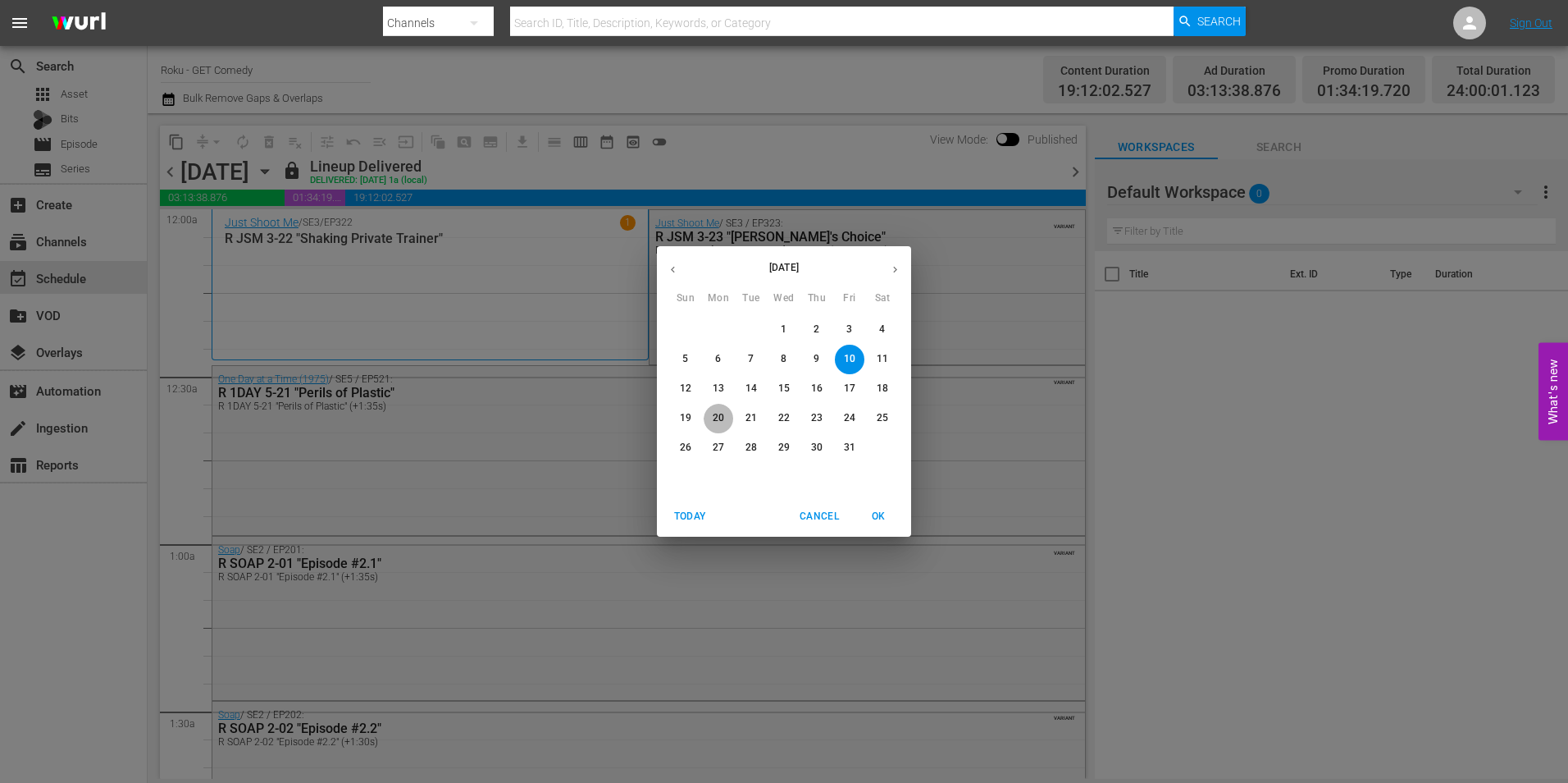
click at [723, 413] on p "20" at bounding box center [718, 418] width 11 height 14
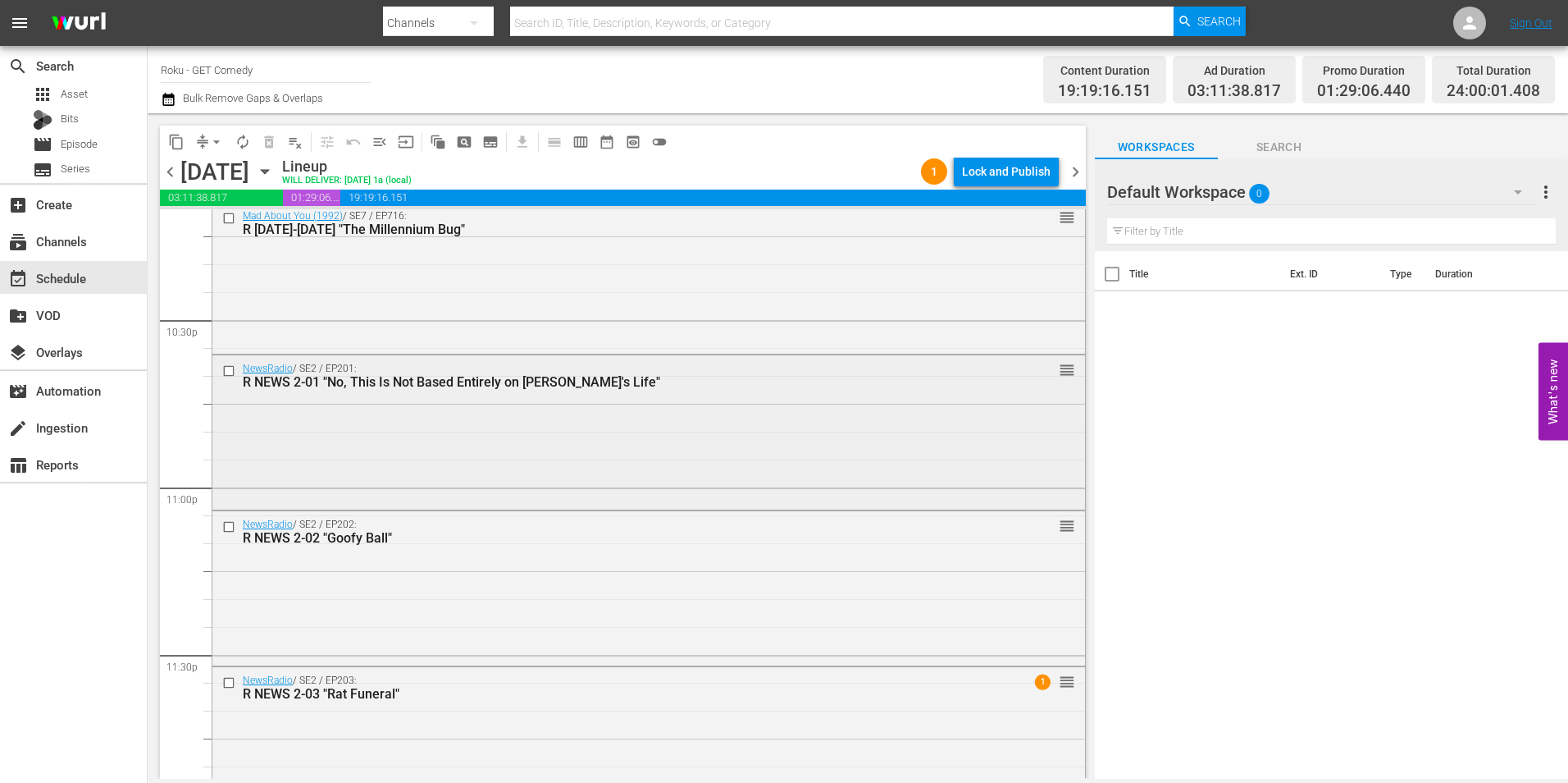
scroll to position [7465, 0]
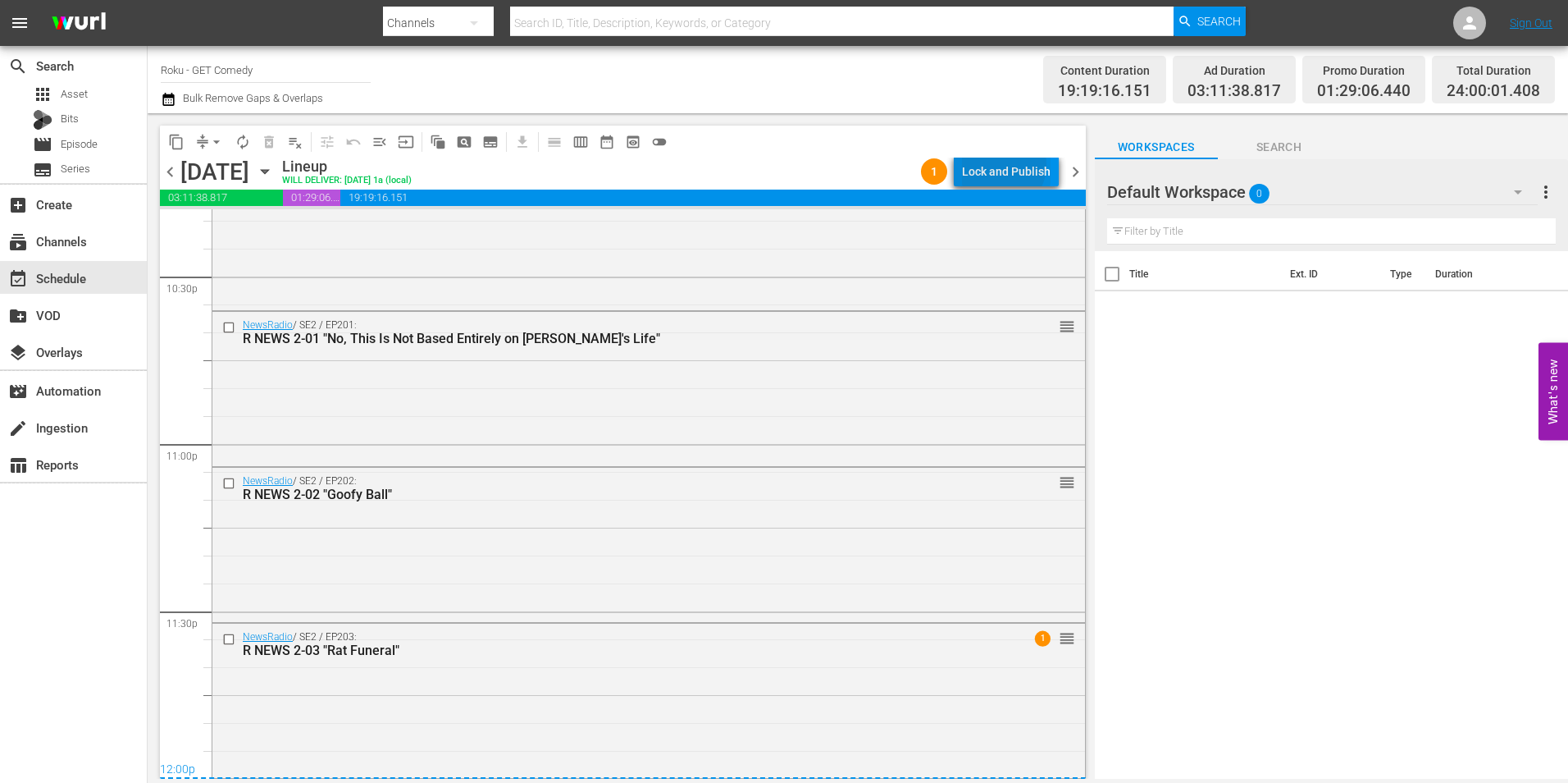
click at [1006, 165] on div "Lock and Publish" at bounding box center [1006, 171] width 88 height 29
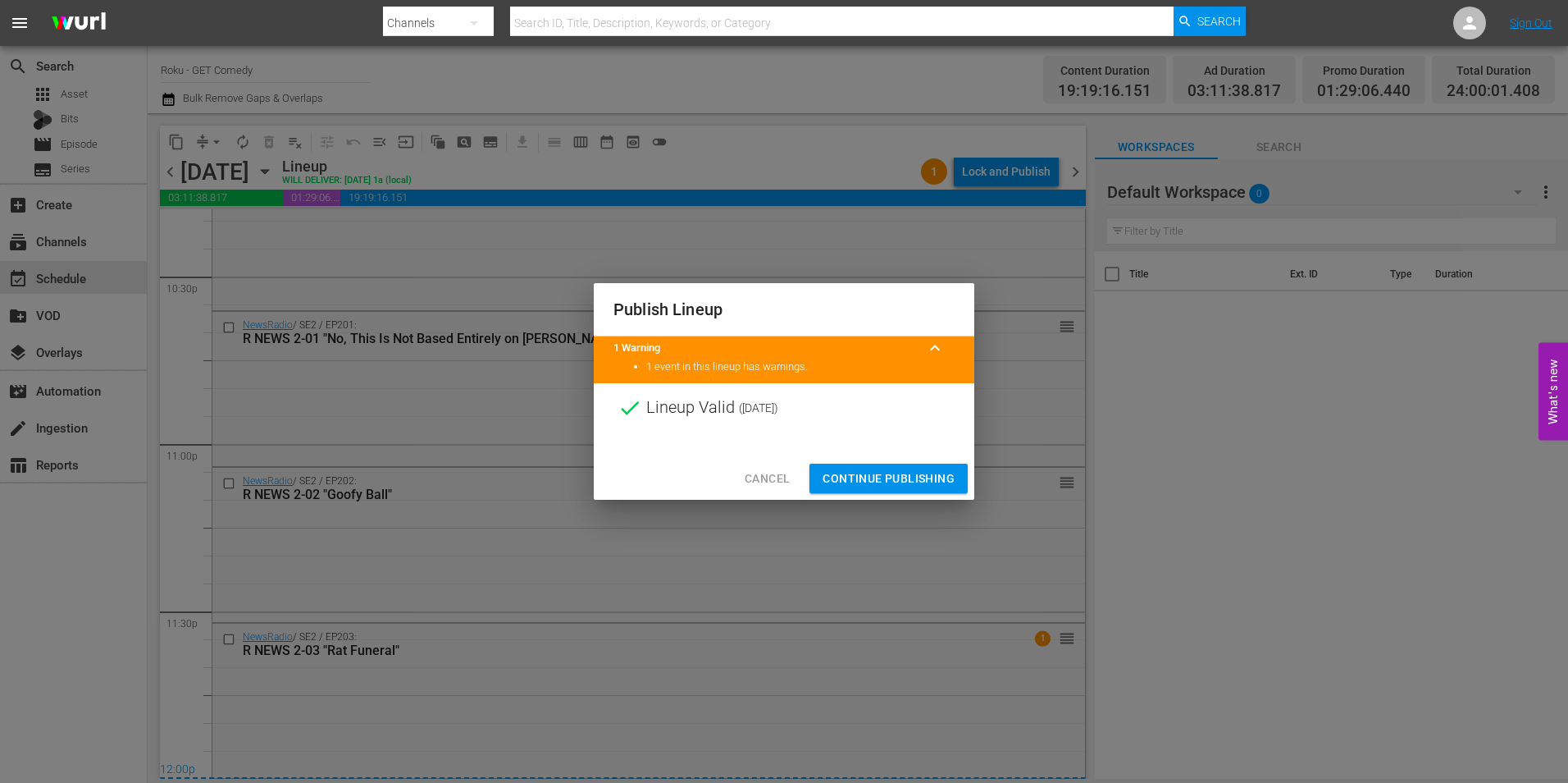
click at [888, 470] on span "Continue Publishing" at bounding box center [889, 479] width 132 height 21
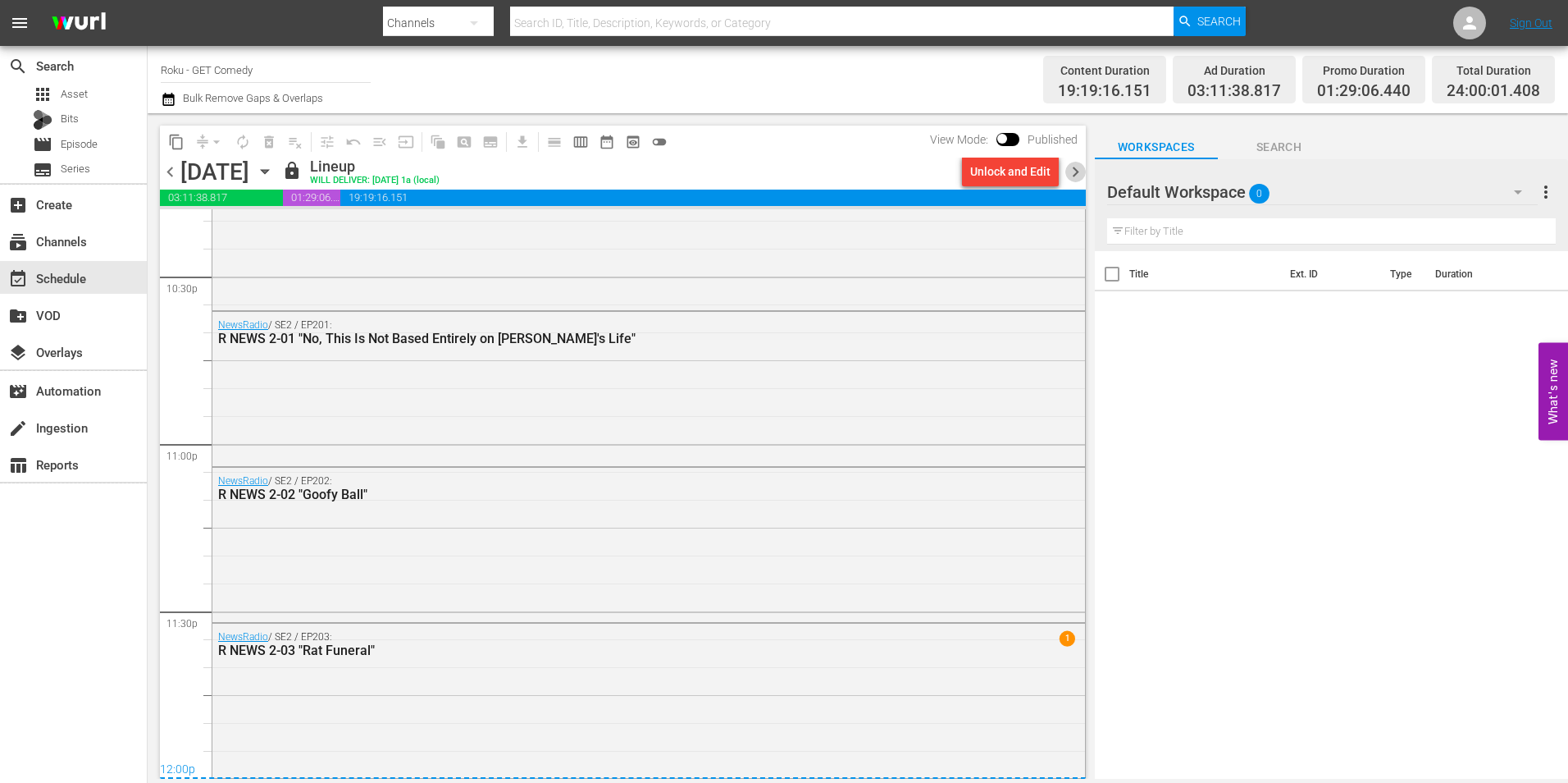
click at [1043, 166] on span "chevron_right" at bounding box center [1075, 172] width 21 height 21
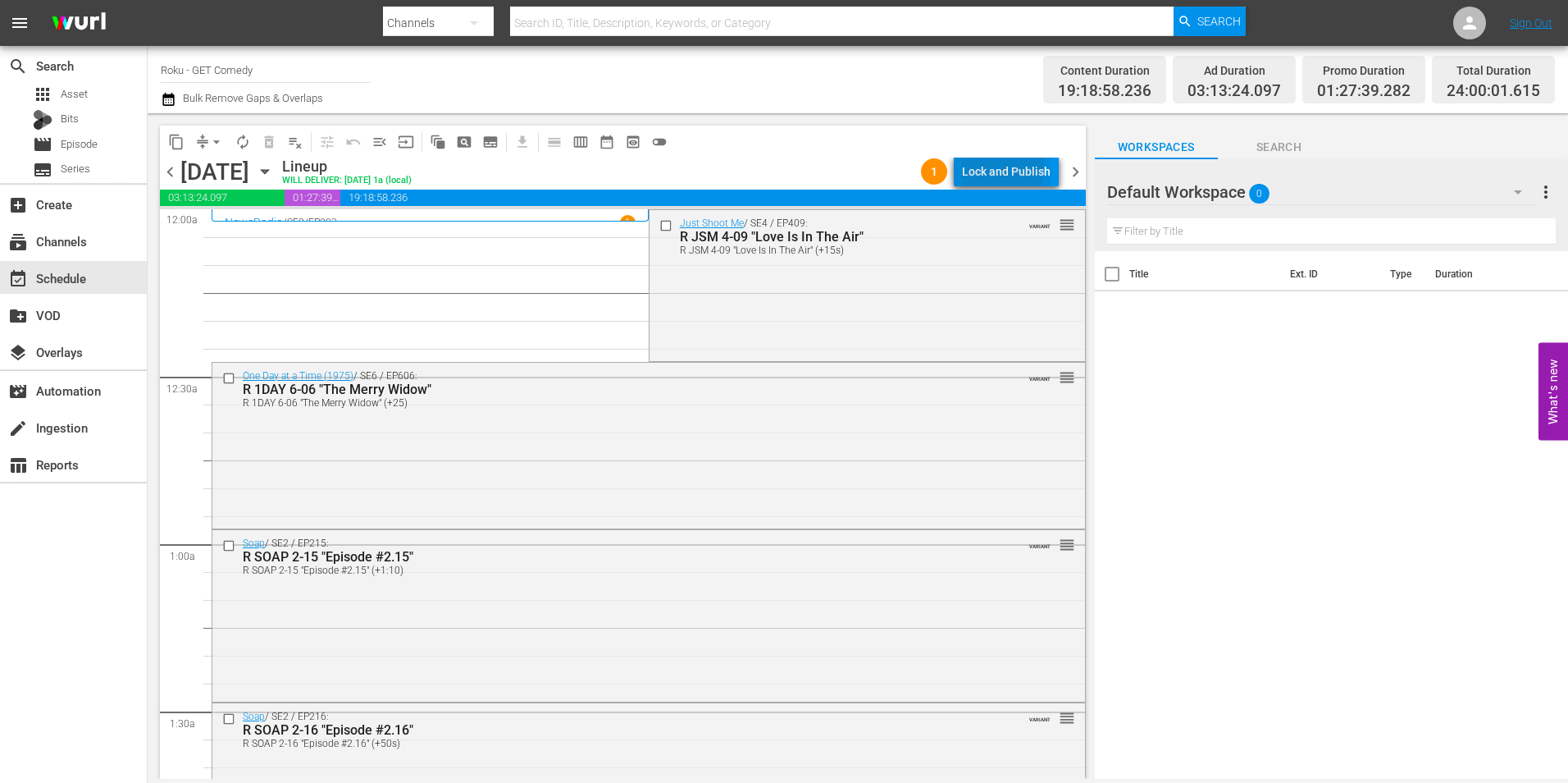
click at [980, 166] on div "Lock and Publish" at bounding box center [1006, 171] width 88 height 29
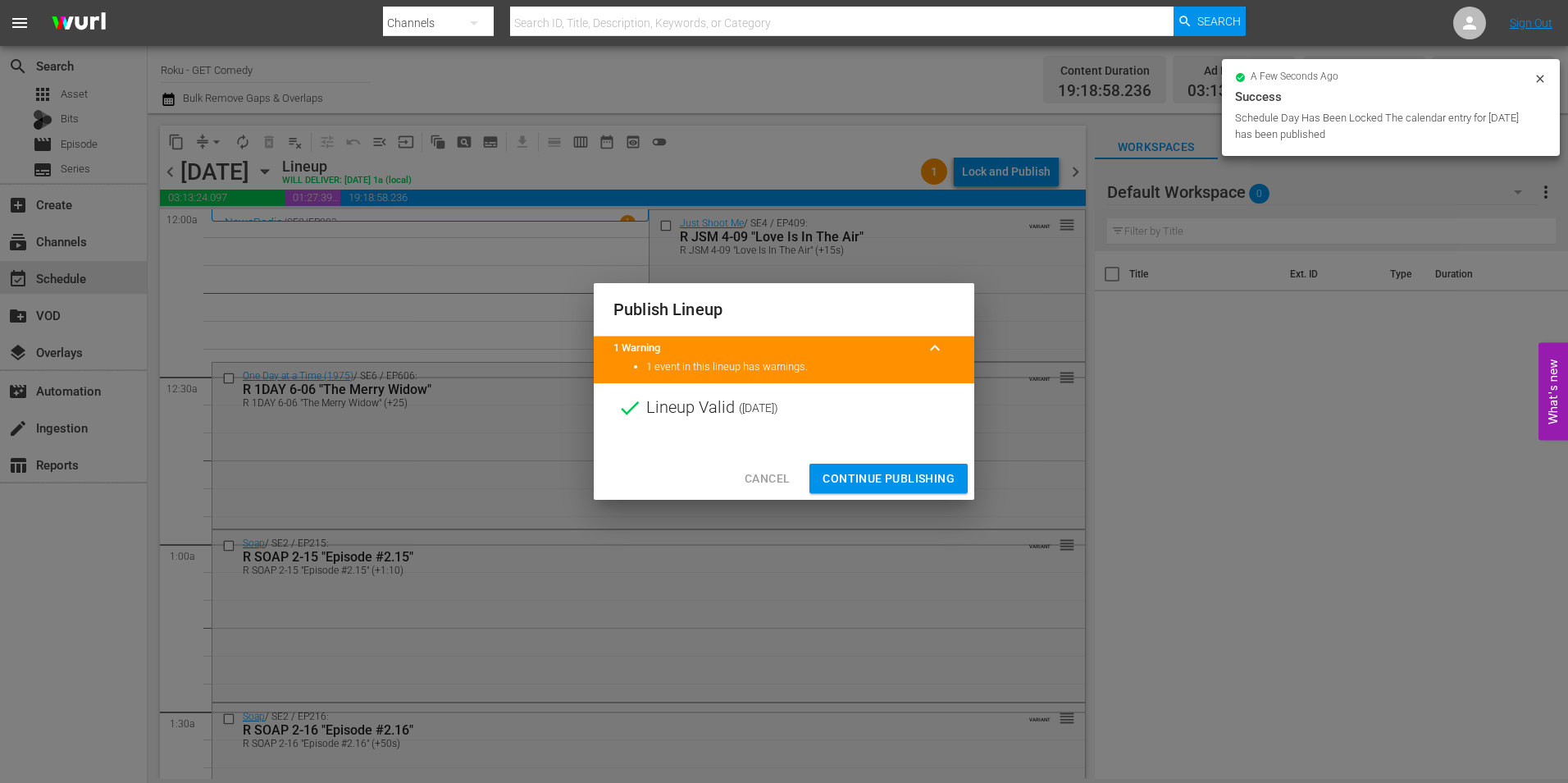
click at [918, 473] on span "Continue Publishing" at bounding box center [889, 479] width 132 height 21
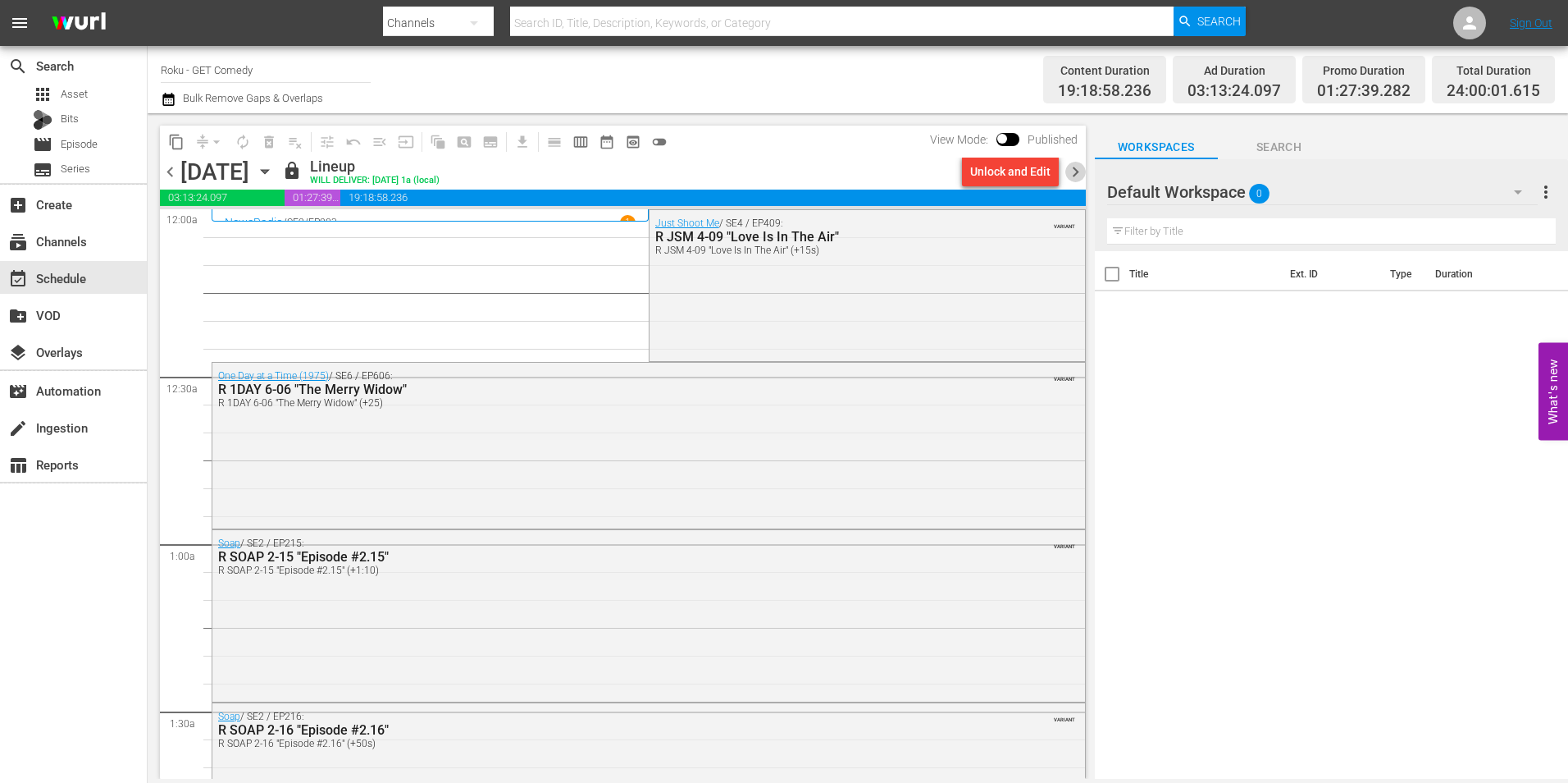
click at [1043, 171] on span "chevron_right" at bounding box center [1075, 172] width 21 height 21
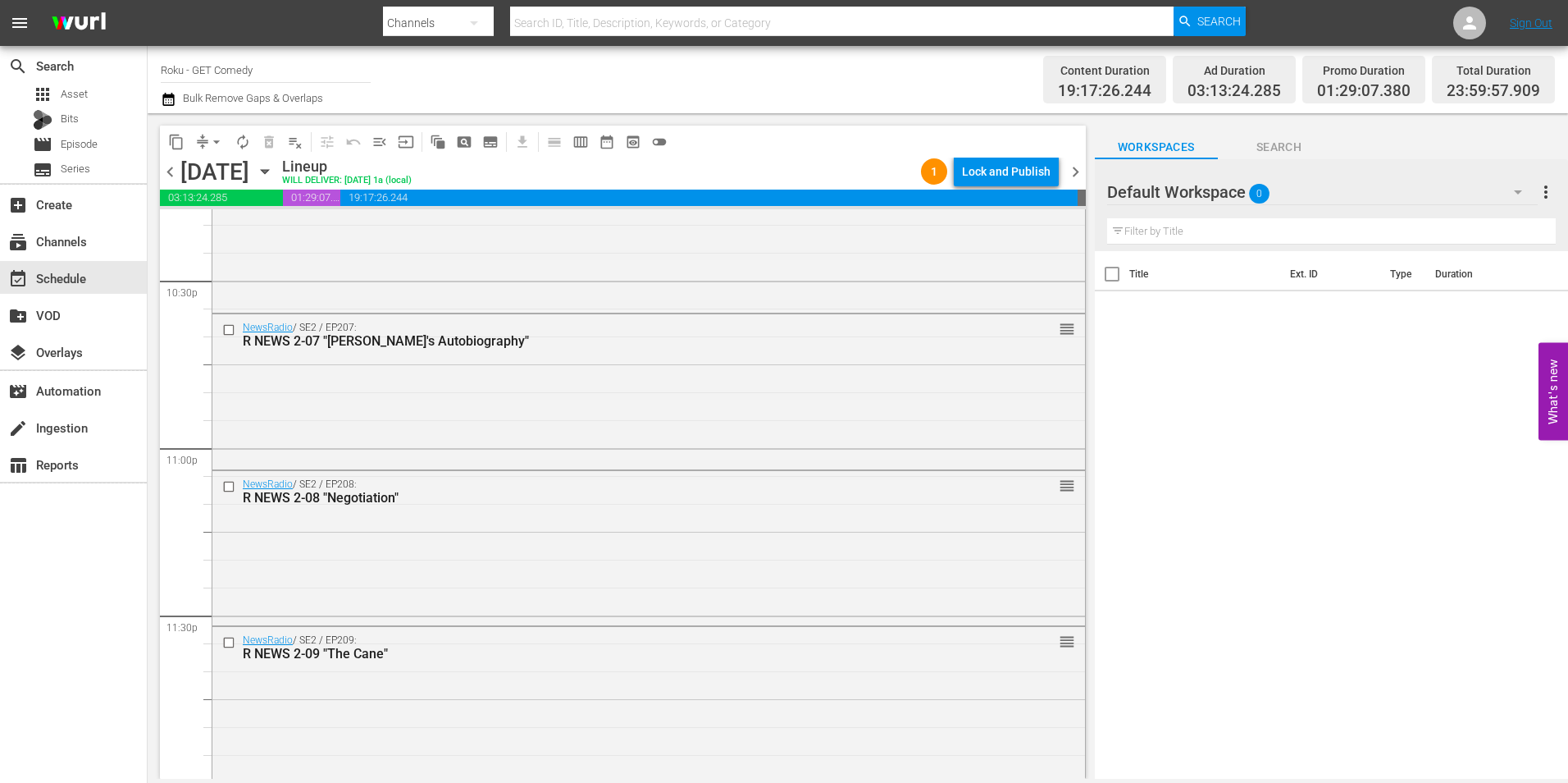
scroll to position [7465, 0]
click at [1004, 169] on div "Lock and Publish" at bounding box center [1006, 171] width 88 height 29
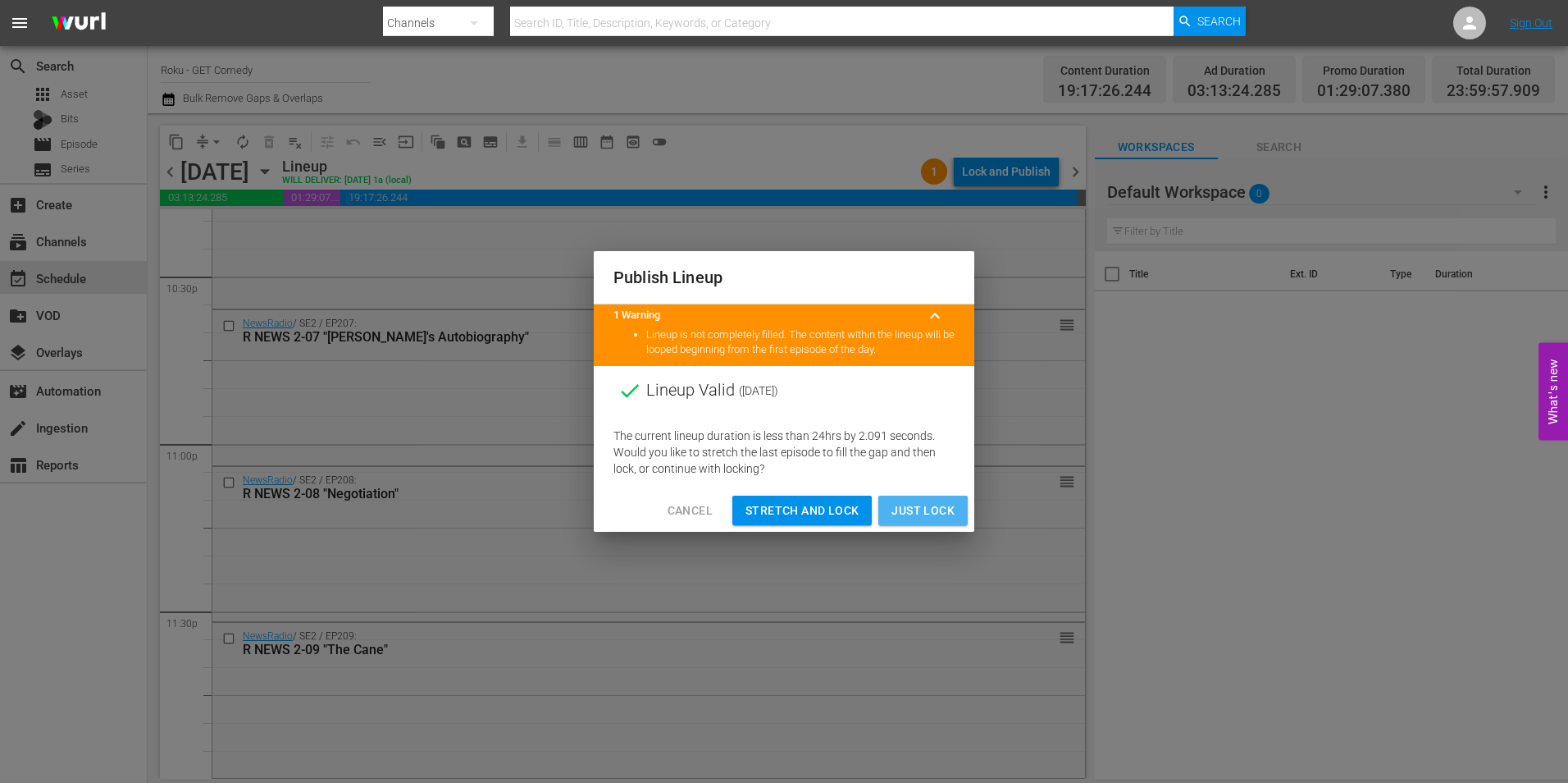
click at [921, 486] on span "Just Lock" at bounding box center [922, 511] width 63 height 21
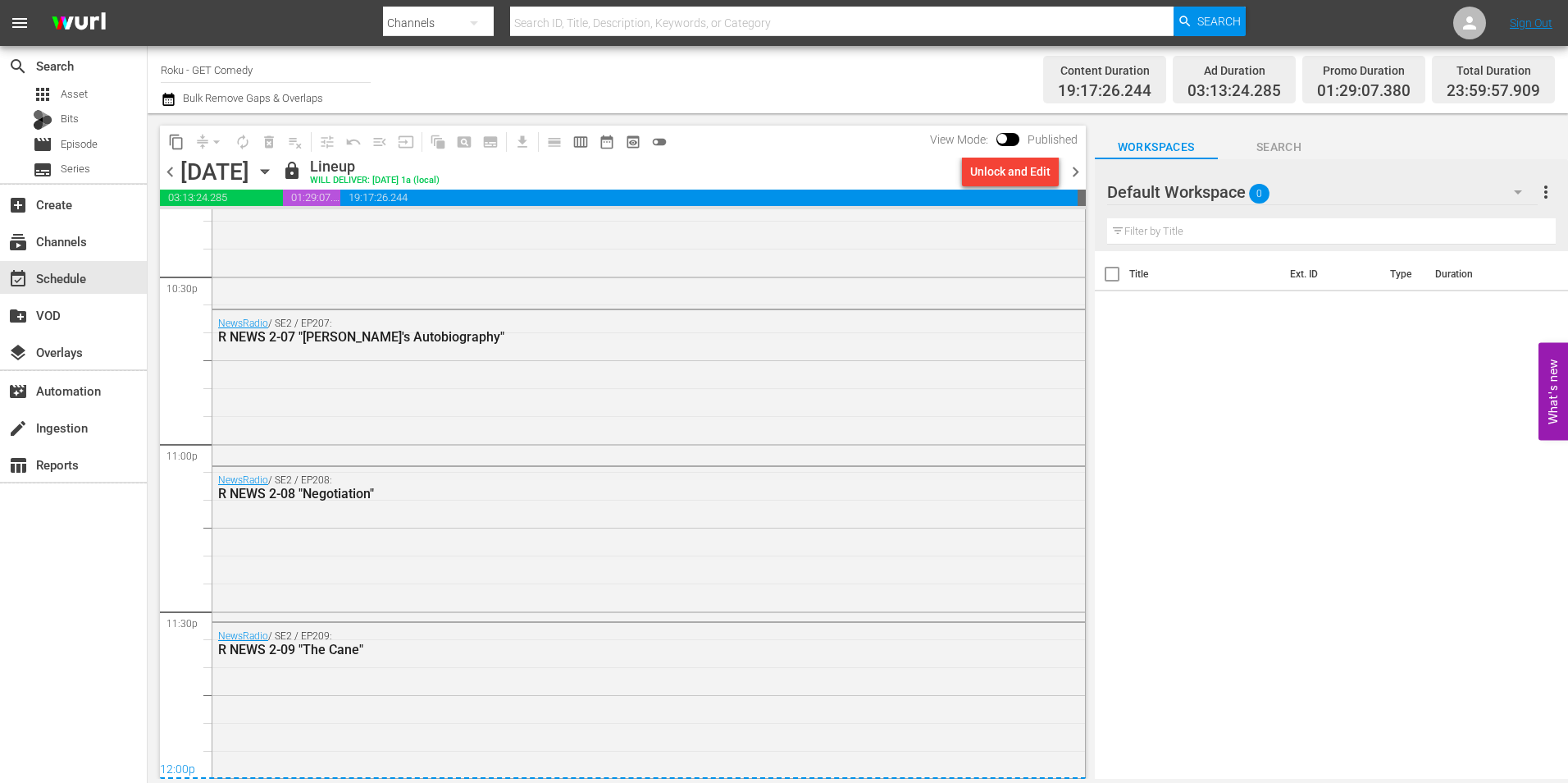
click at [1043, 173] on span "chevron_right" at bounding box center [1075, 172] width 21 height 21
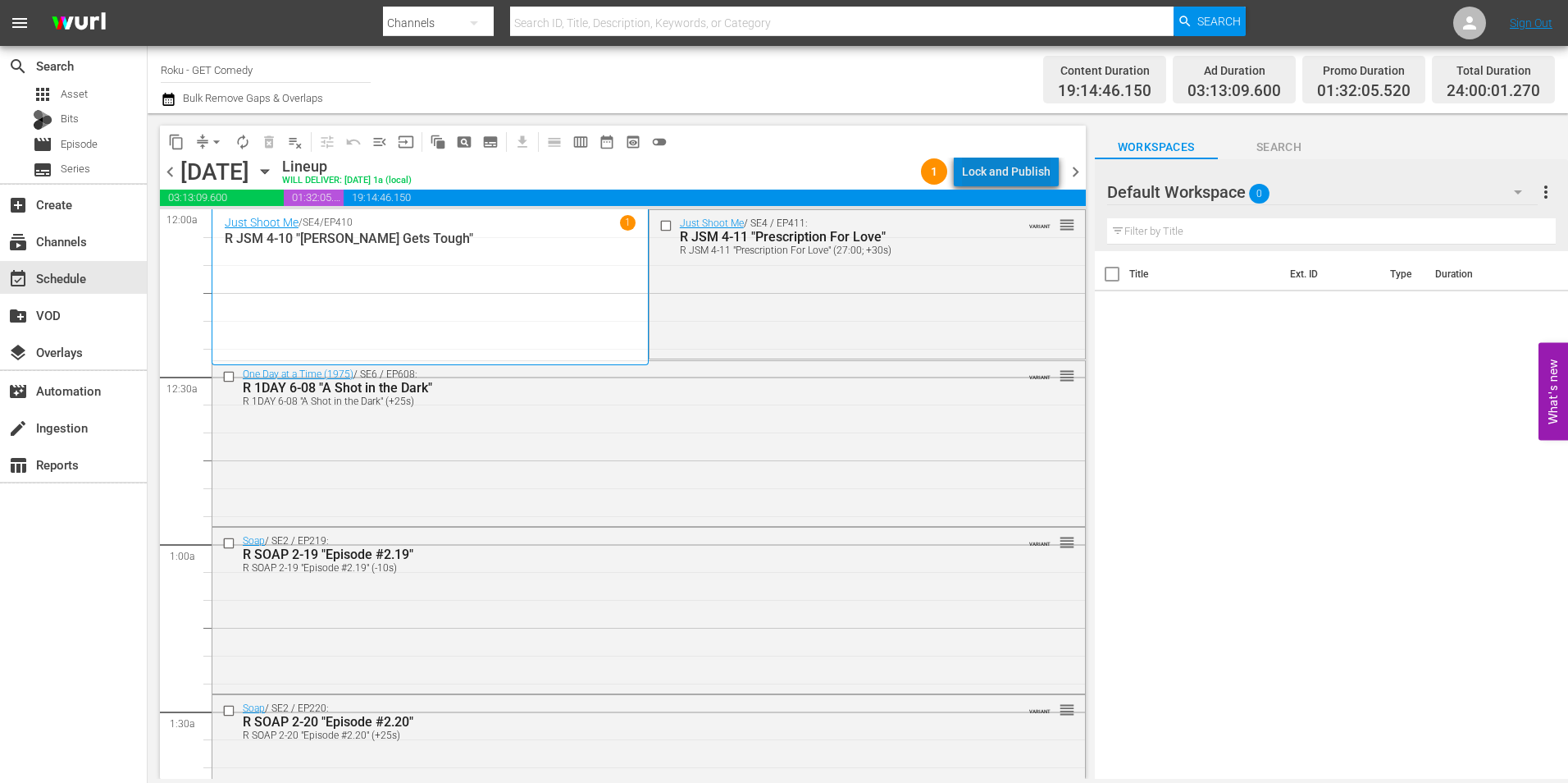
click at [1029, 178] on div "Lock and Publish" at bounding box center [1006, 171] width 88 height 29
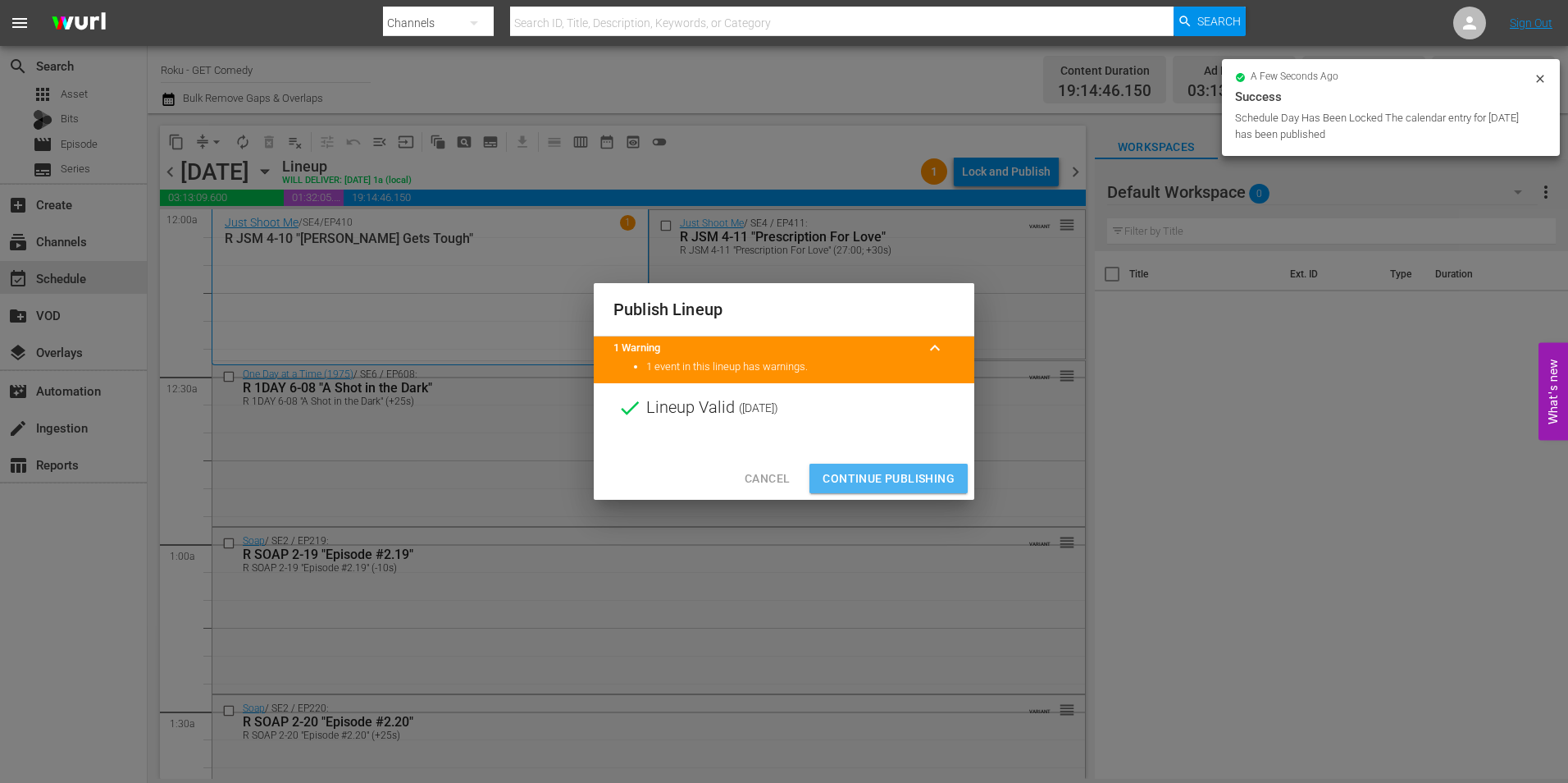
click at [883, 476] on span "Continue Publishing" at bounding box center [889, 479] width 132 height 21
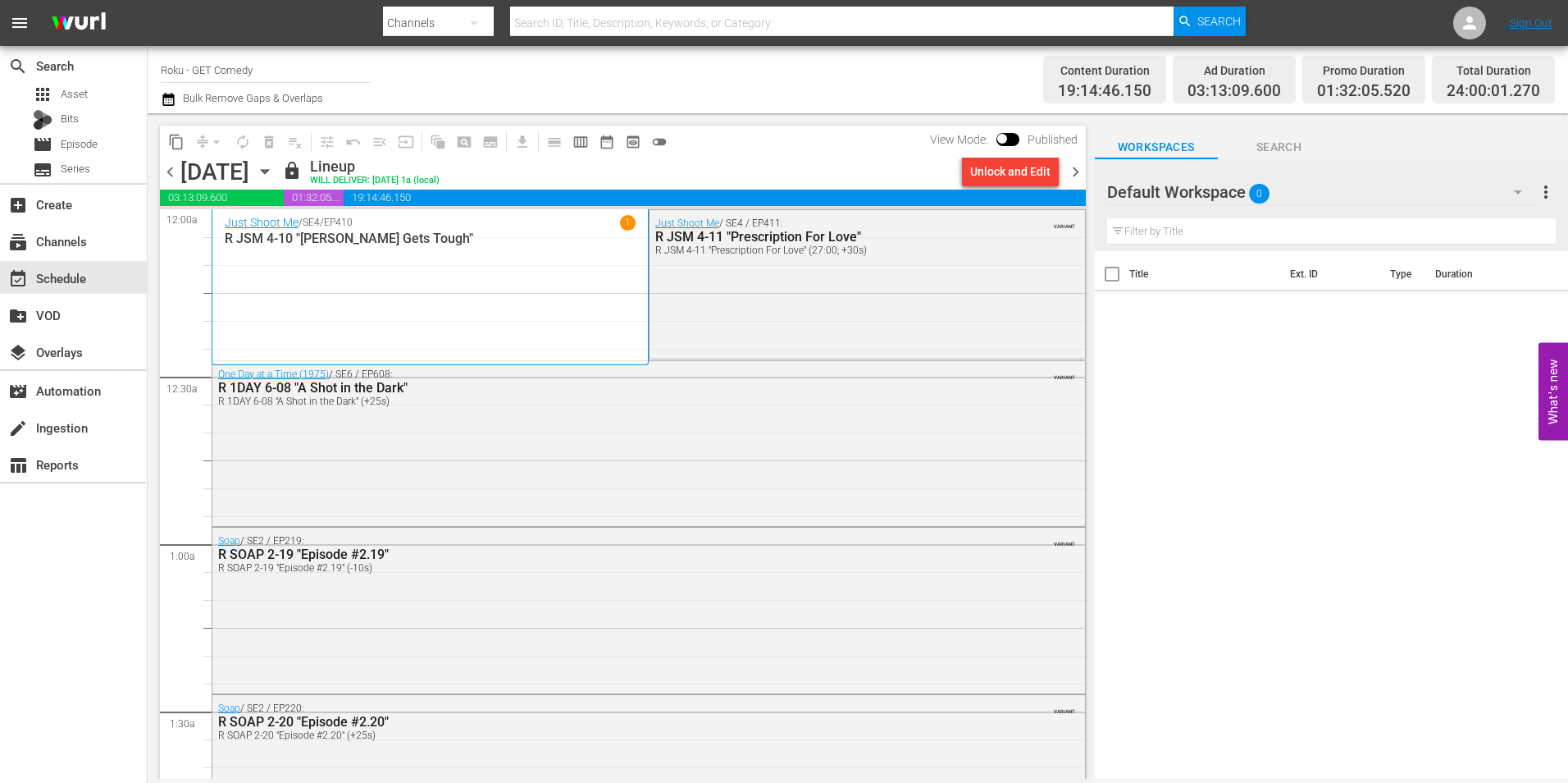
click at [1043, 164] on span "chevron_right" at bounding box center [1075, 172] width 21 height 21
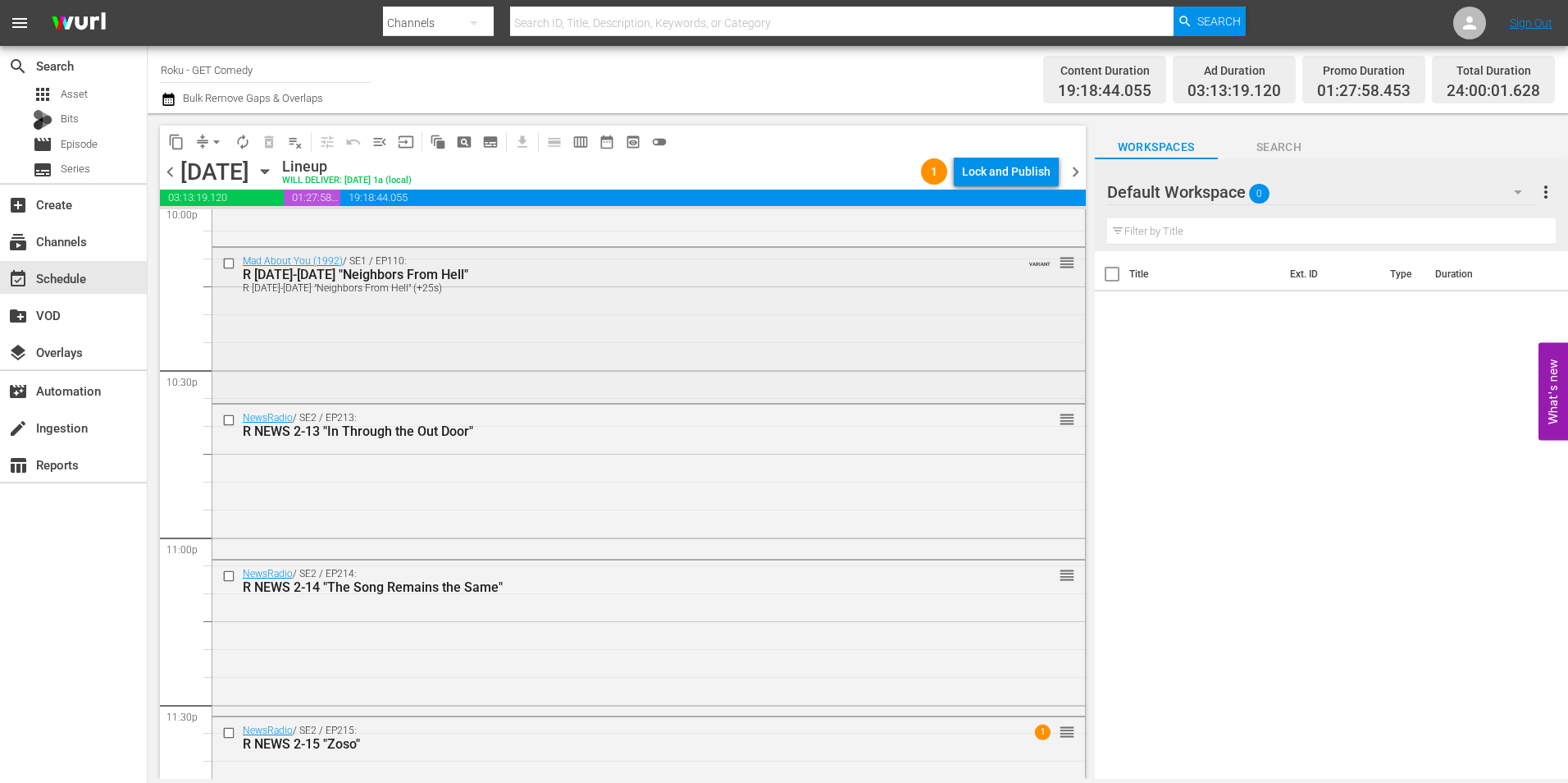
scroll to position [7465, 0]
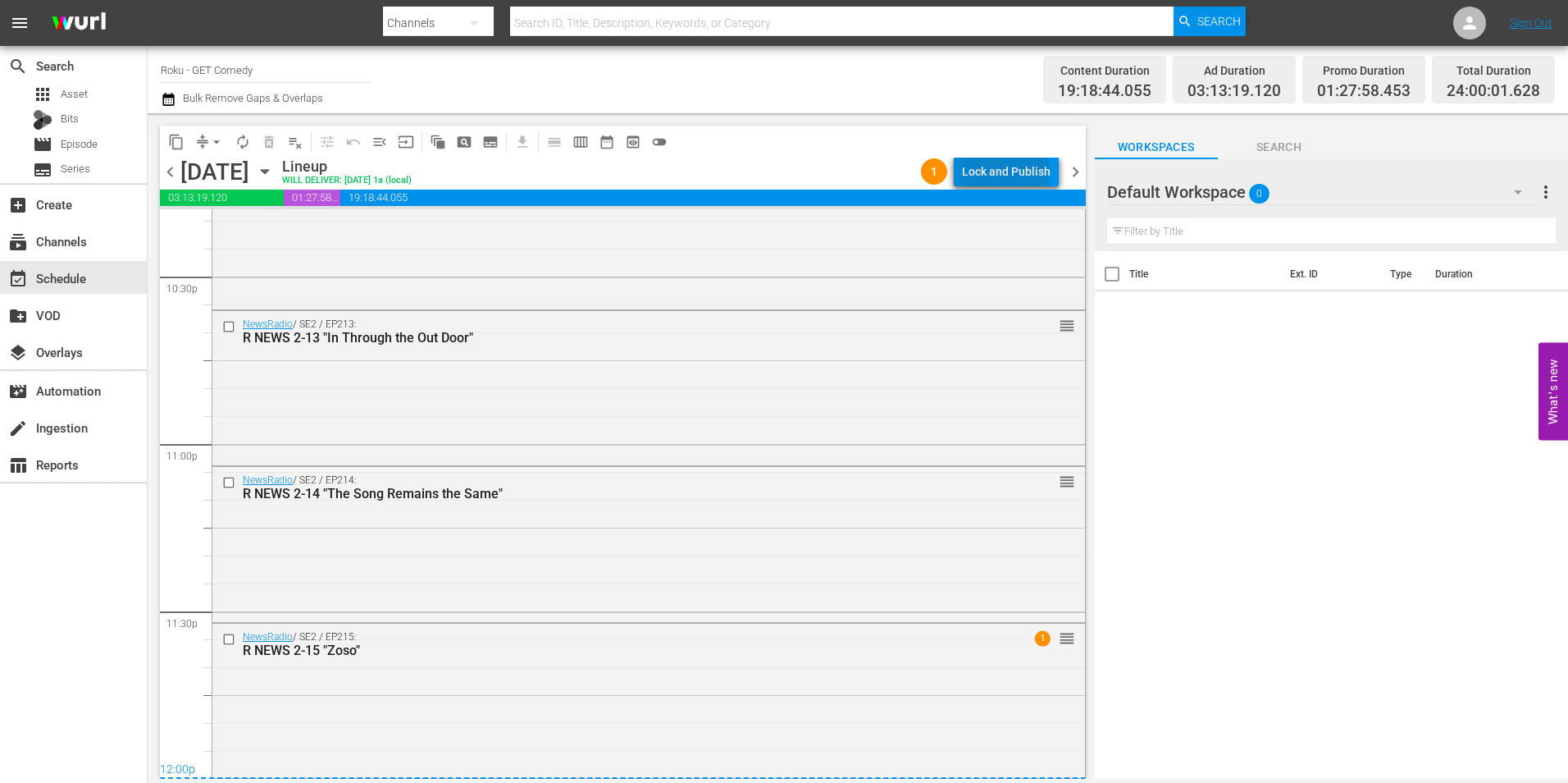
click at [1009, 169] on div "Lock and Publish" at bounding box center [1006, 171] width 88 height 29
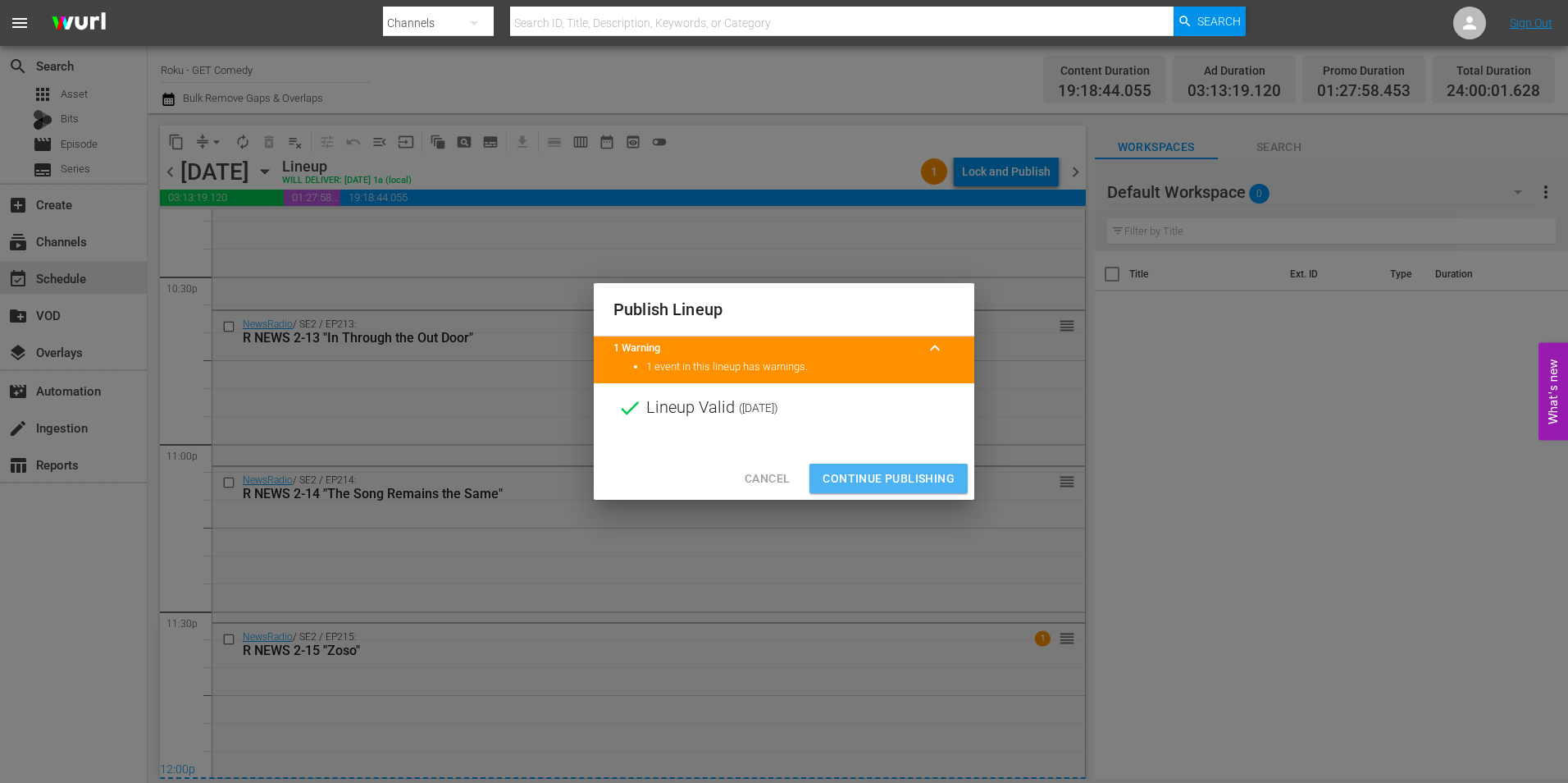
click at [875, 475] on span "Continue Publishing" at bounding box center [889, 479] width 132 height 21
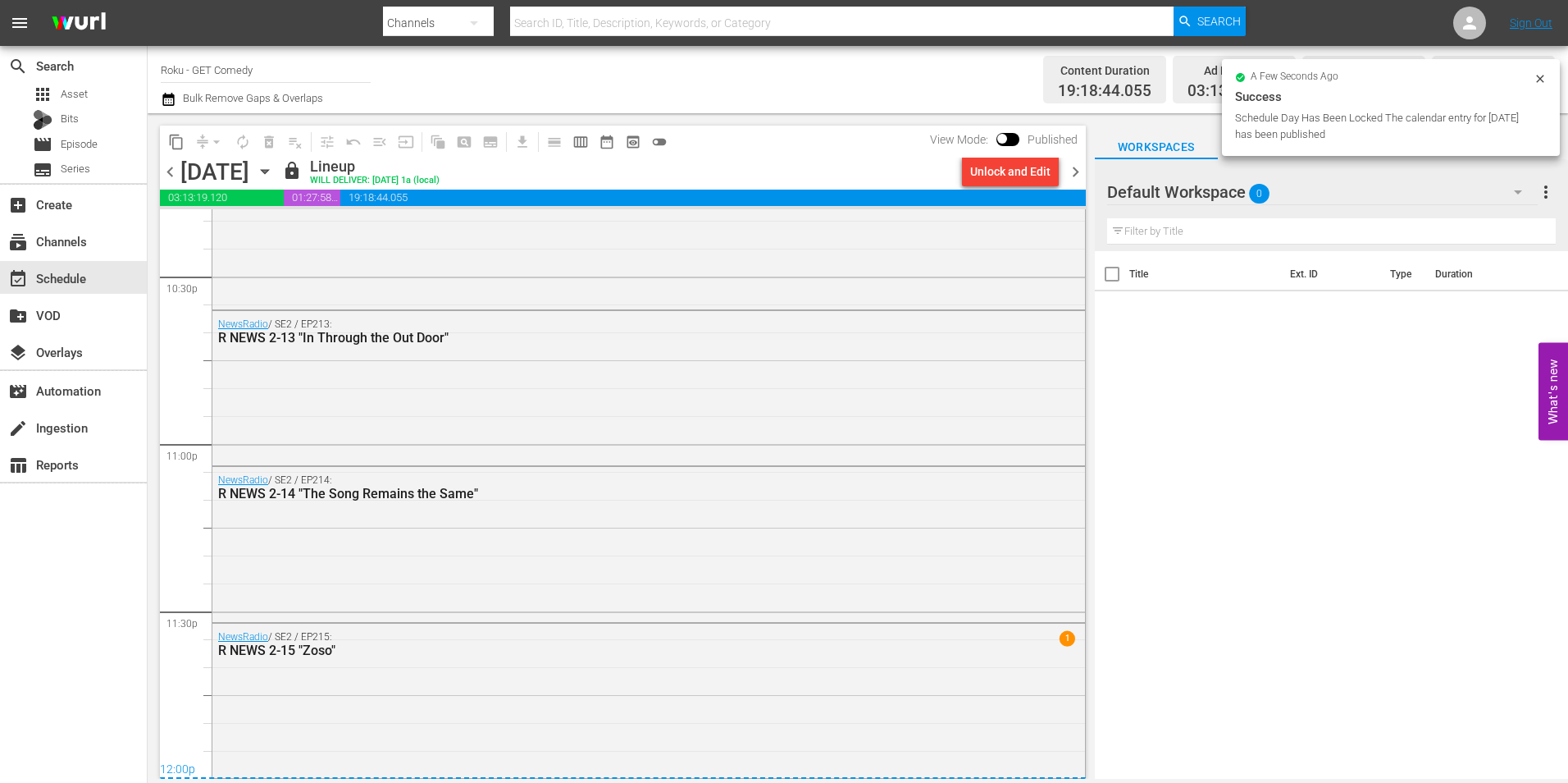
click at [1043, 163] on span "chevron_right" at bounding box center [1075, 172] width 21 height 21
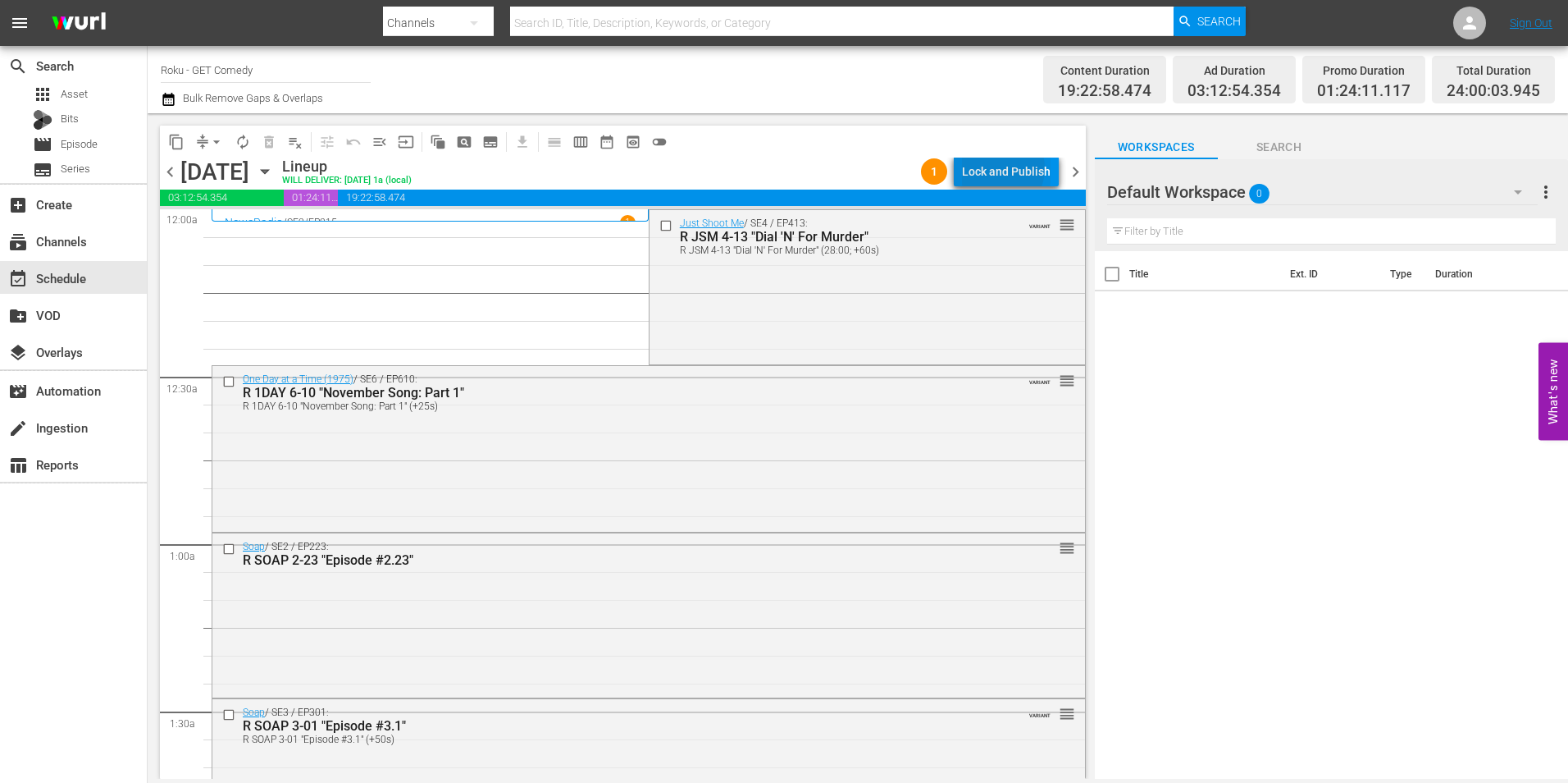
click at [1001, 168] on div "Lock and Publish" at bounding box center [1006, 171] width 88 height 29
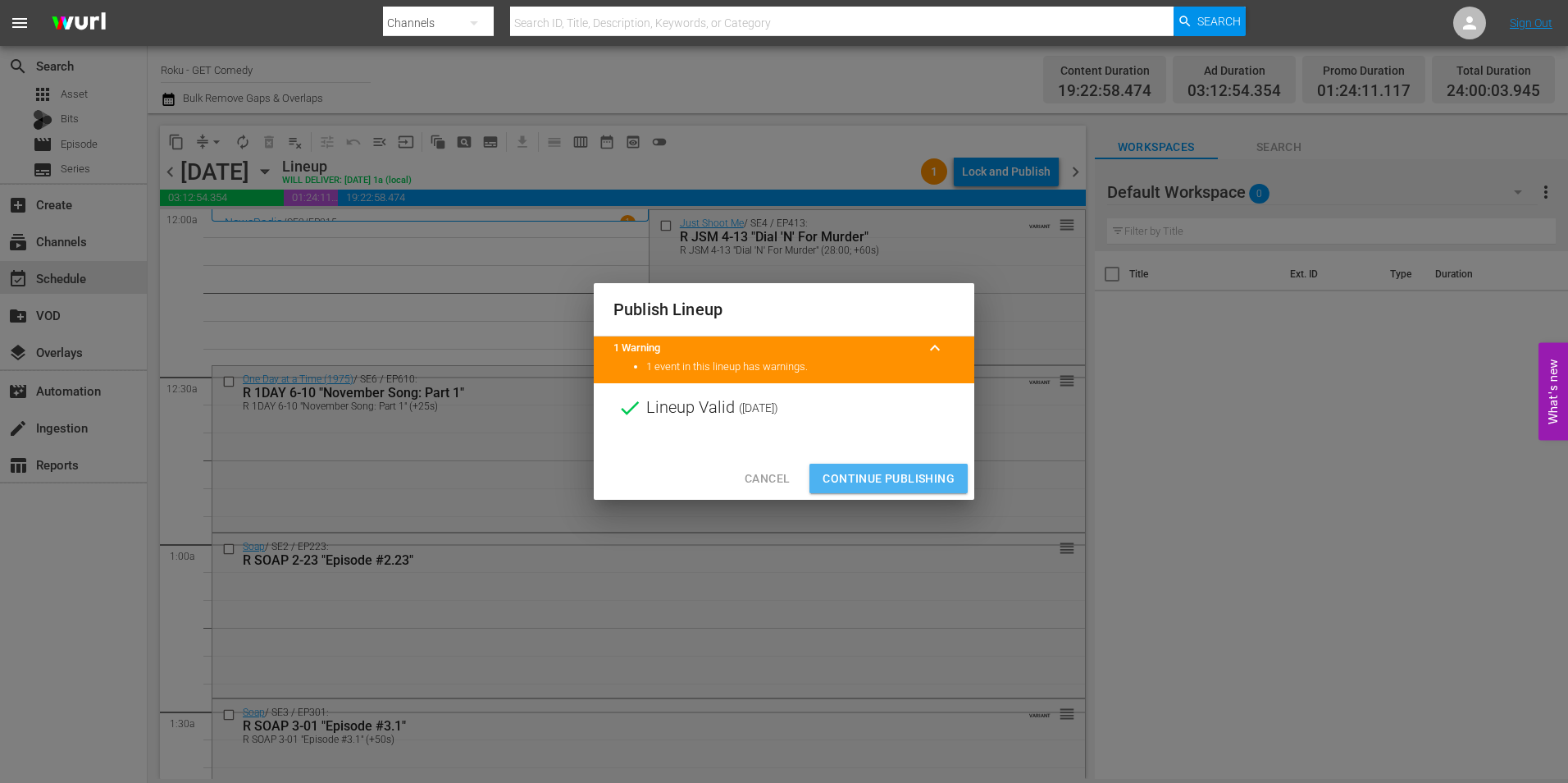
click at [927, 477] on span "Continue Publishing" at bounding box center [889, 479] width 132 height 21
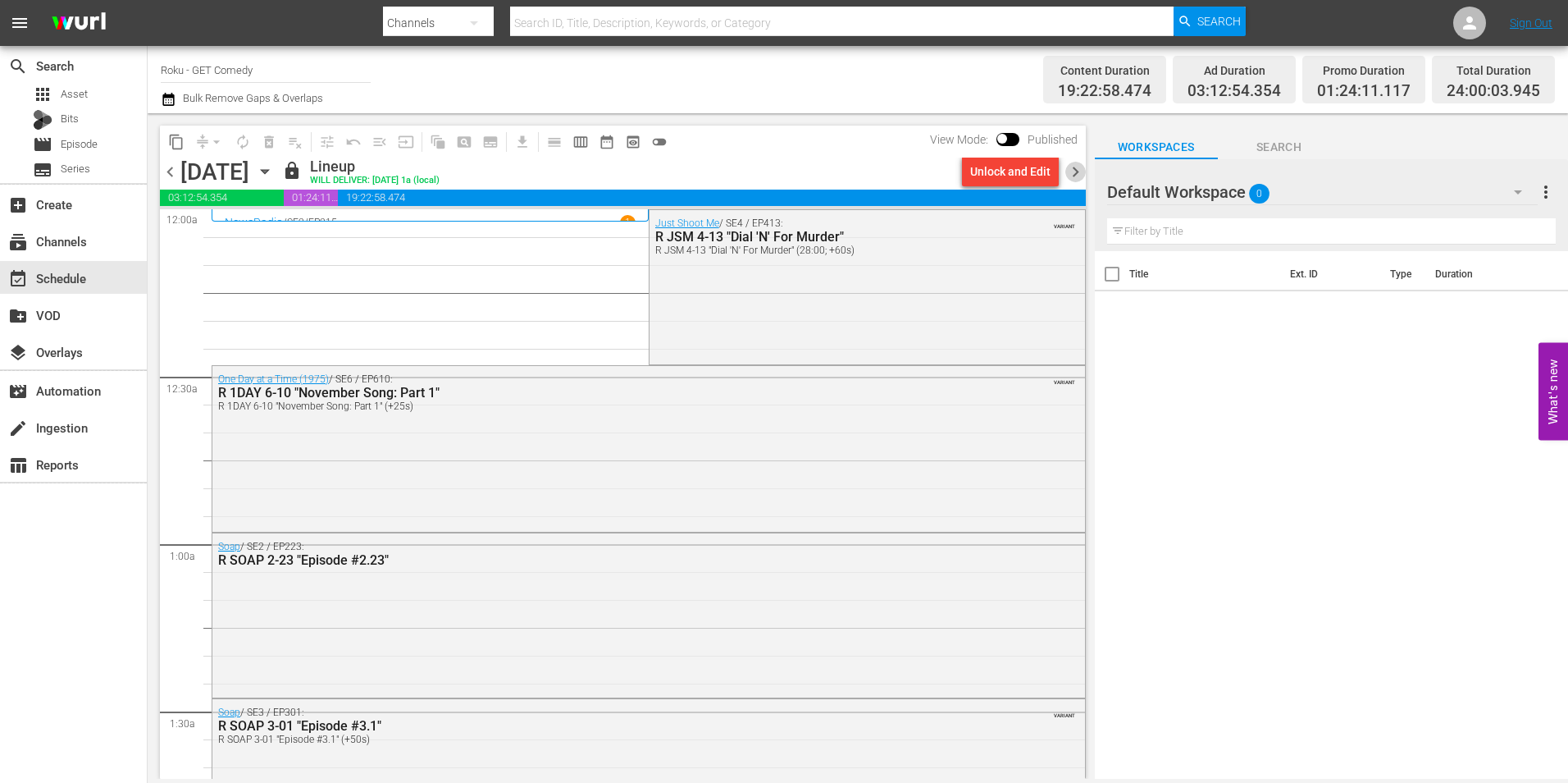
click at [1043, 170] on span "chevron_right" at bounding box center [1075, 172] width 21 height 21
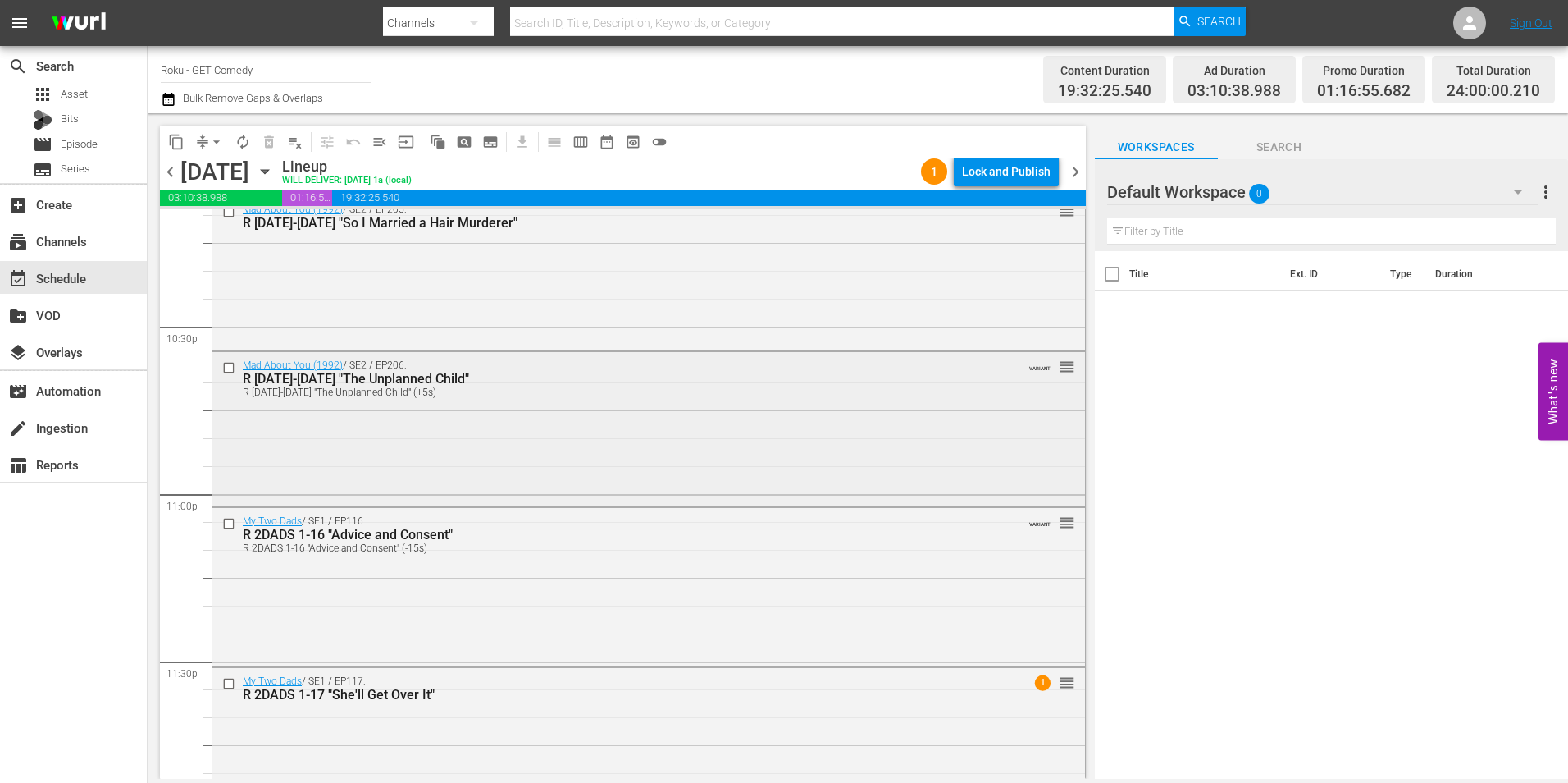
scroll to position [7465, 0]
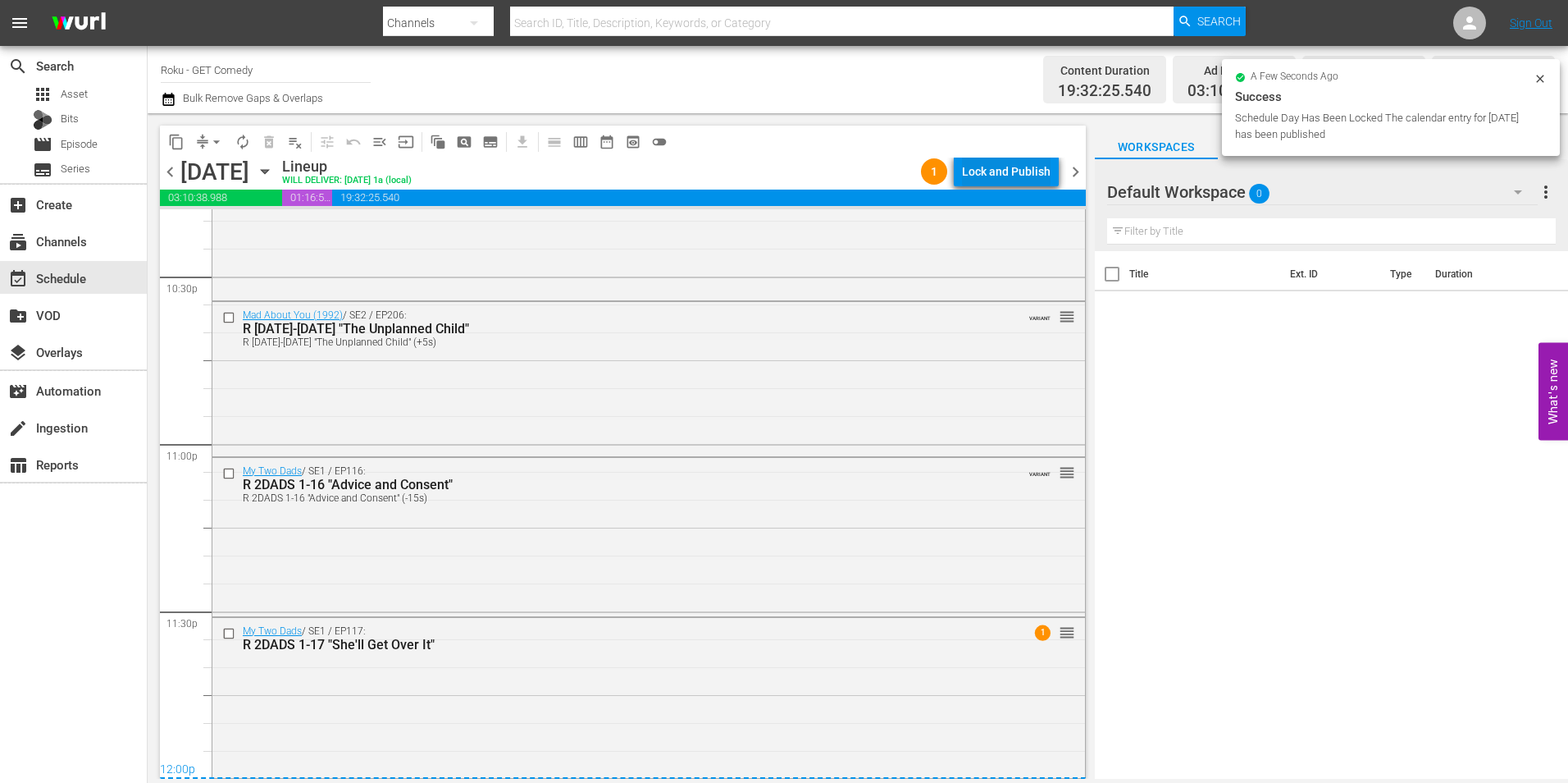
click at [1032, 186] on div "Lock and Publish" at bounding box center [1006, 171] width 88 height 29
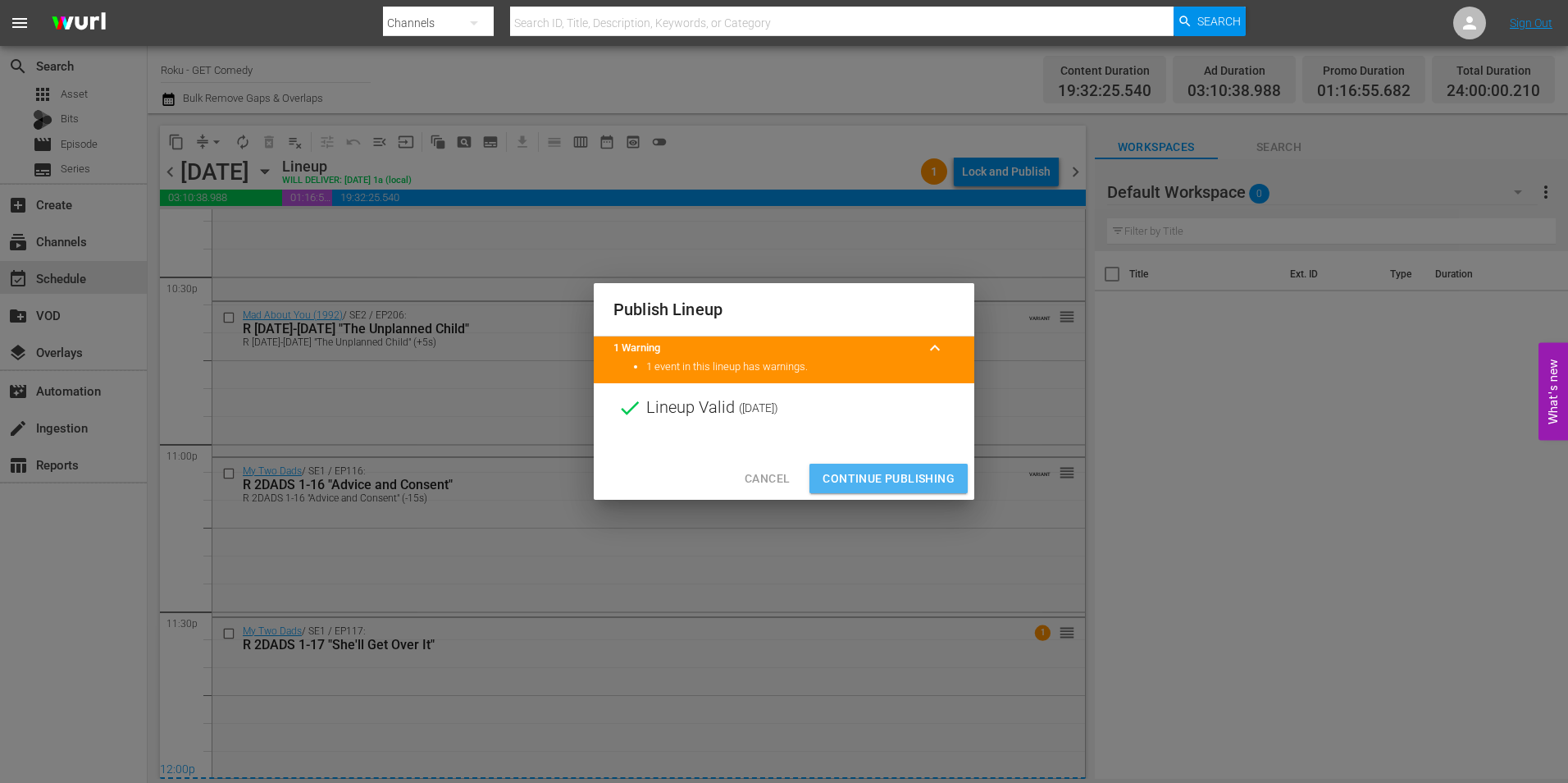
click at [877, 471] on span "Continue Publishing" at bounding box center [889, 479] width 132 height 21
